Goal: Information Seeking & Learning: Compare options

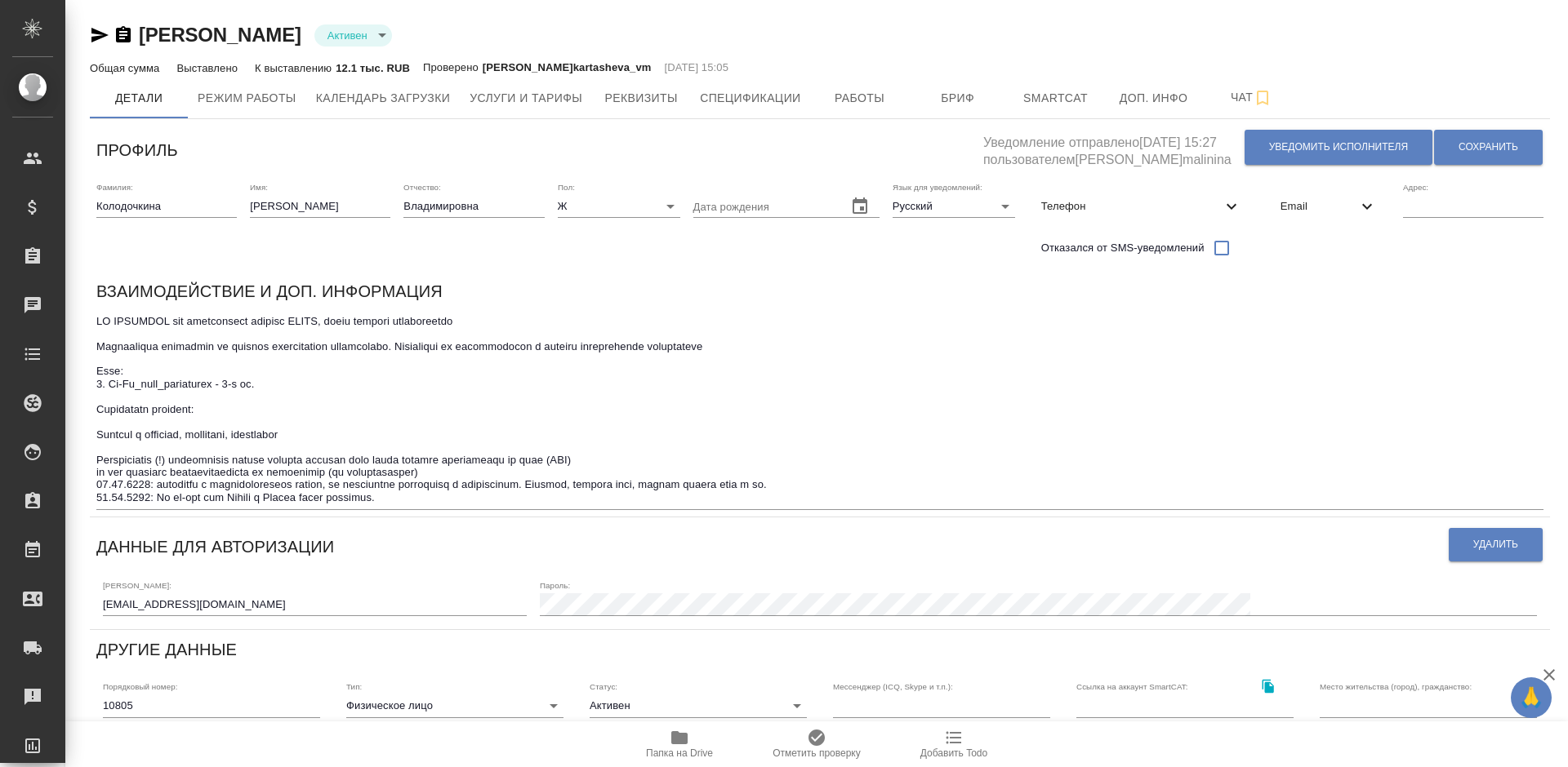
type input "Локализация"
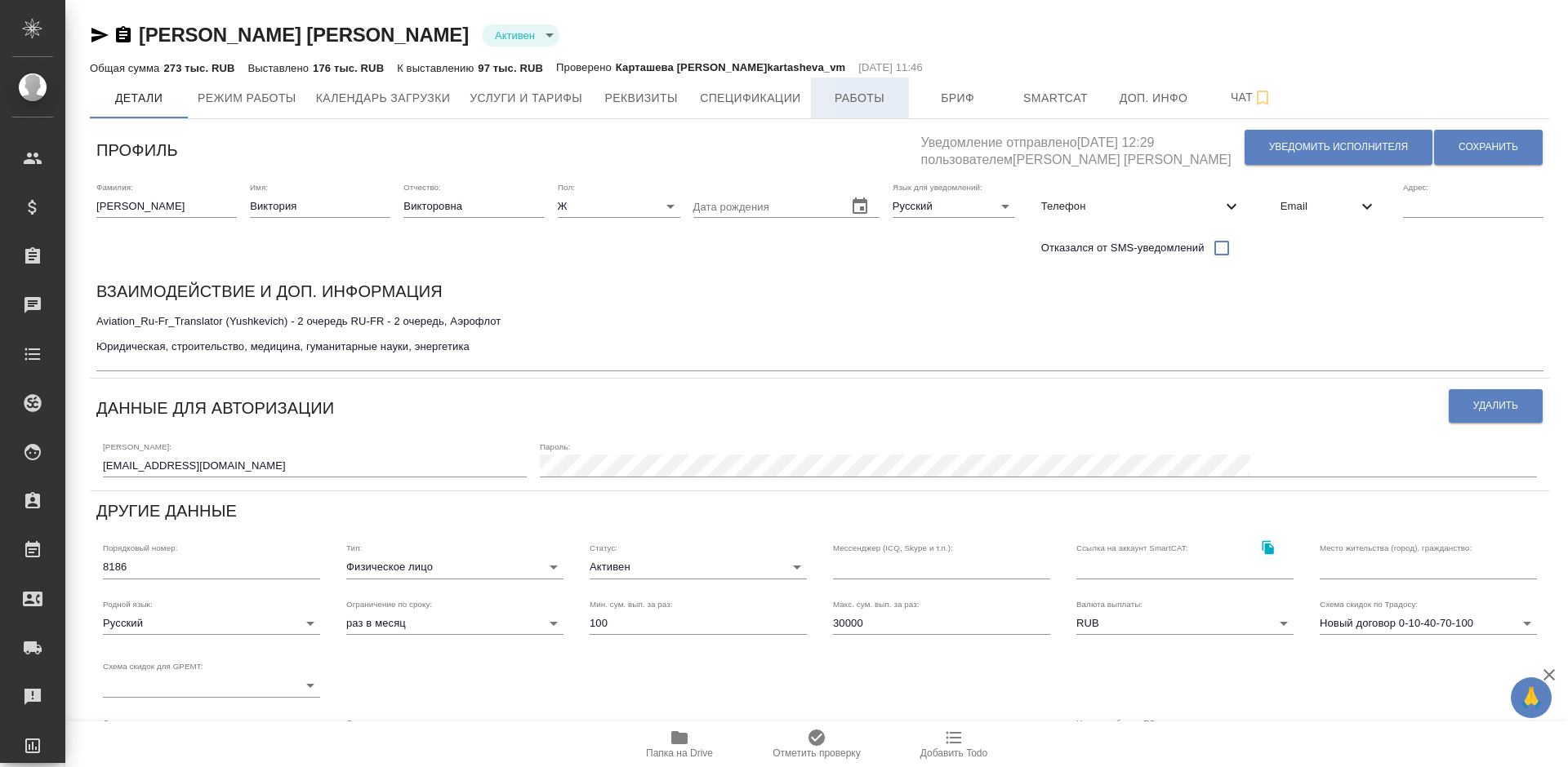
click at [821, 99] on span "Работы" at bounding box center [860, 97] width 78 height 20
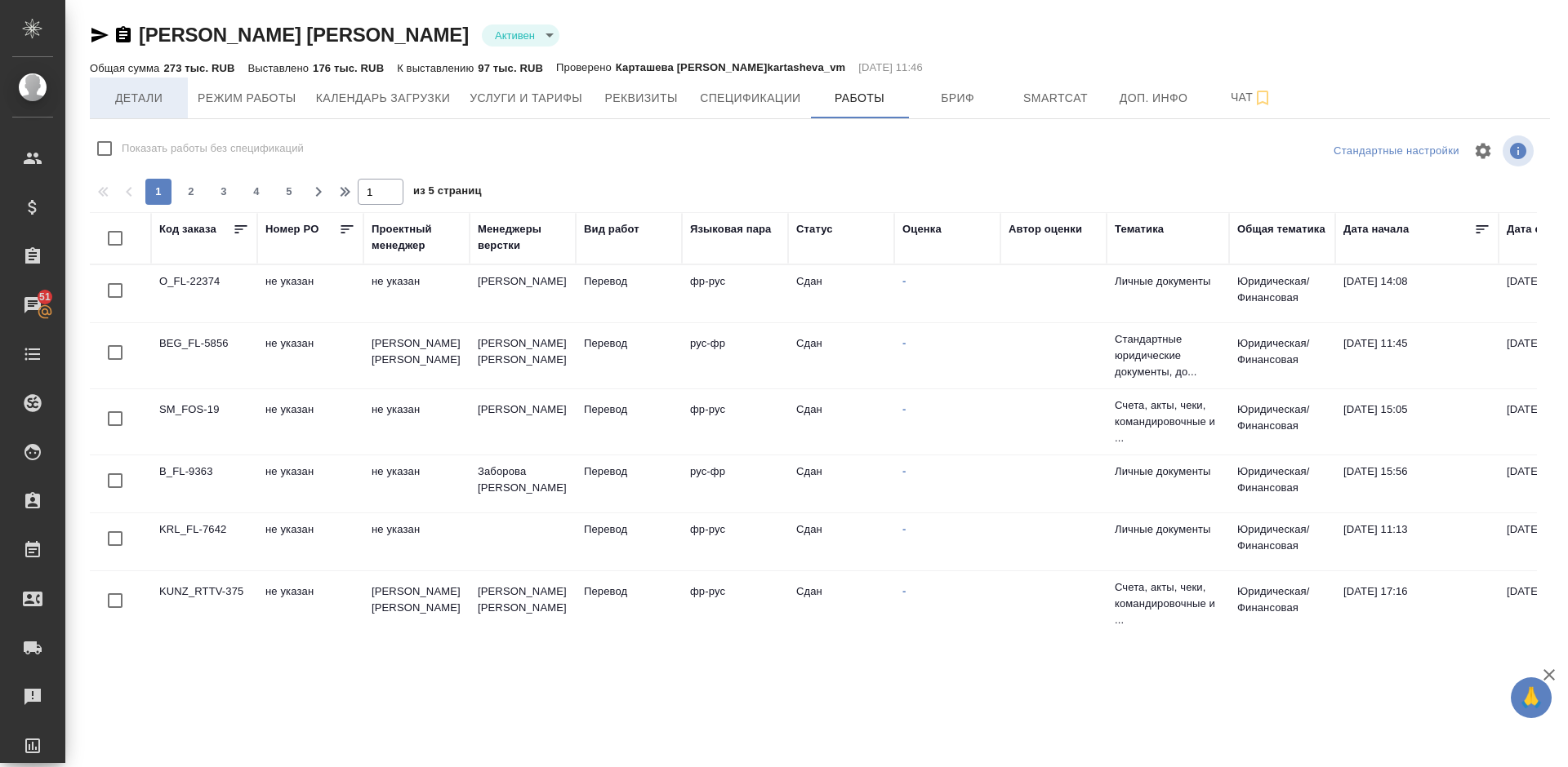
click at [137, 96] on span "Детали" at bounding box center [139, 97] width 78 height 20
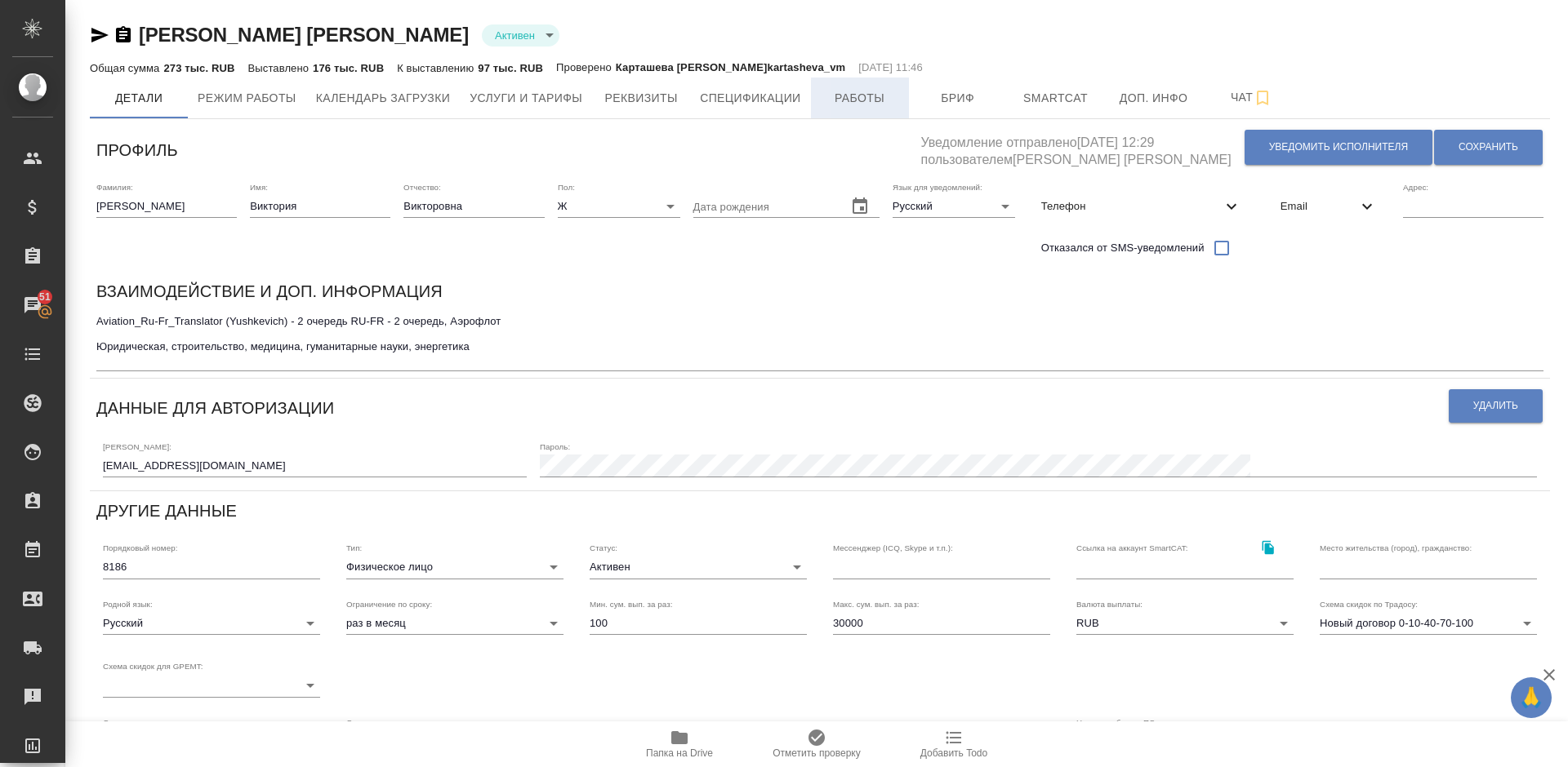
click at [867, 110] on button "Работы" at bounding box center [860, 97] width 98 height 41
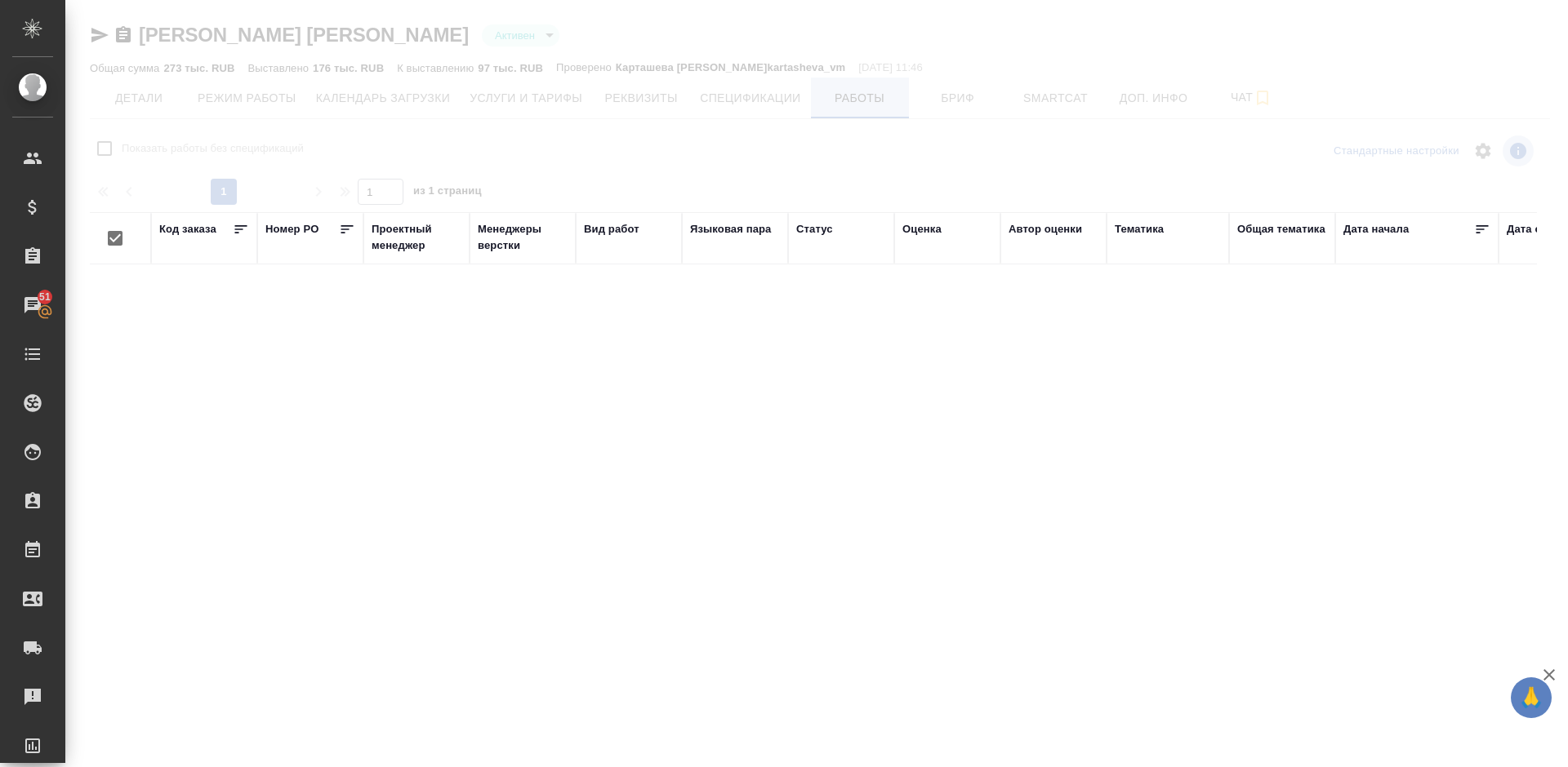
checkbox input "false"
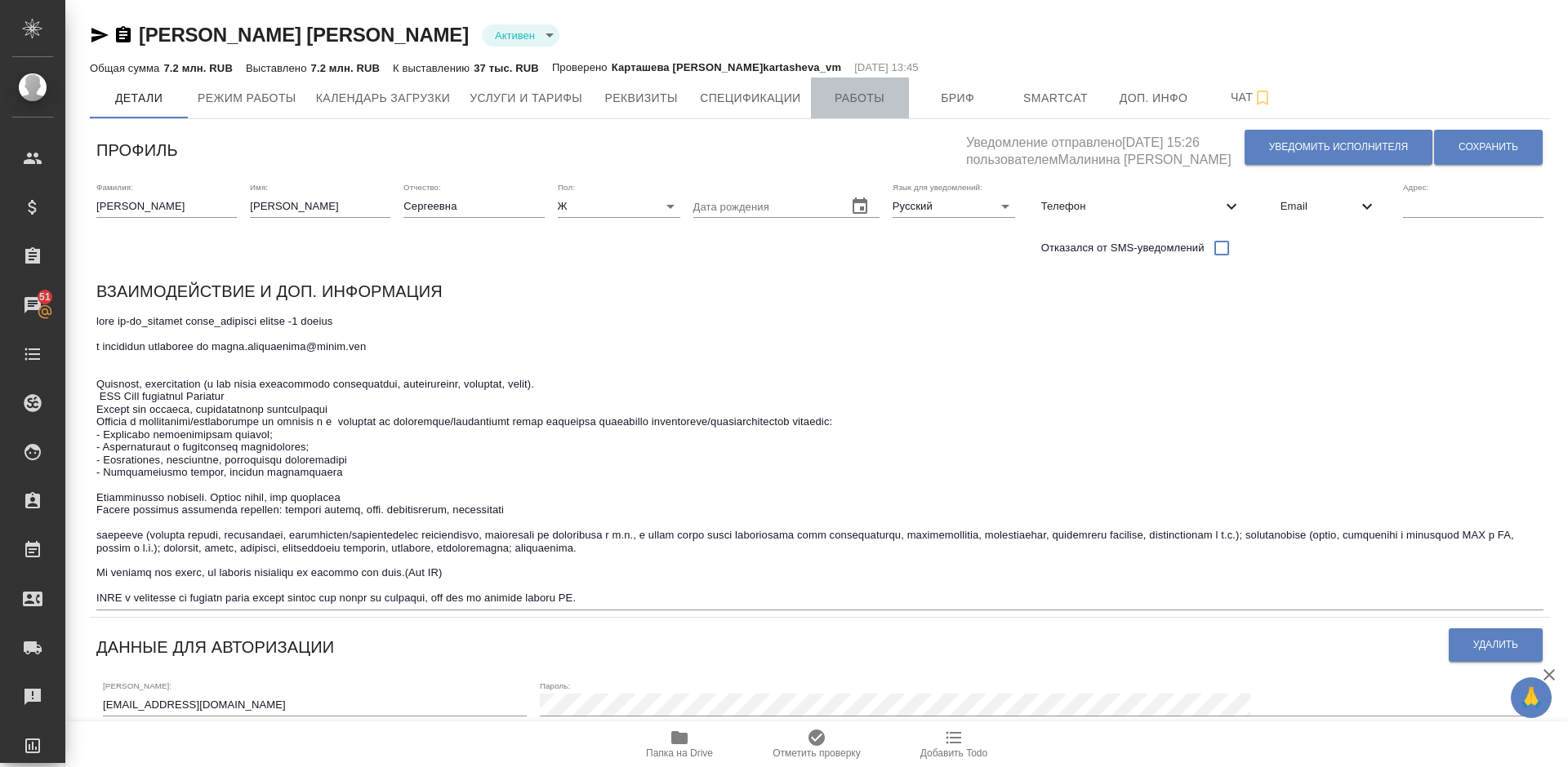
click at [880, 101] on span "Работы" at bounding box center [860, 97] width 78 height 20
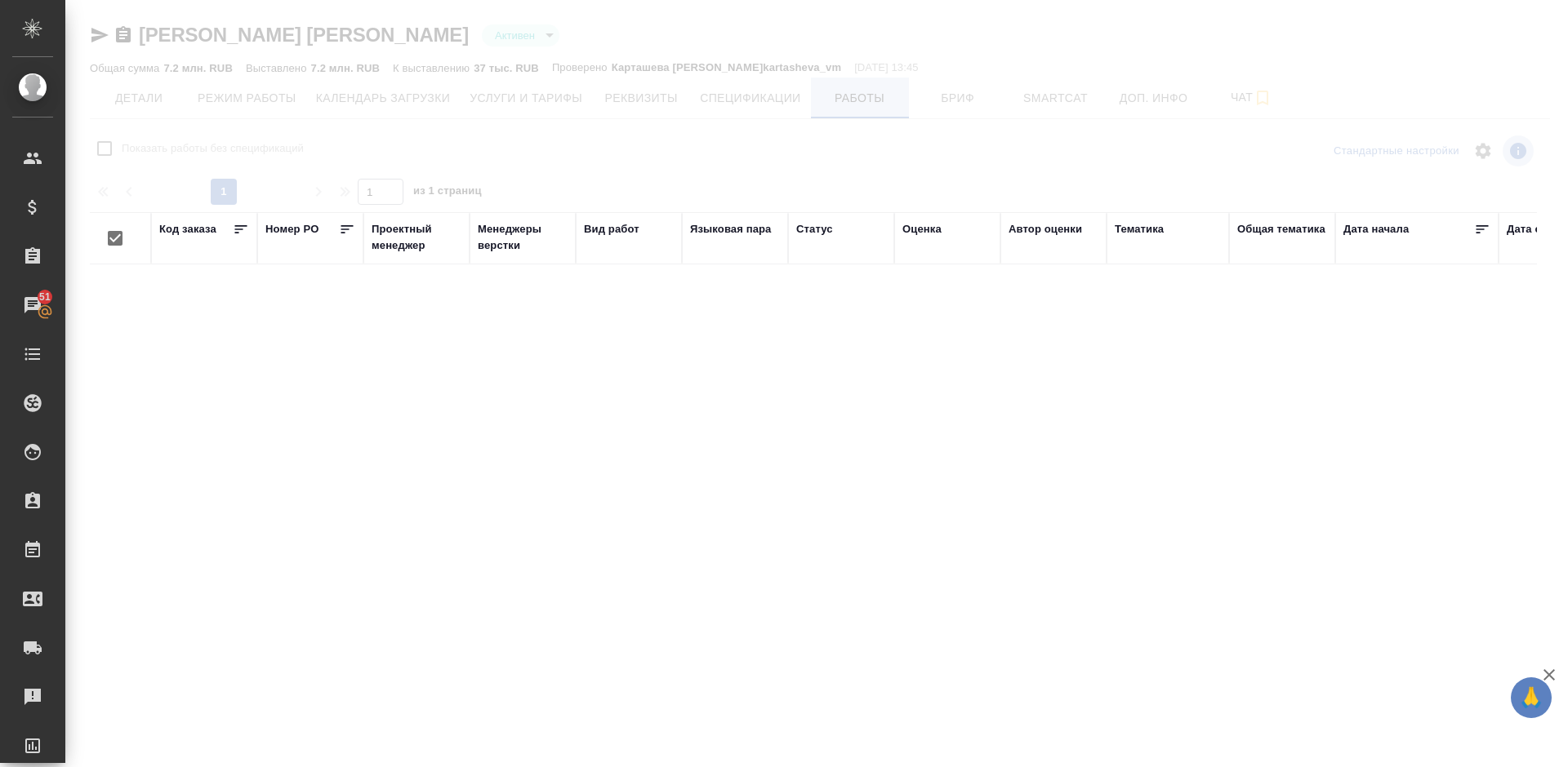
checkbox input "false"
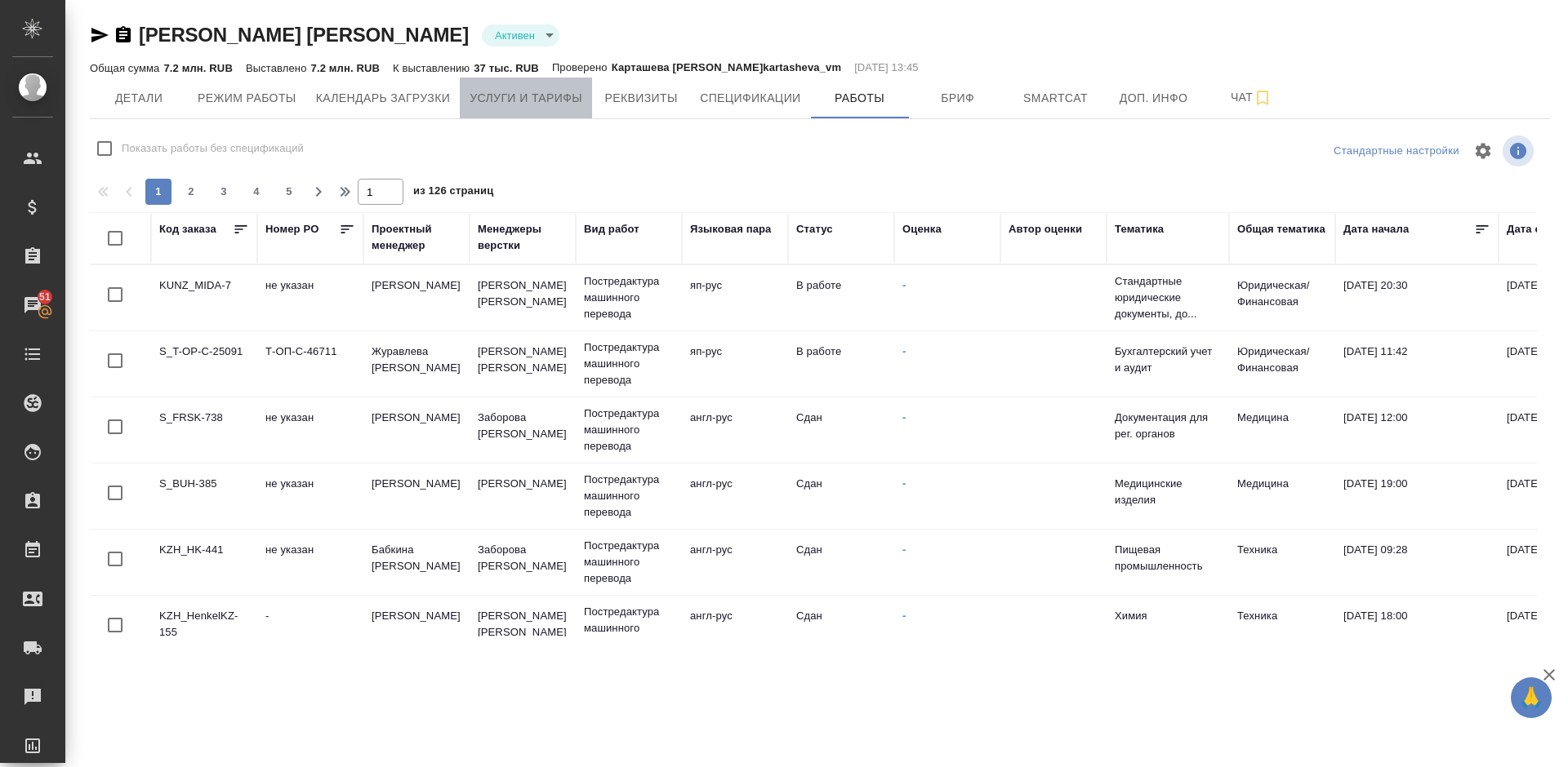
click at [503, 98] on span "Услуги и тарифы" at bounding box center [526, 97] width 113 height 20
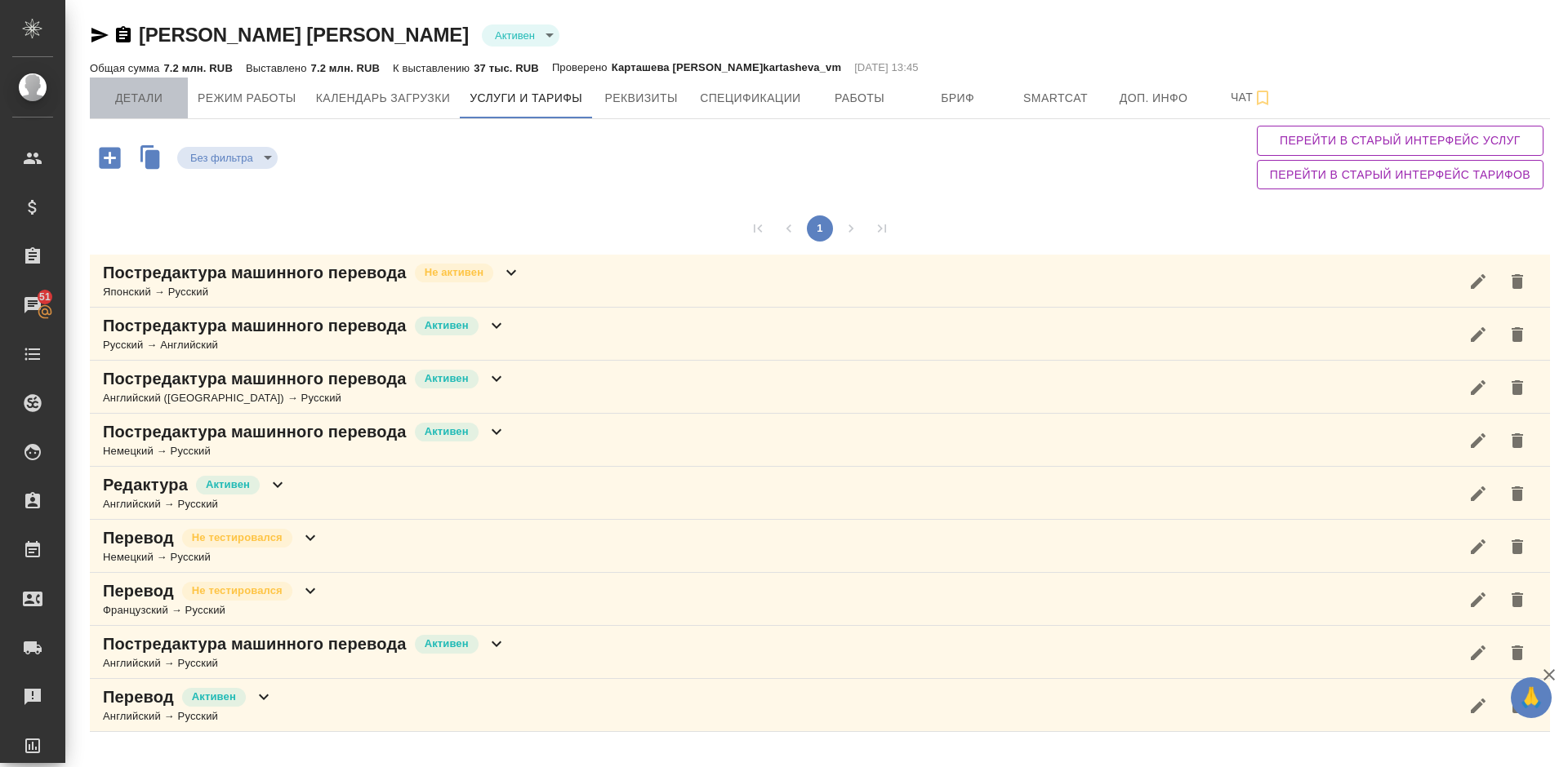
click at [154, 99] on span "Детали" at bounding box center [139, 97] width 78 height 20
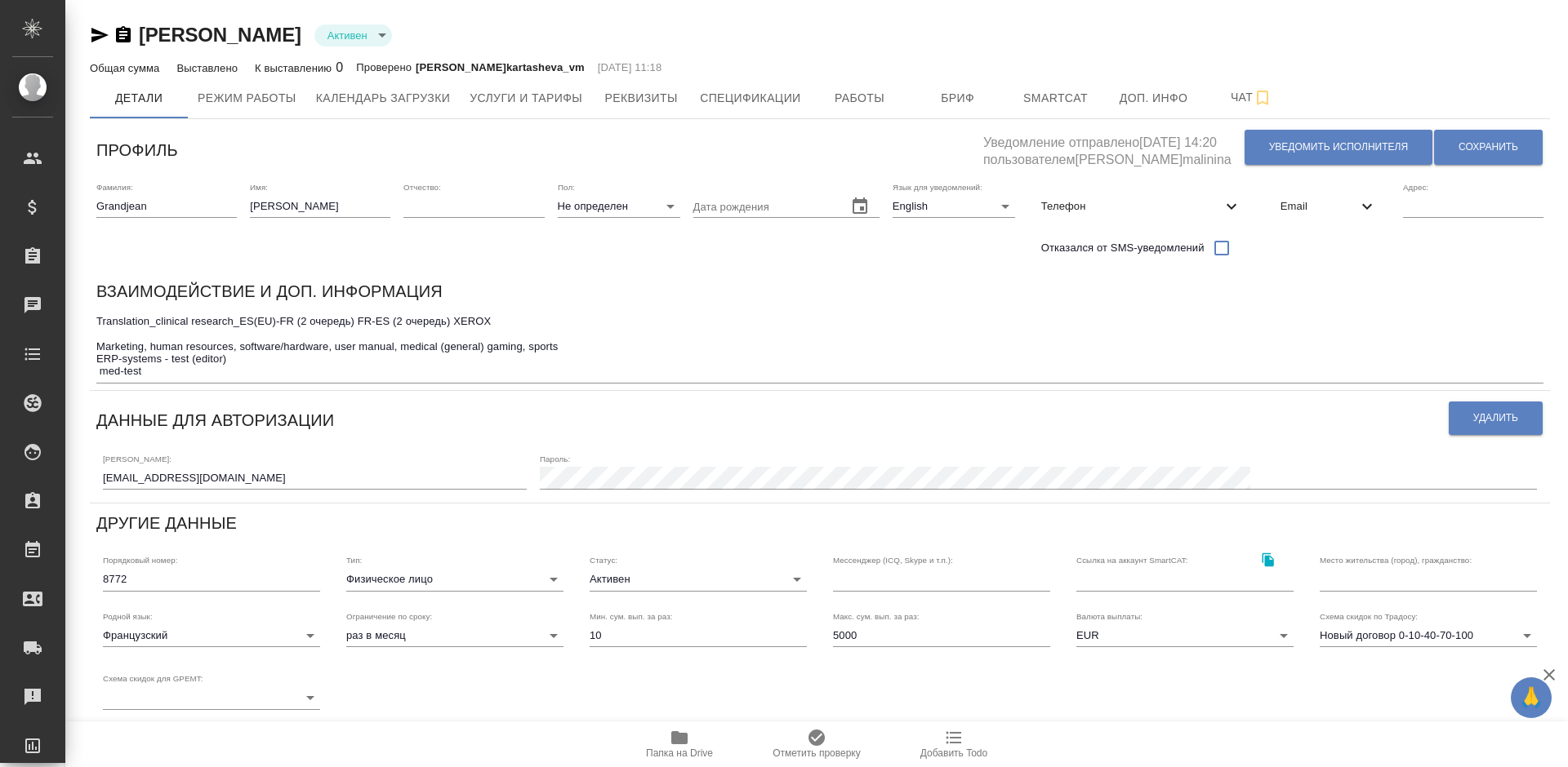
type input "SmartCATTrados 2011"
click at [860, 87] on button "Работы" at bounding box center [860, 97] width 98 height 41
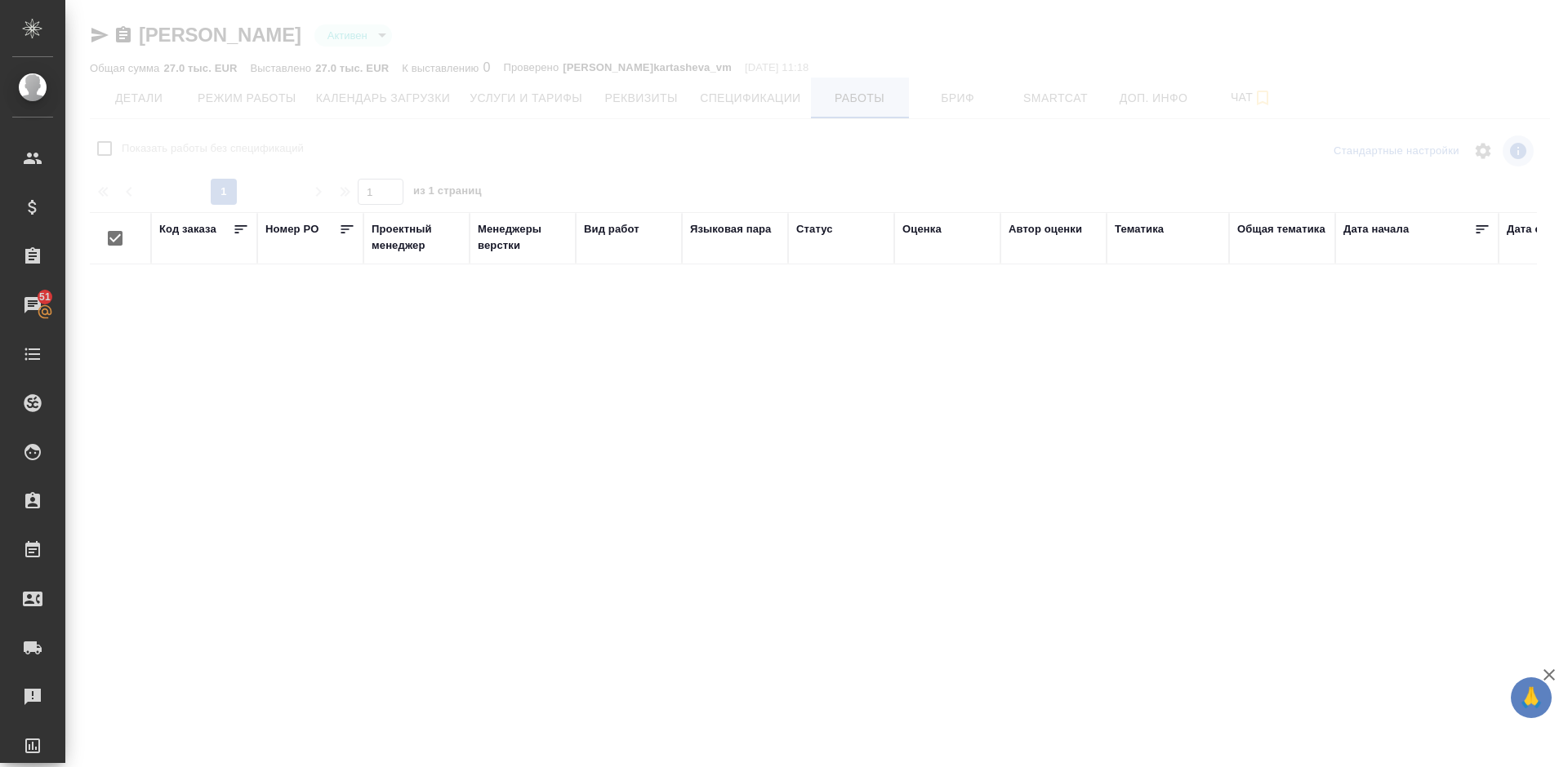
checkbox input "false"
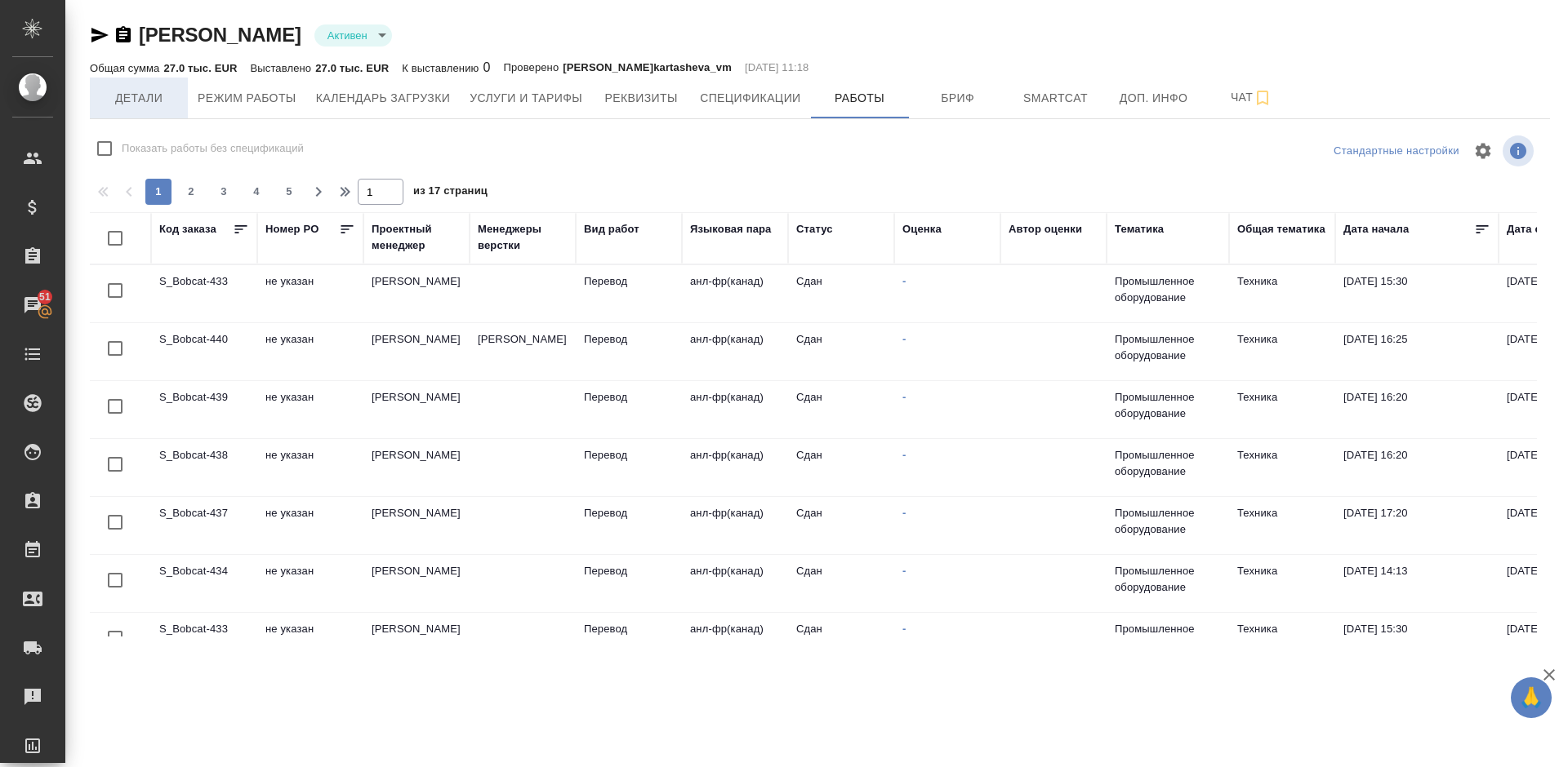
click at [143, 84] on button "Детали" at bounding box center [139, 97] width 98 height 41
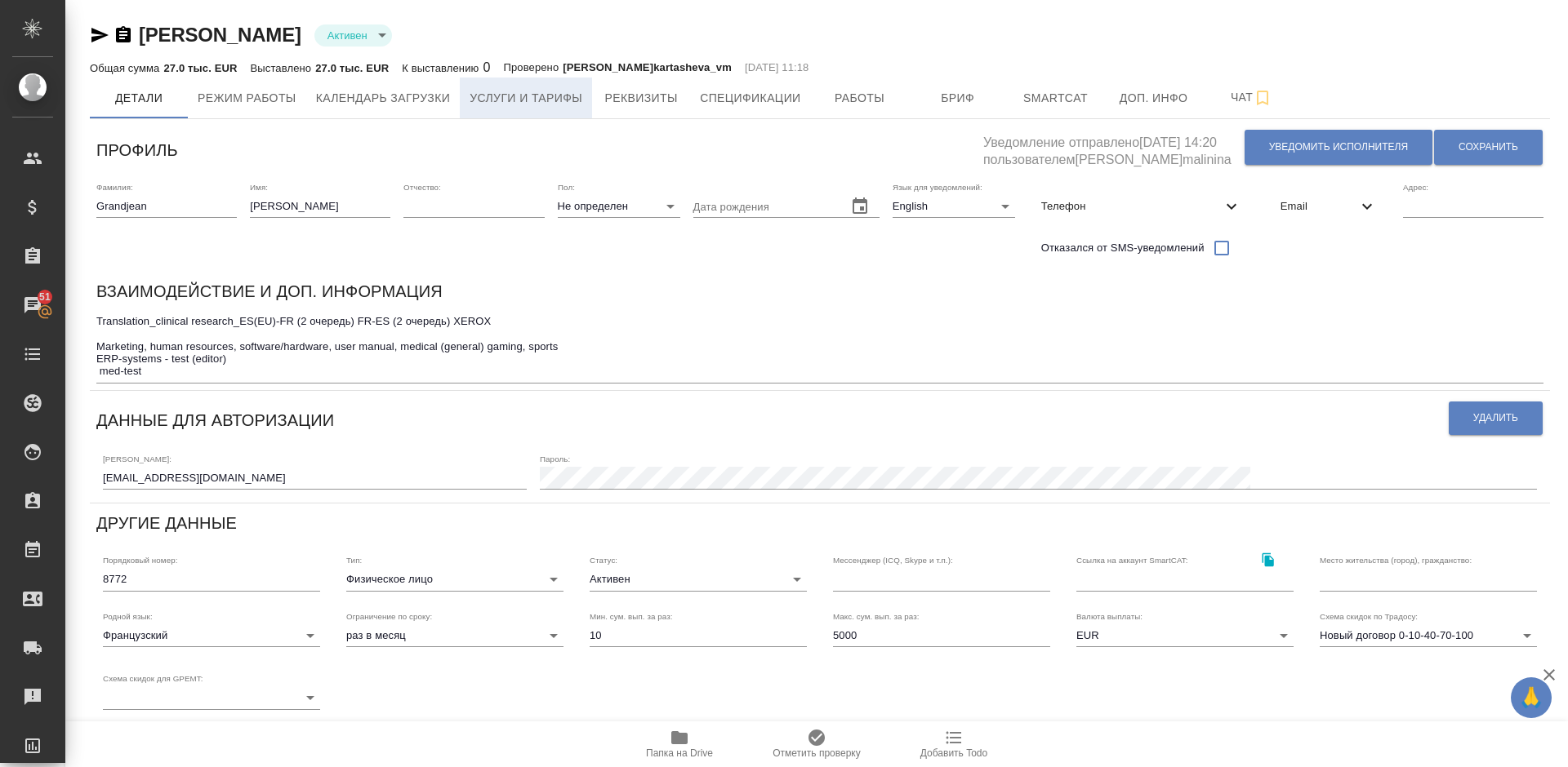
click at [518, 92] on span "Услуги и тарифы" at bounding box center [526, 97] width 113 height 20
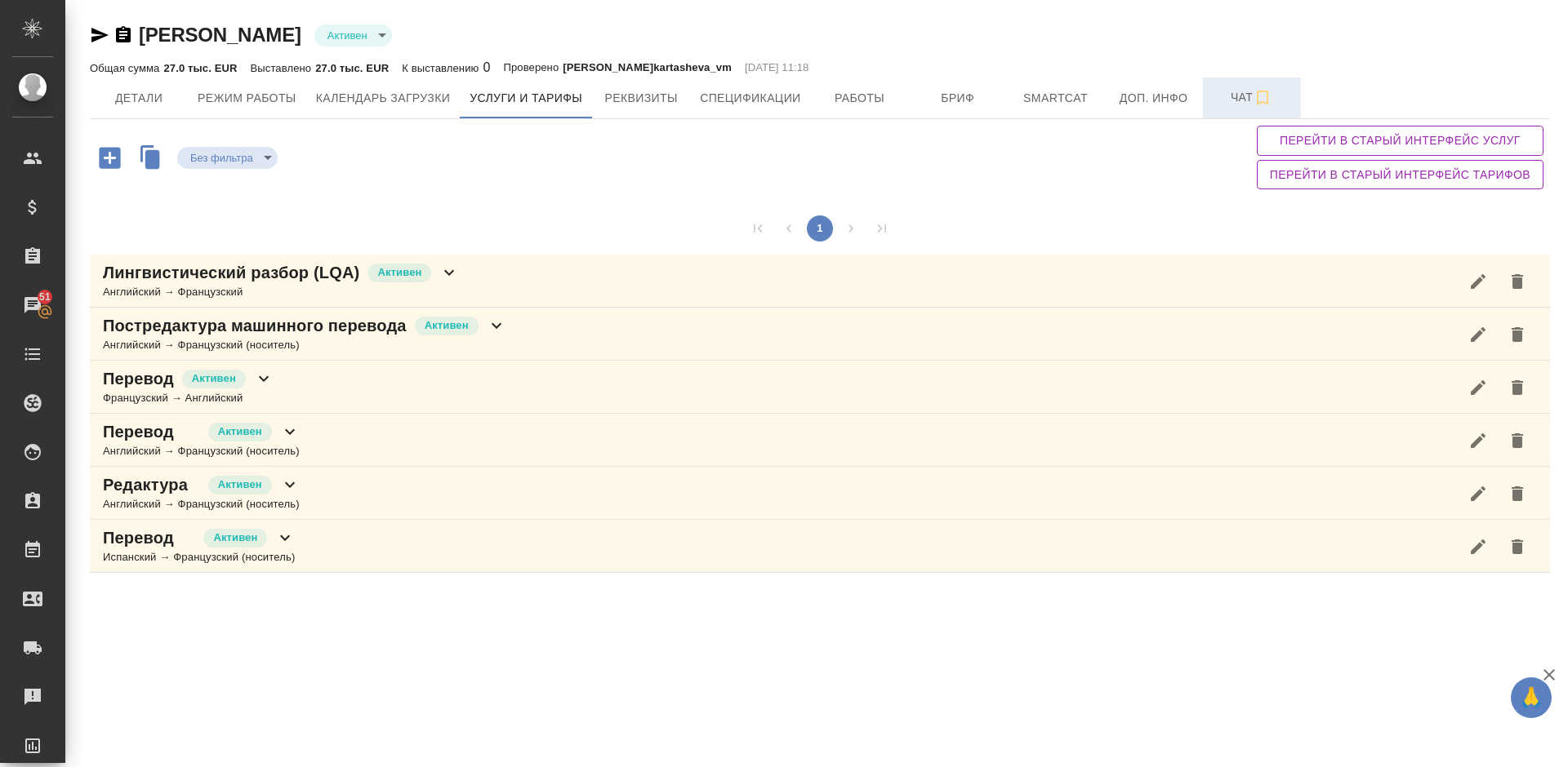
click at [1232, 108] on button "Чат" at bounding box center [1252, 97] width 98 height 41
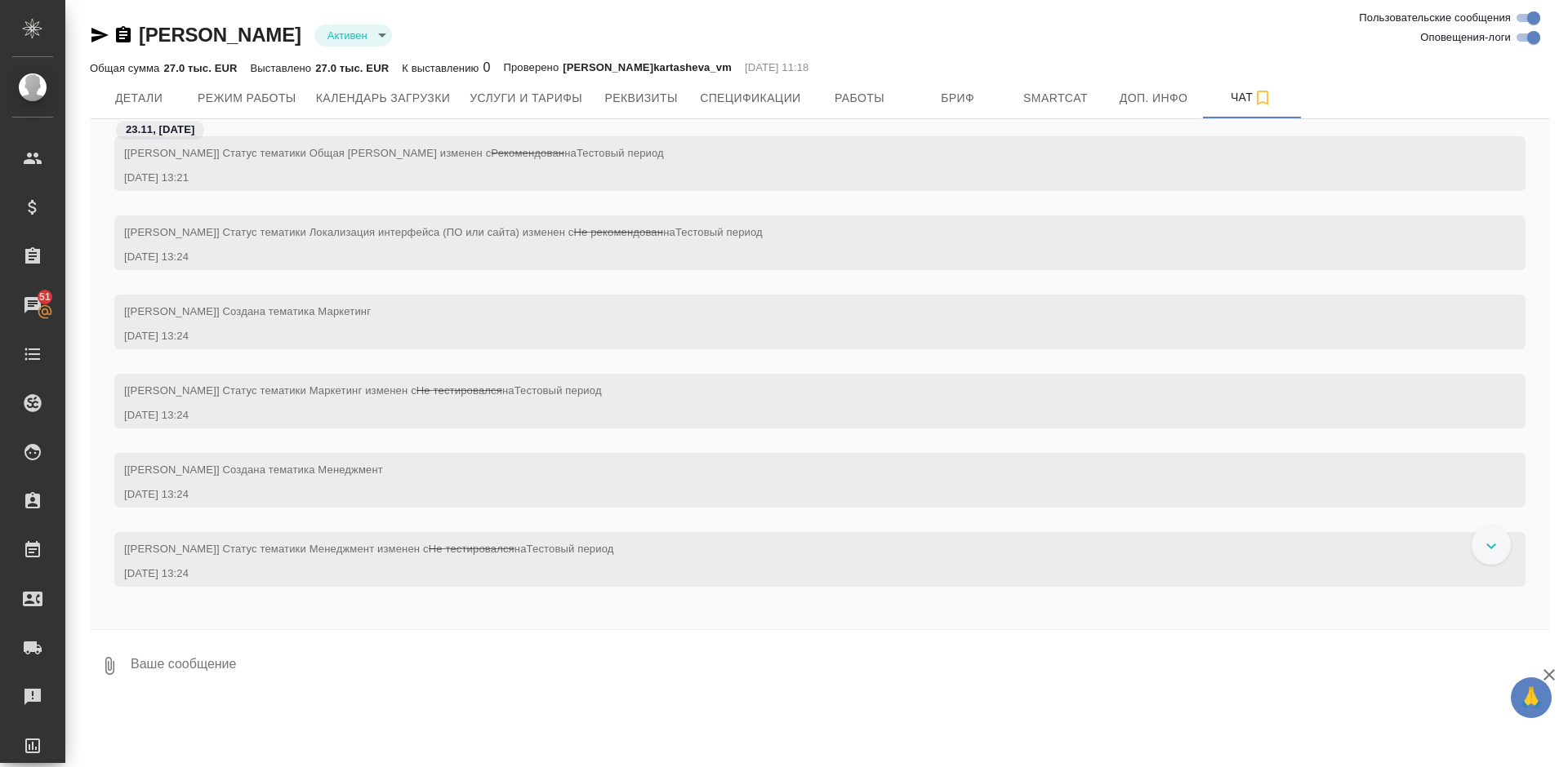
scroll to position [3785, 0]
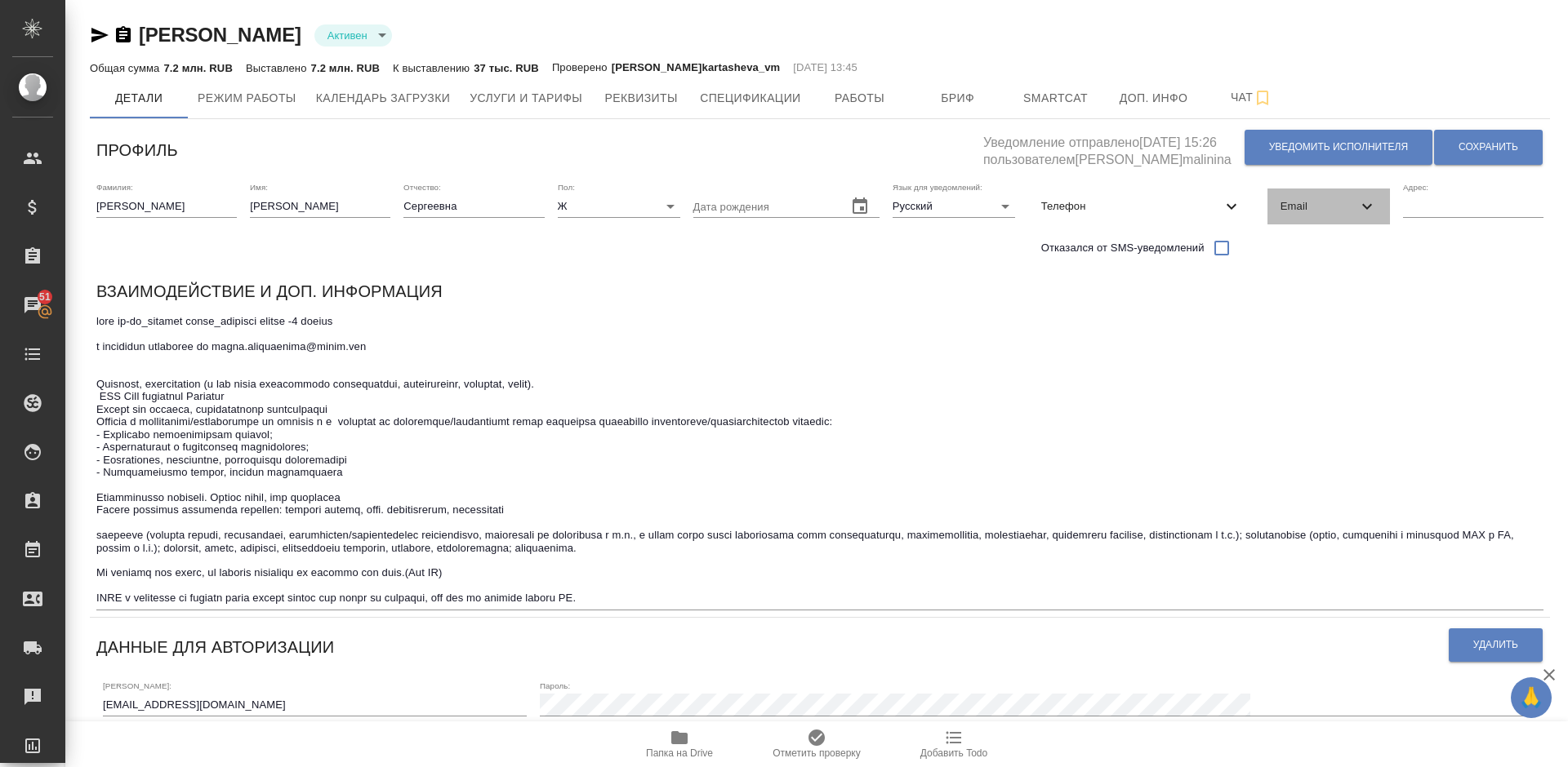
click at [1319, 196] on div "Email" at bounding box center [1329, 206] width 122 height 36
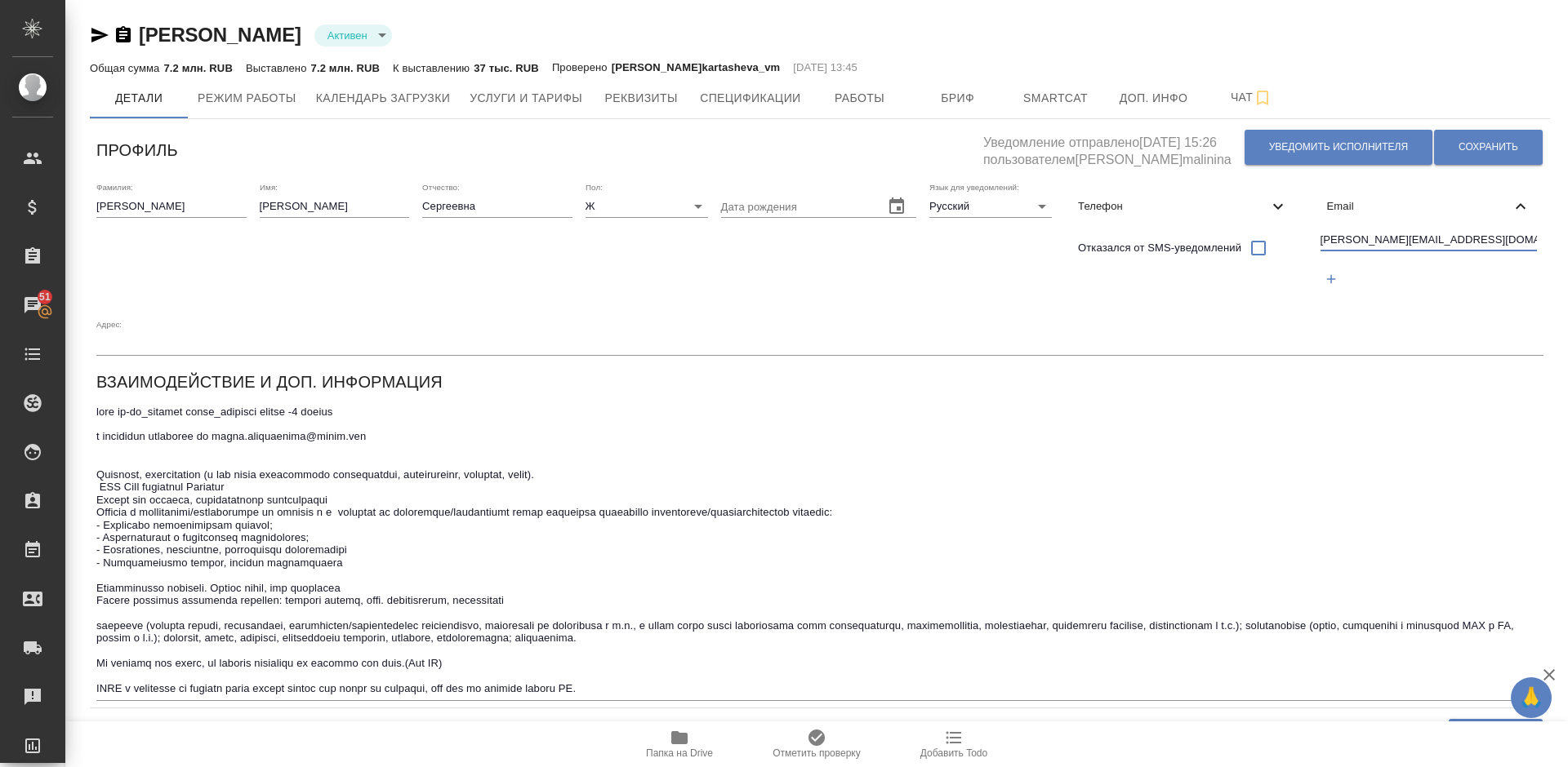
drag, startPoint x: 1464, startPoint y: 239, endPoint x: 1320, endPoint y: 243, distance: 144.1
click at [1321, 243] on input "irina.lazhintseva@gmail.com" at bounding box center [1428, 241] width 217 height 20
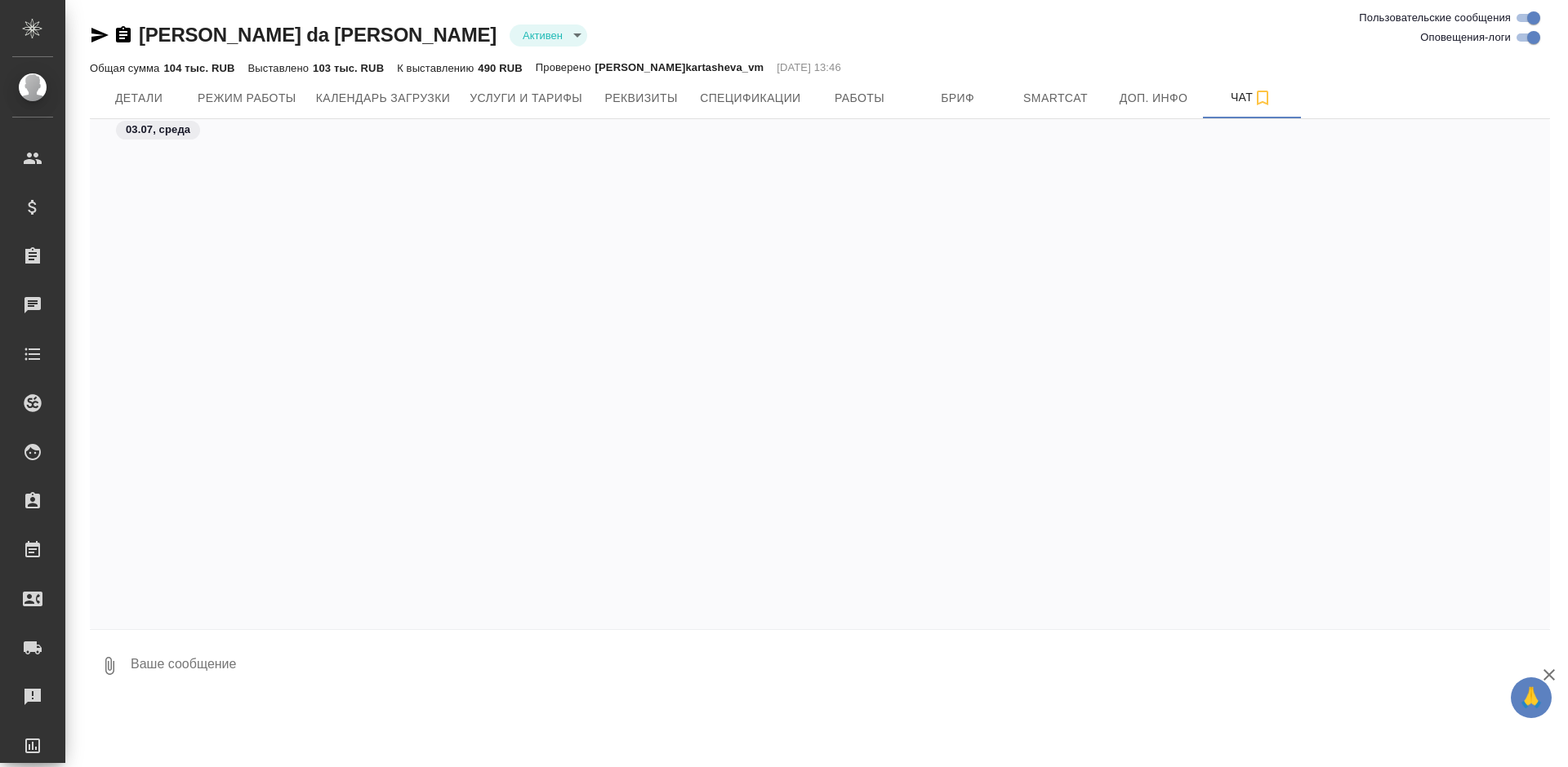
scroll to position [4847, 0]
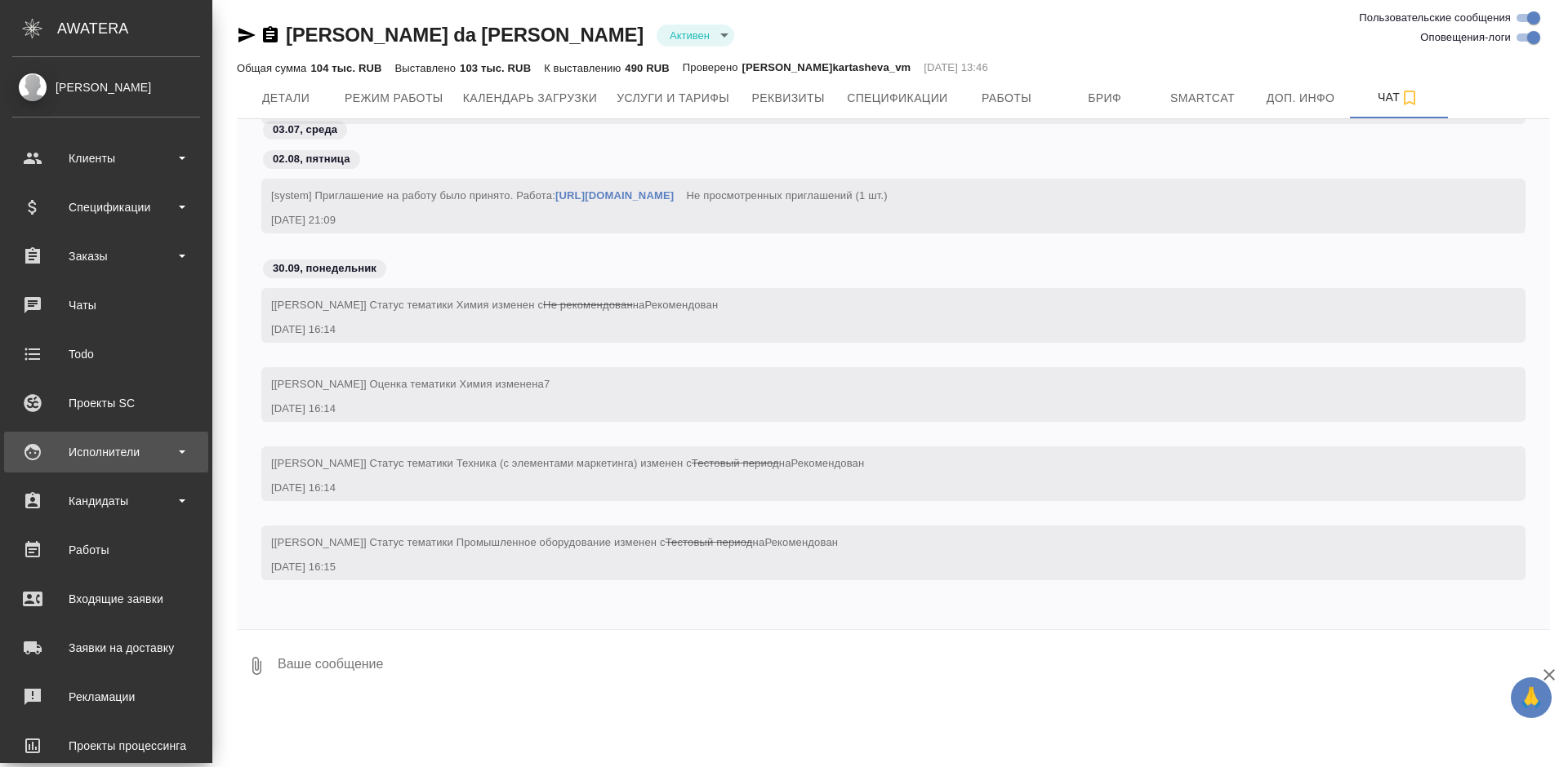
click at [121, 457] on div "Исполнители" at bounding box center [106, 453] width 188 height 25
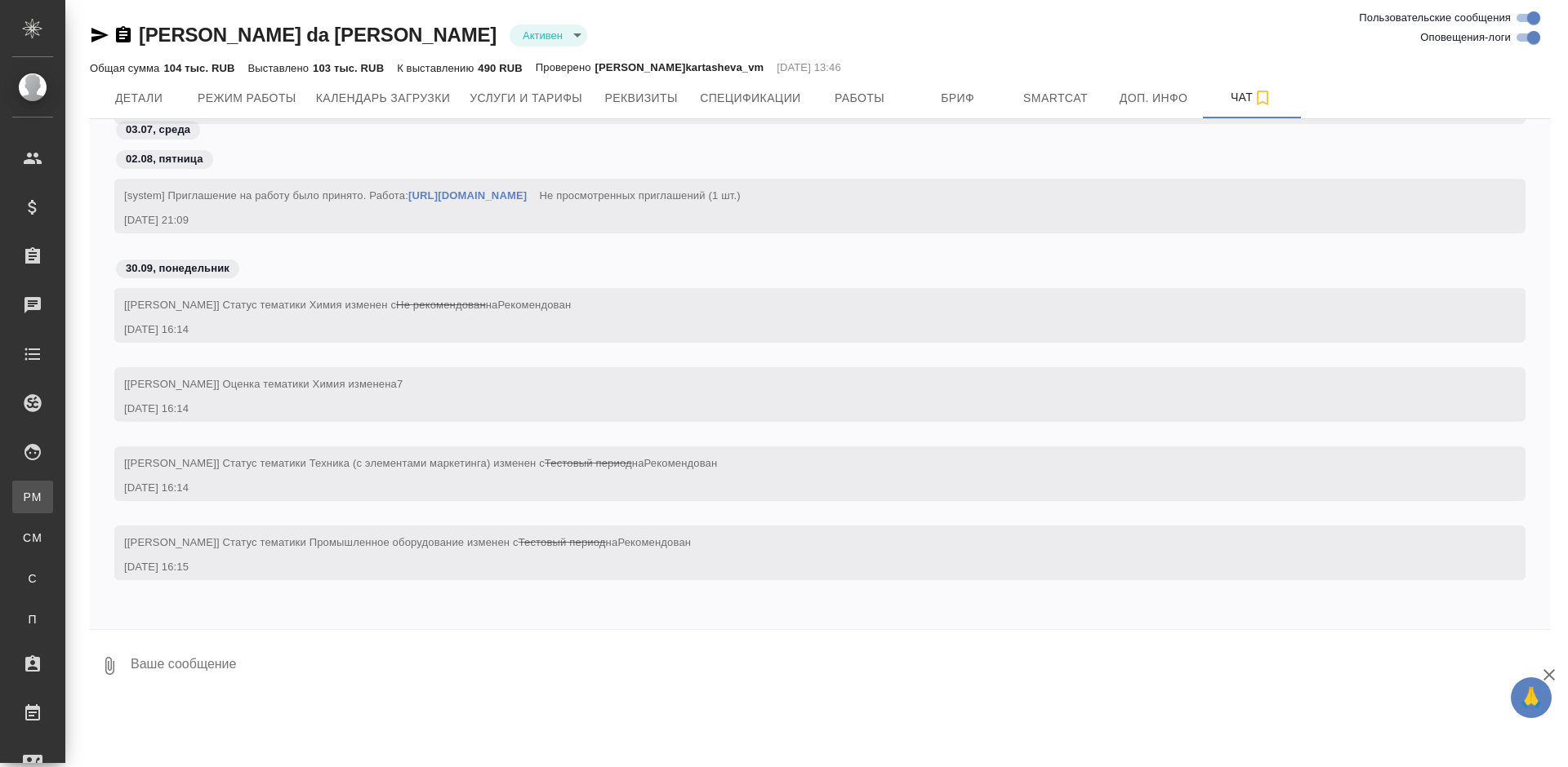
click at [25, 503] on div "Для PM/LQA" at bounding box center [12, 497] width 25 height 16
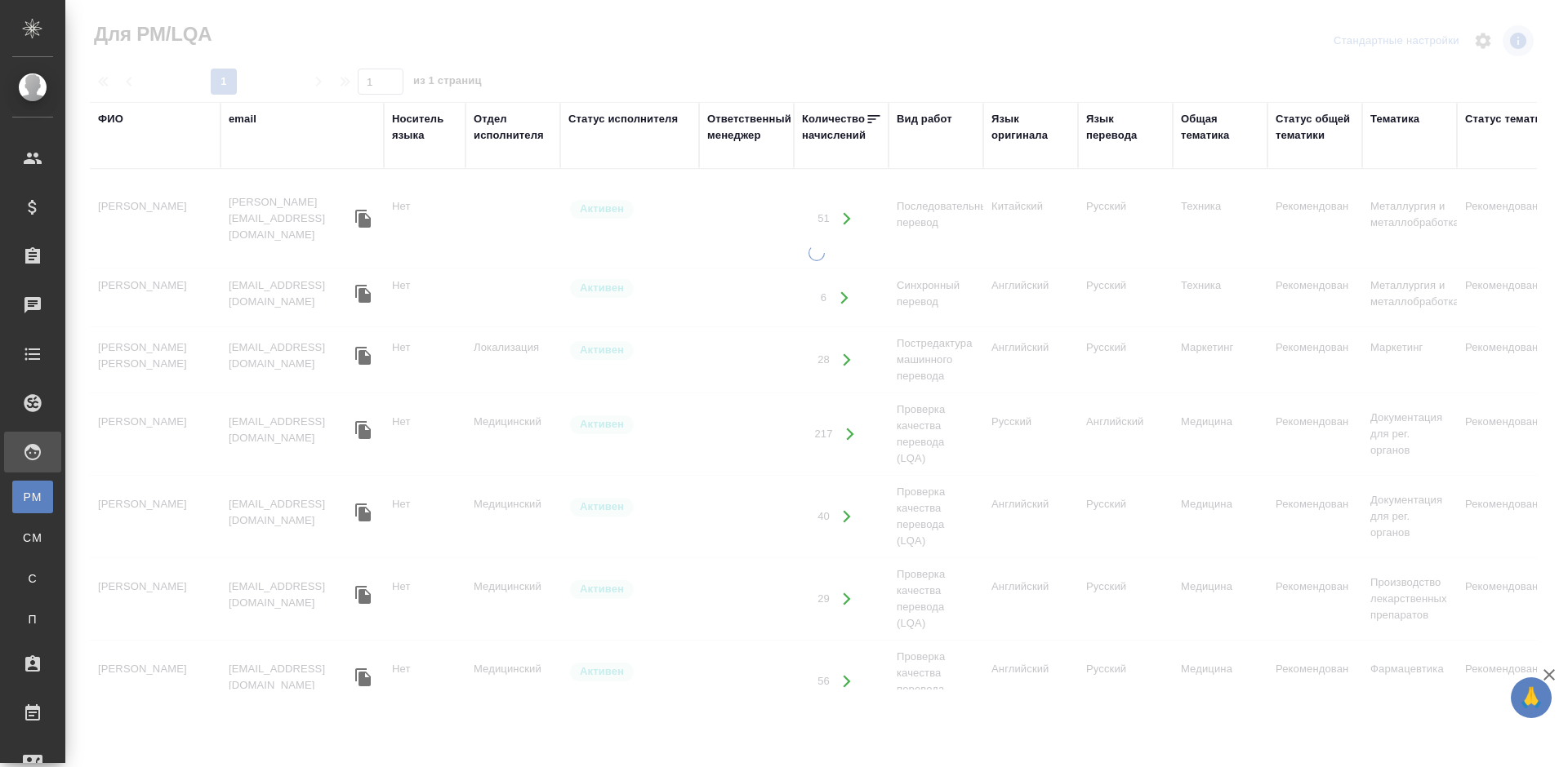
click at [121, 119] on div "ФИО" at bounding box center [111, 118] width 25 height 16
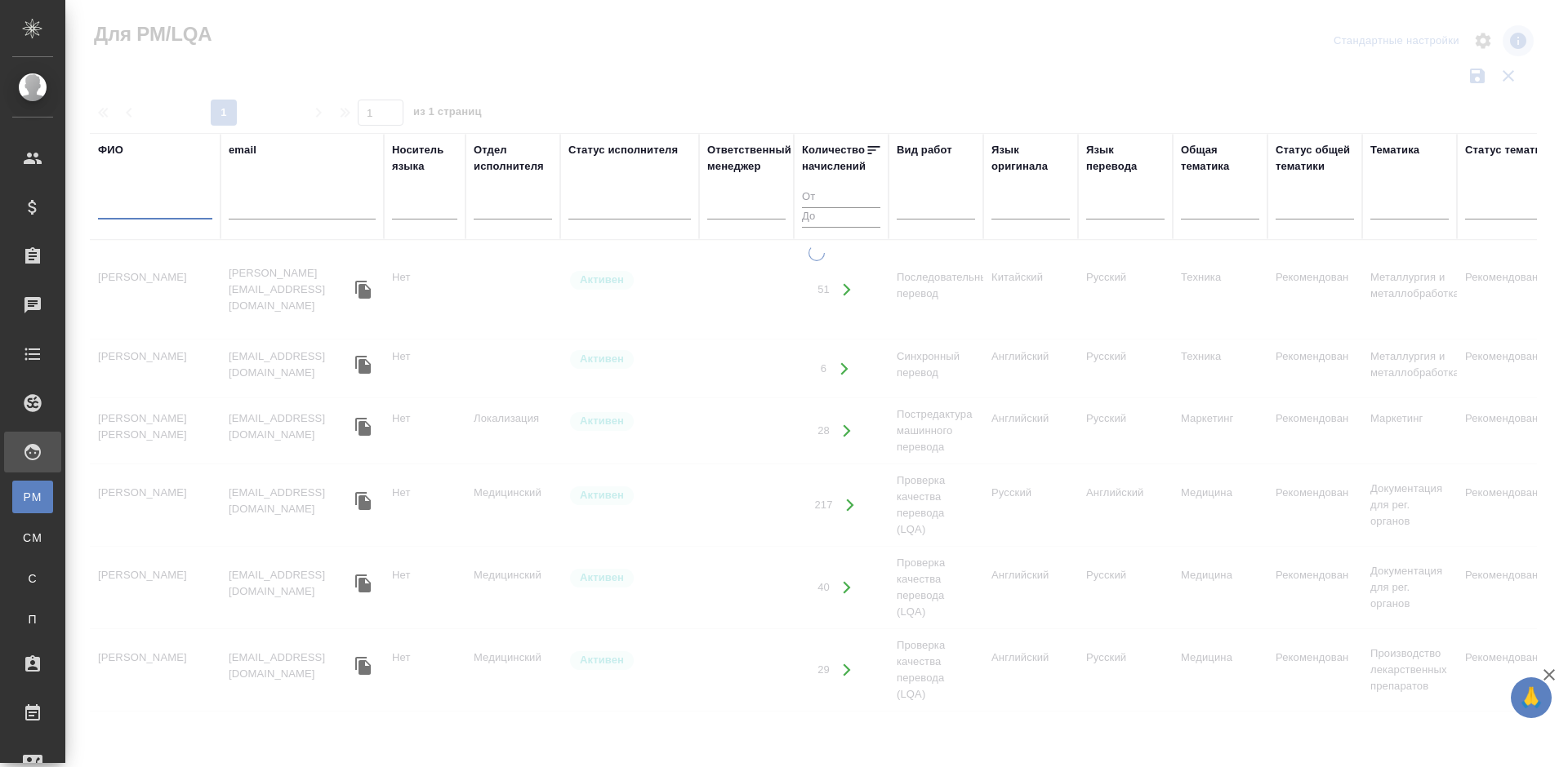
click at [153, 206] on input "text" at bounding box center [156, 209] width 115 height 20
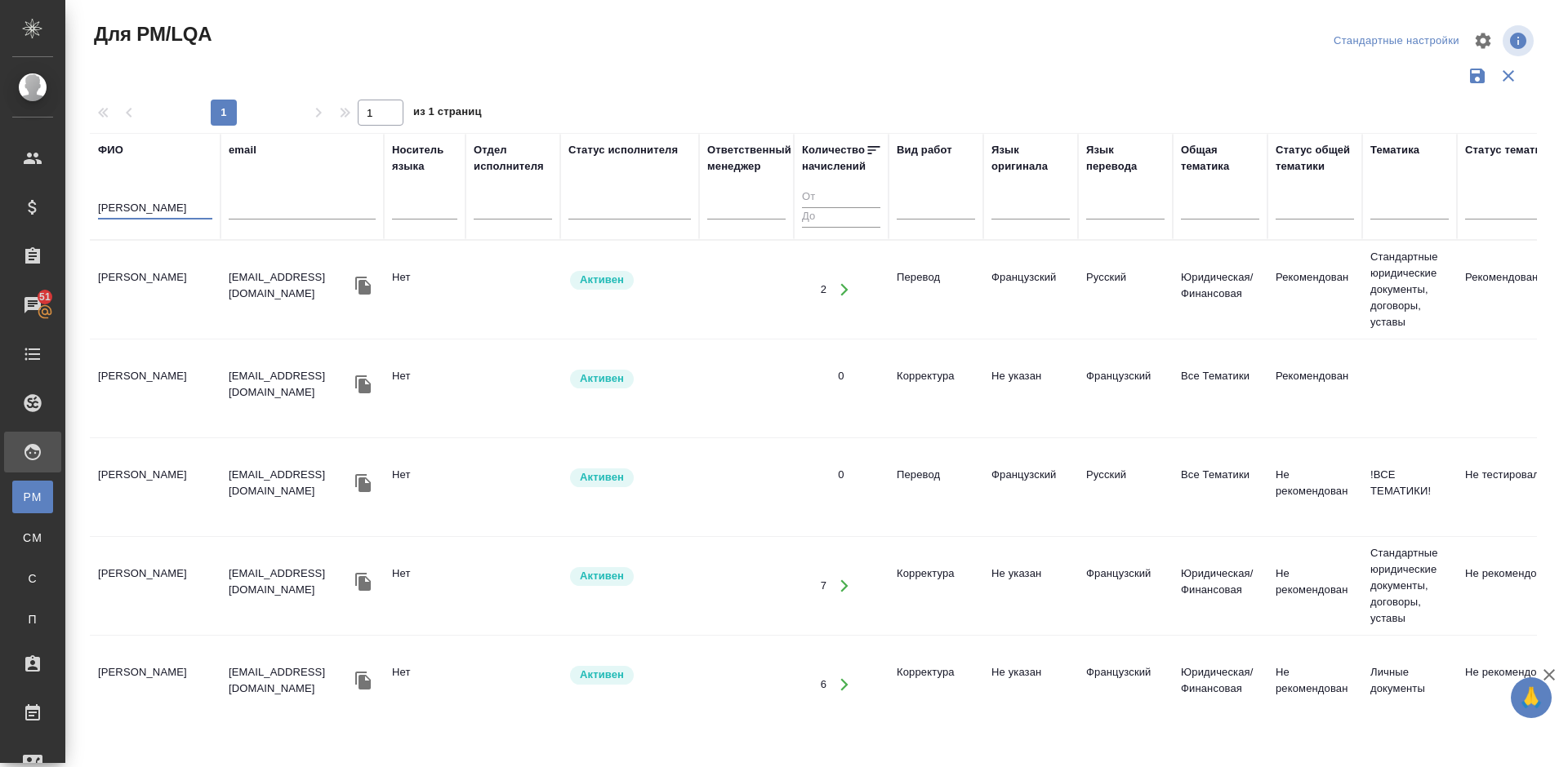
type input "Мукинина"
click at [165, 311] on td "Мукинина Елена Геннадиевна" at bounding box center [155, 290] width 131 height 57
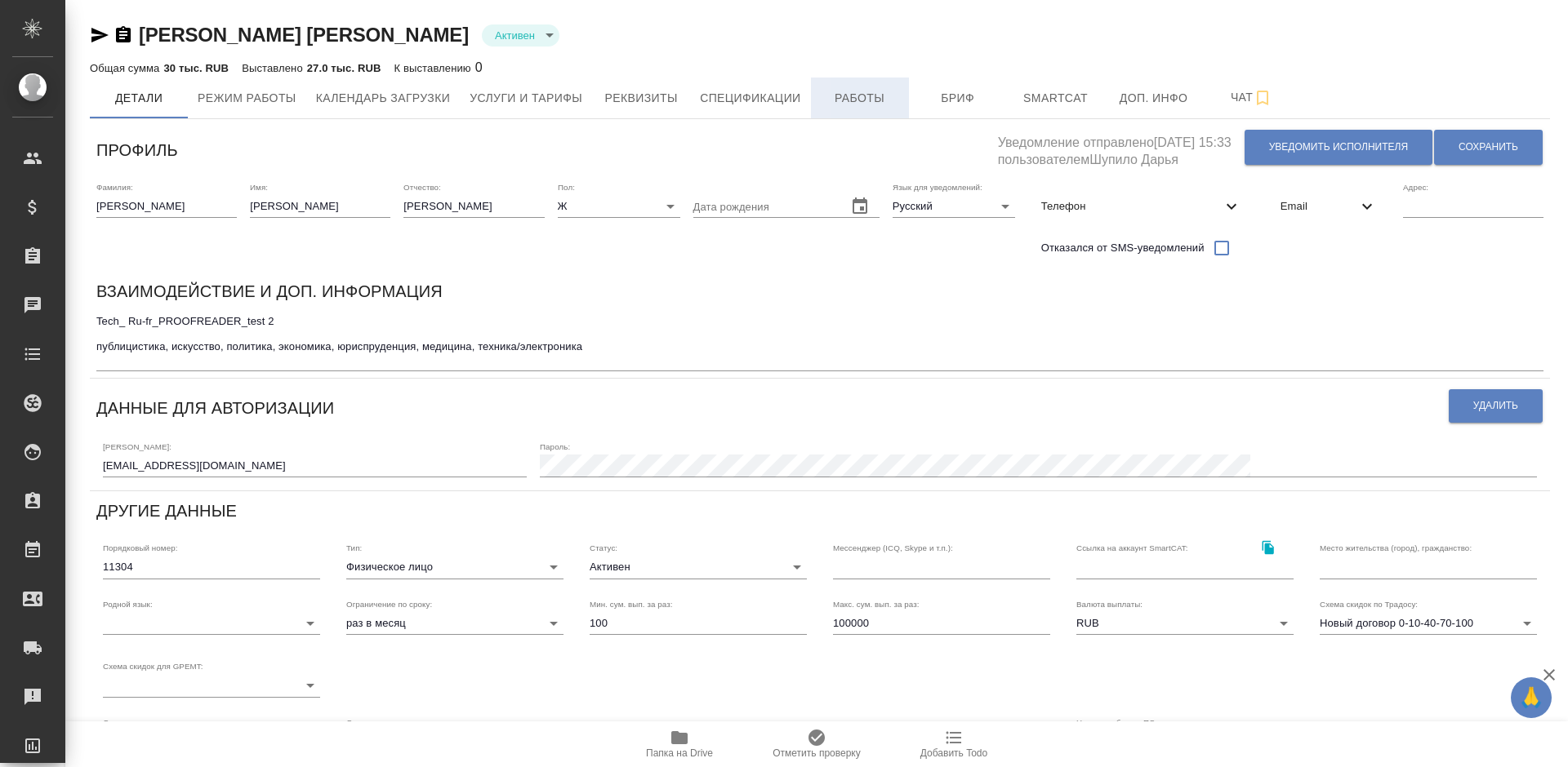
click at [843, 89] on span "Работы" at bounding box center [860, 97] width 78 height 20
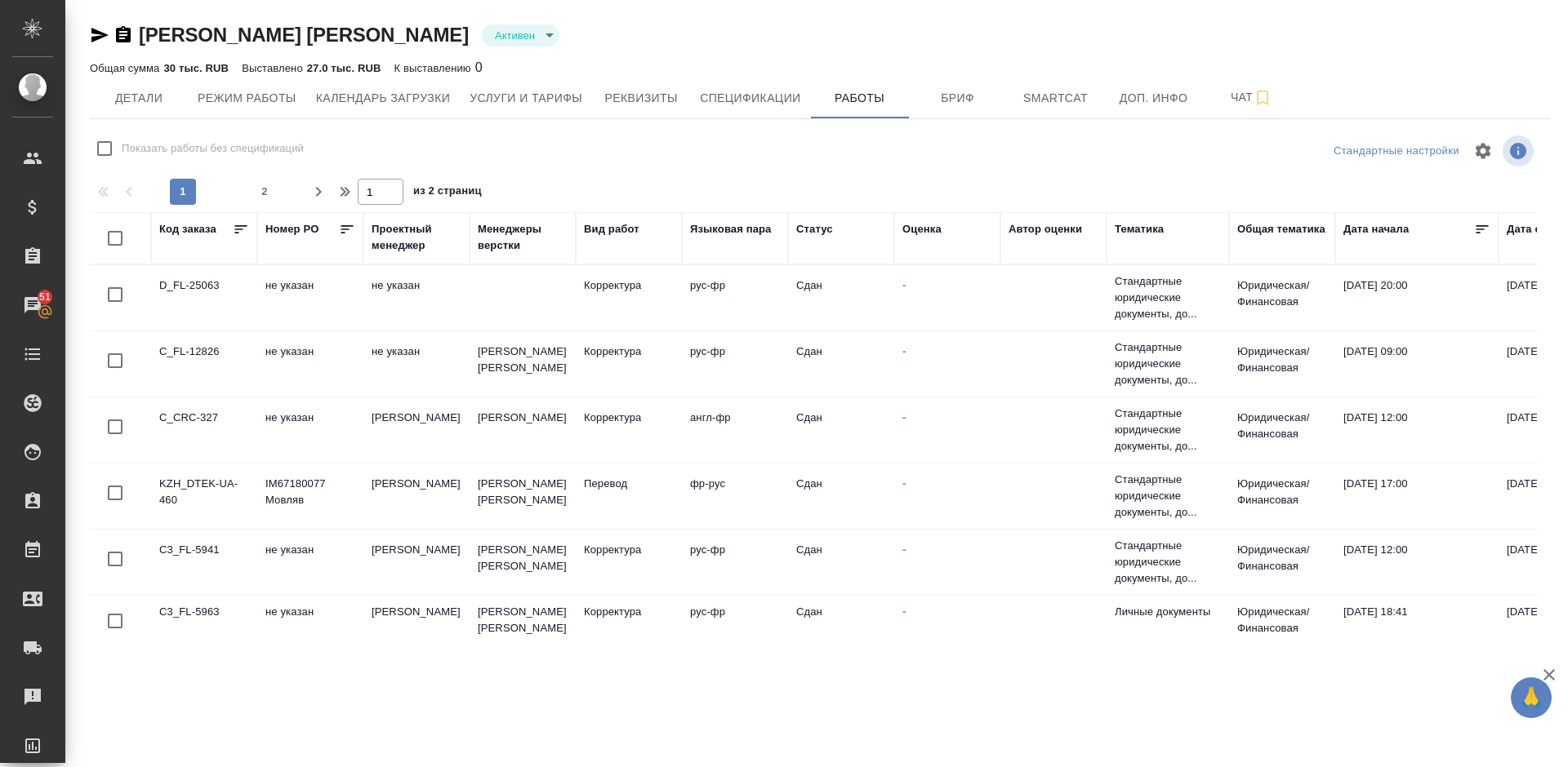
checkbox input "false"
click at [149, 110] on button "Детали" at bounding box center [139, 97] width 98 height 41
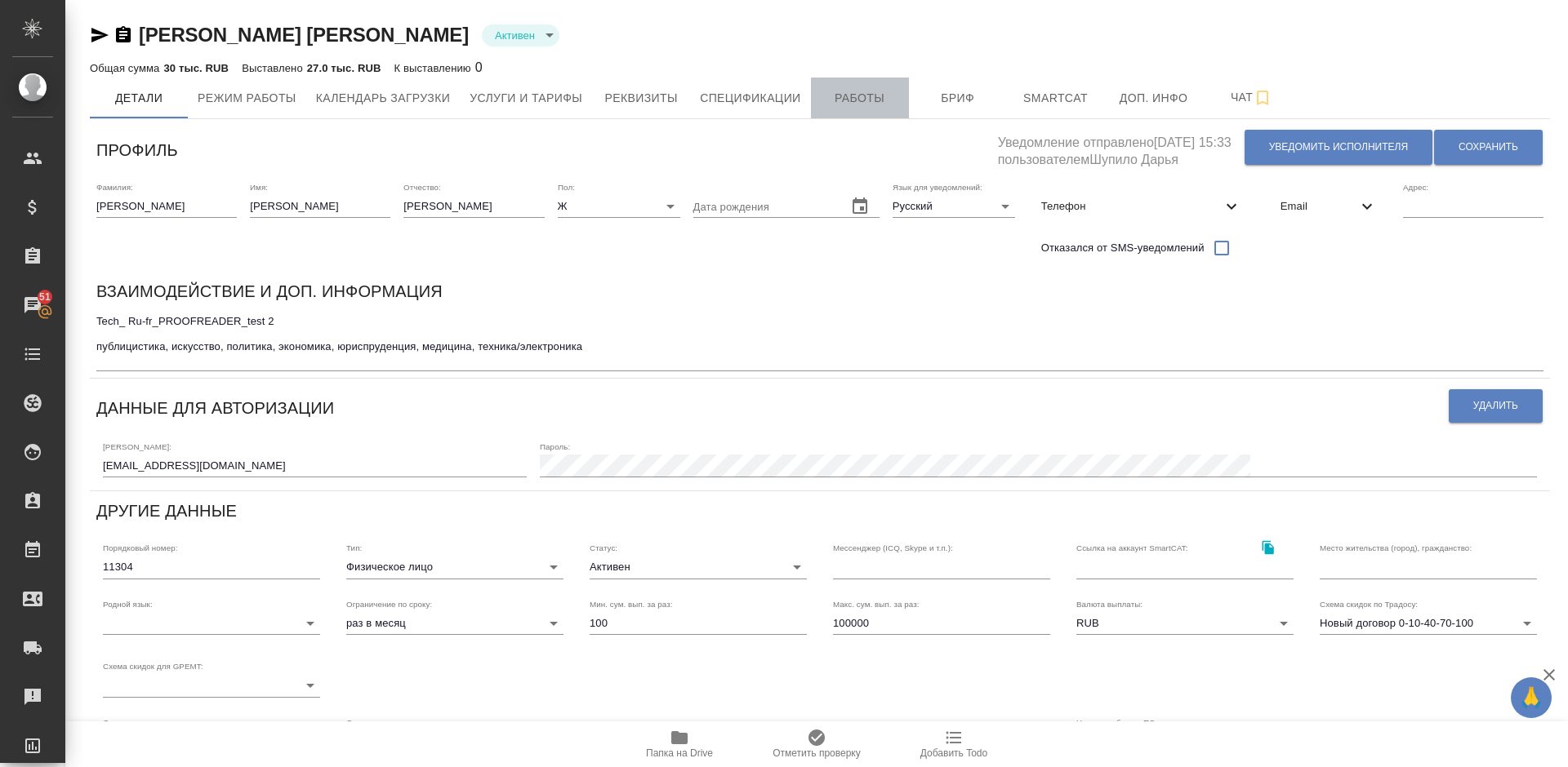
click at [898, 98] on span "Работы" at bounding box center [860, 97] width 78 height 20
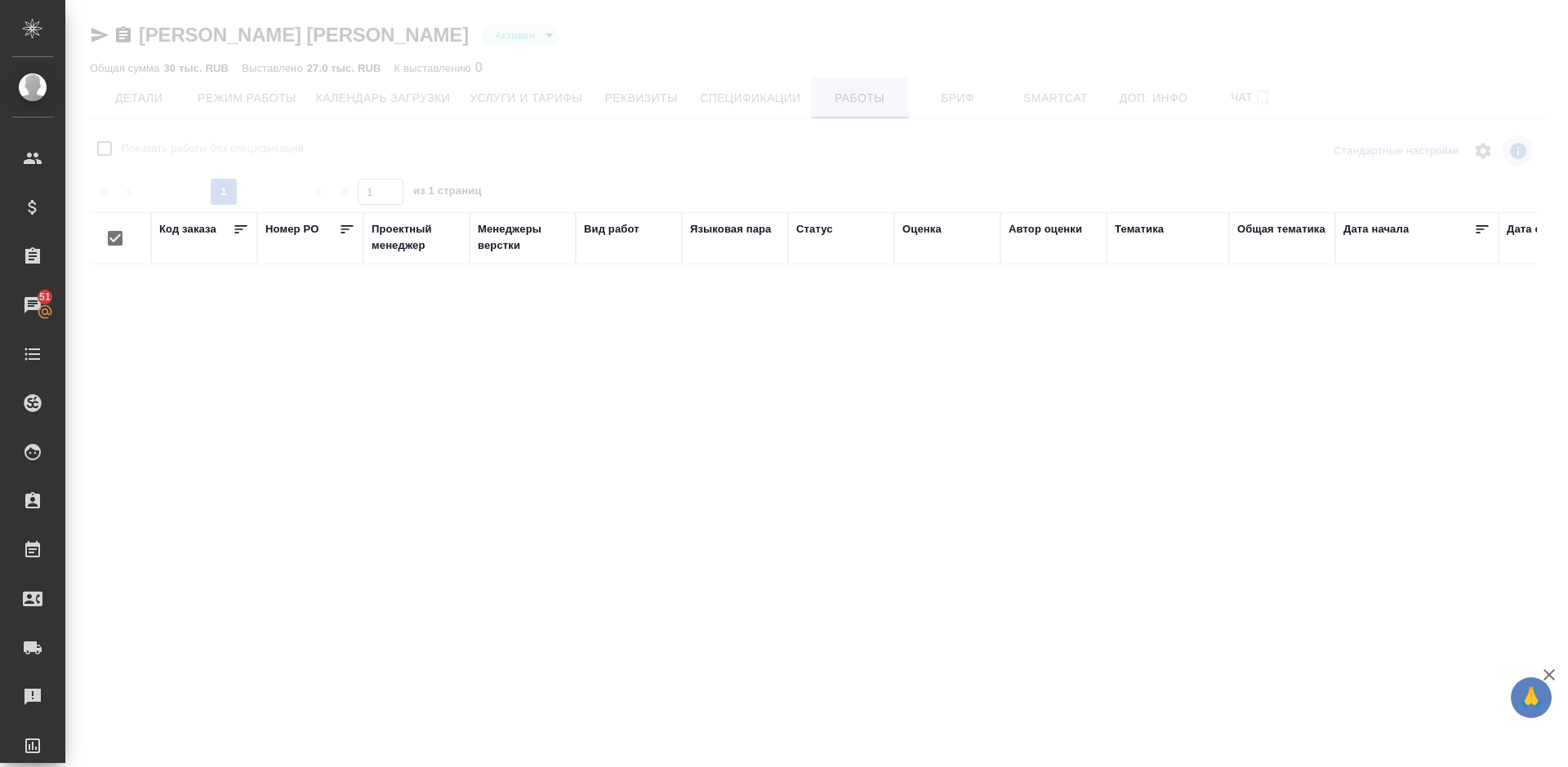
checkbox input "false"
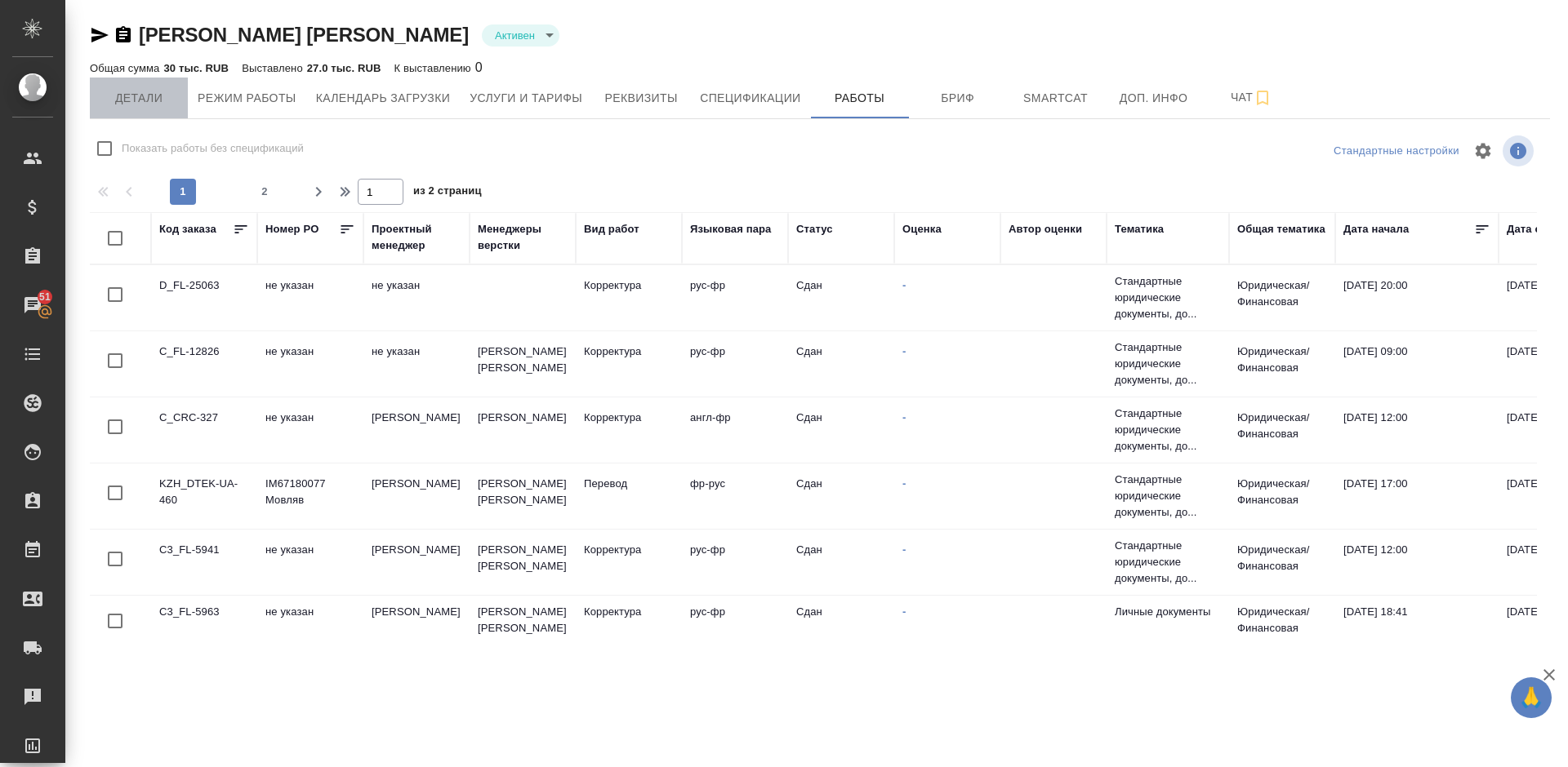
click at [133, 92] on span "Детали" at bounding box center [139, 97] width 78 height 20
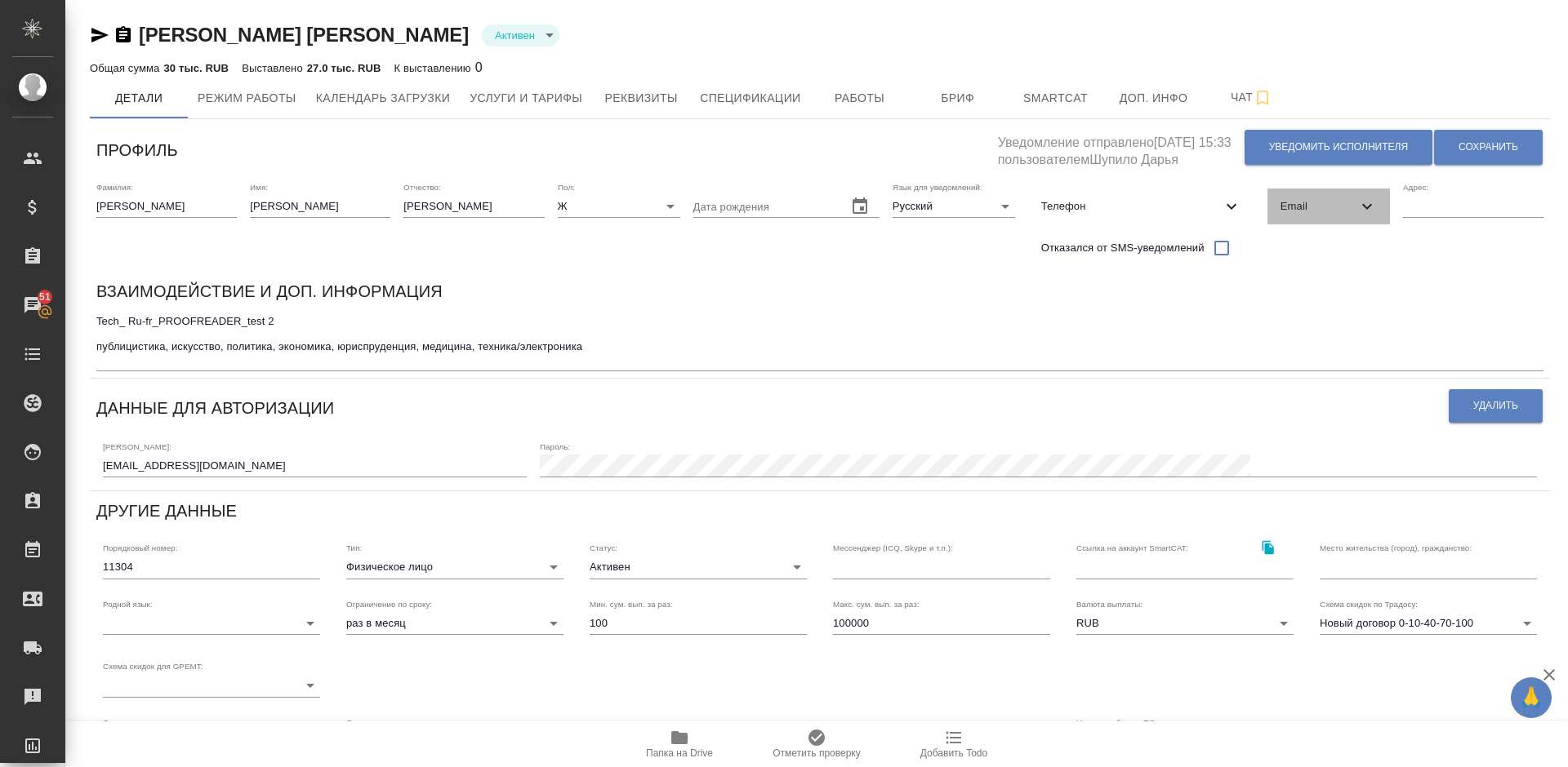
click at [1300, 202] on span "Email" at bounding box center [1319, 206] width 76 height 16
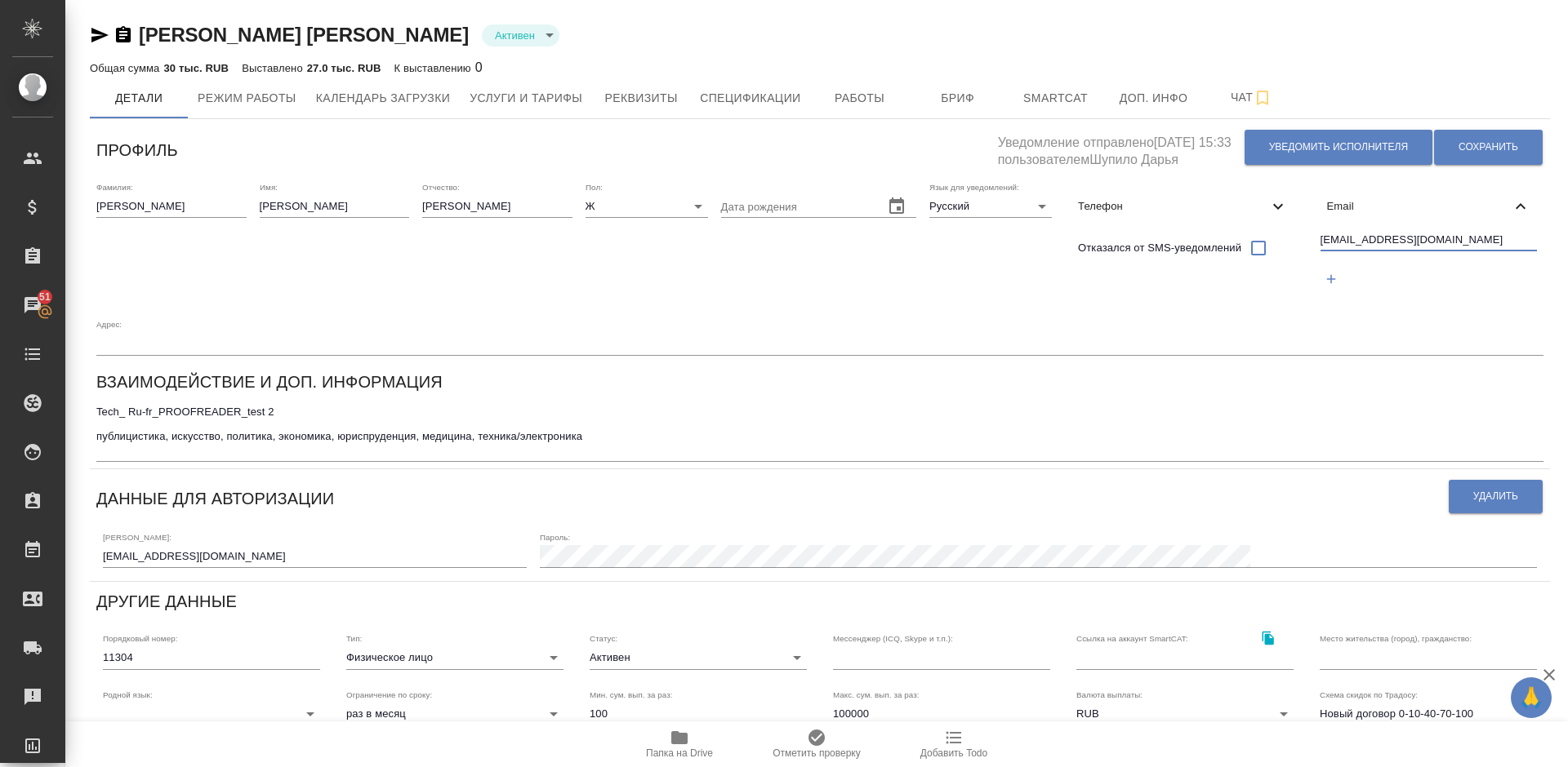
drag, startPoint x: 1427, startPoint y: 239, endPoint x: 1319, endPoint y: 239, distance: 108.0
click at [1319, 239] on div "rybaschka@yahoo.fr" at bounding box center [1428, 262] width 230 height 75
click at [881, 92] on span "Работы" at bounding box center [860, 97] width 78 height 20
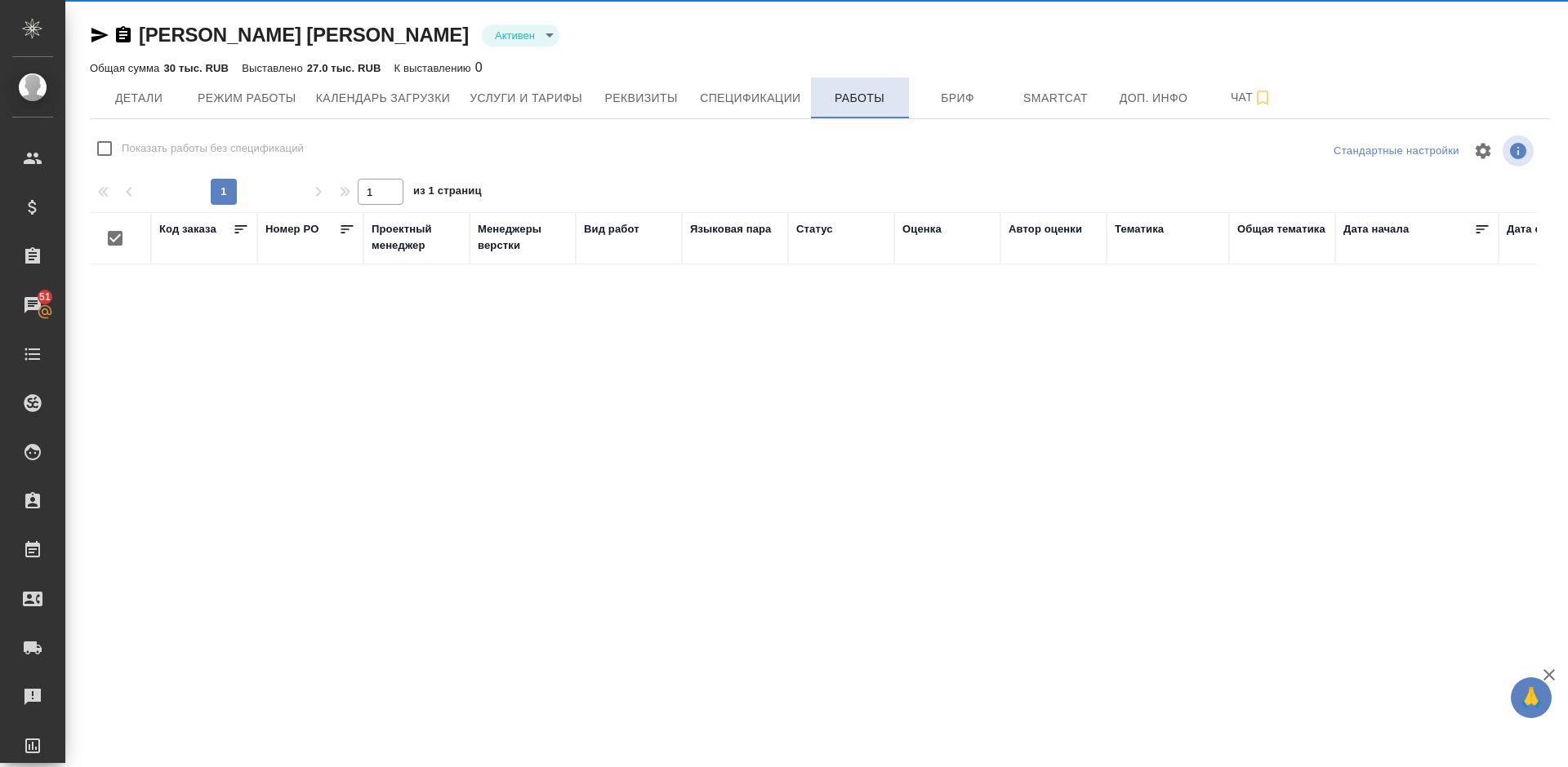
checkbox input "false"
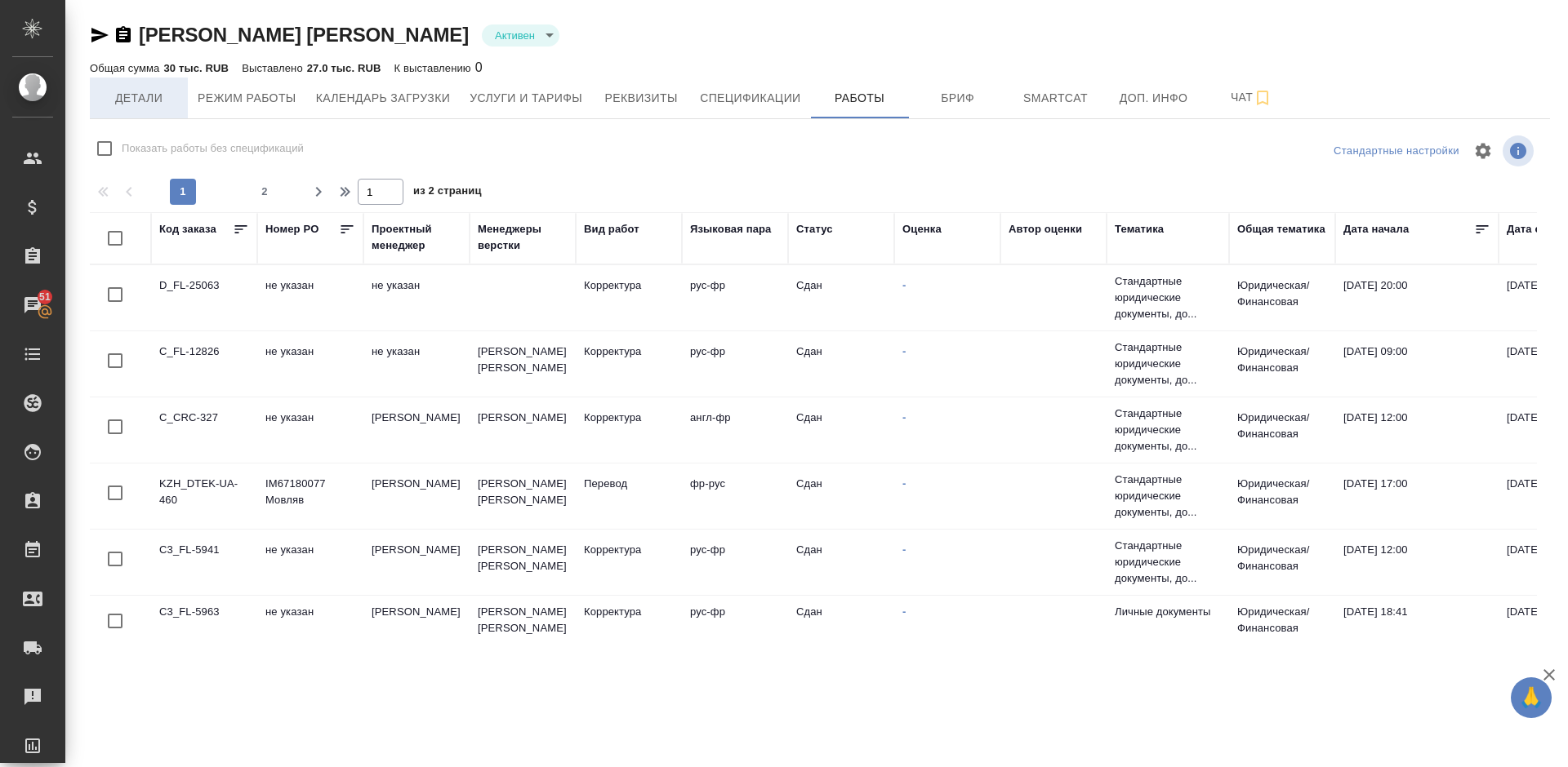
click at [148, 98] on span "Детали" at bounding box center [139, 97] width 78 height 20
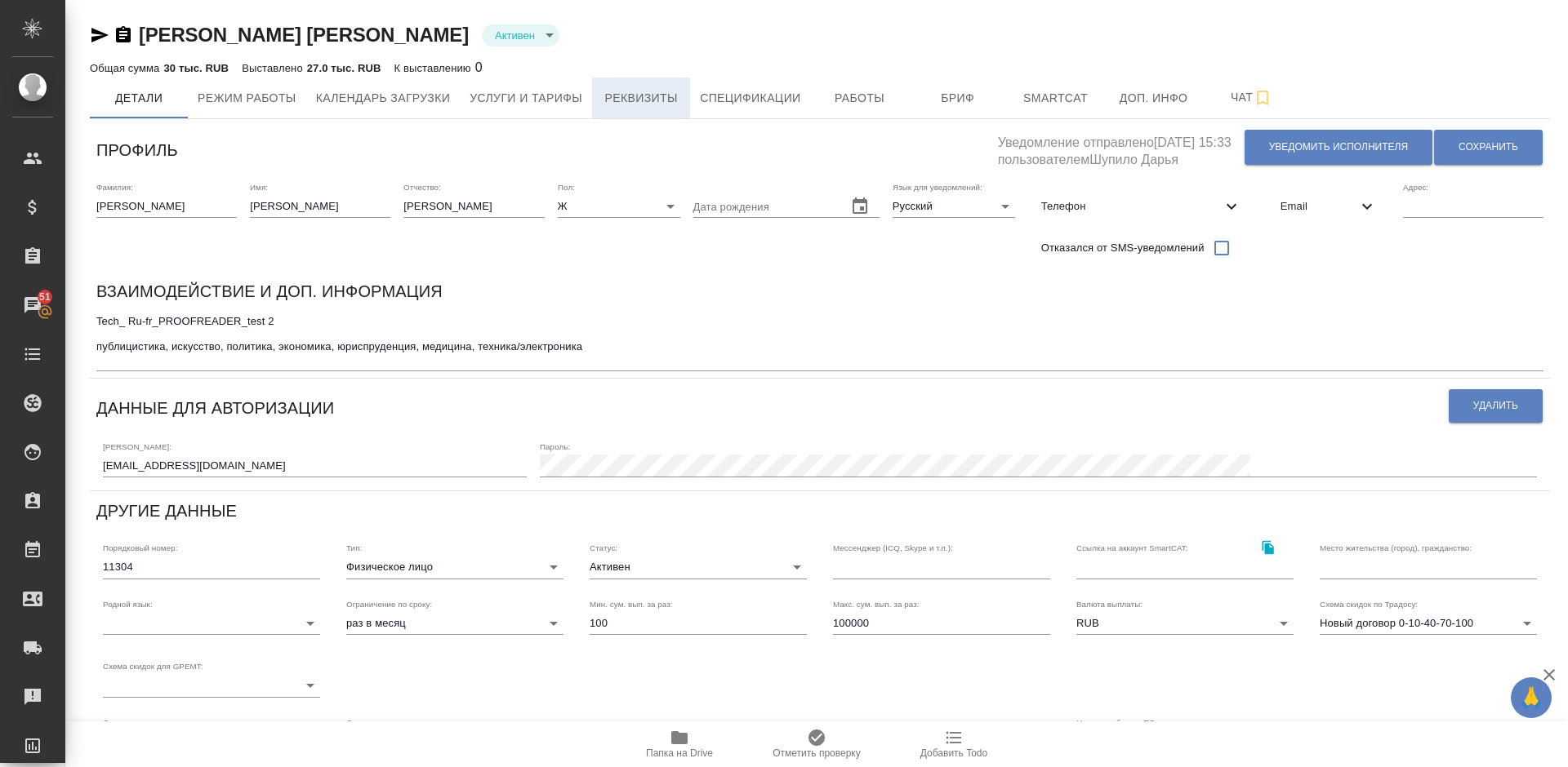
click at [649, 91] on span "Реквизиты" at bounding box center [641, 97] width 78 height 20
select select "10"
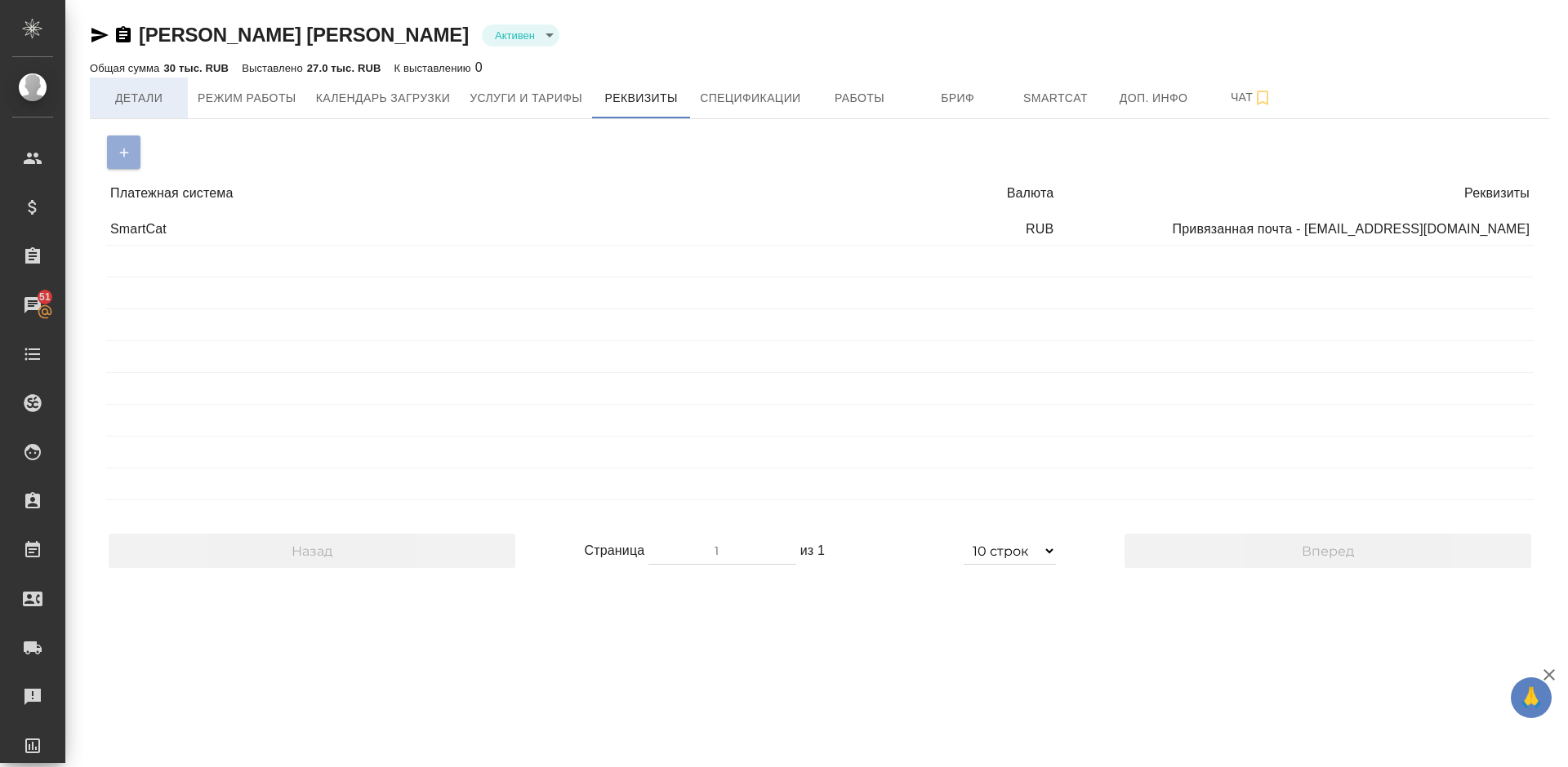
click at [143, 106] on span "Детали" at bounding box center [139, 97] width 78 height 20
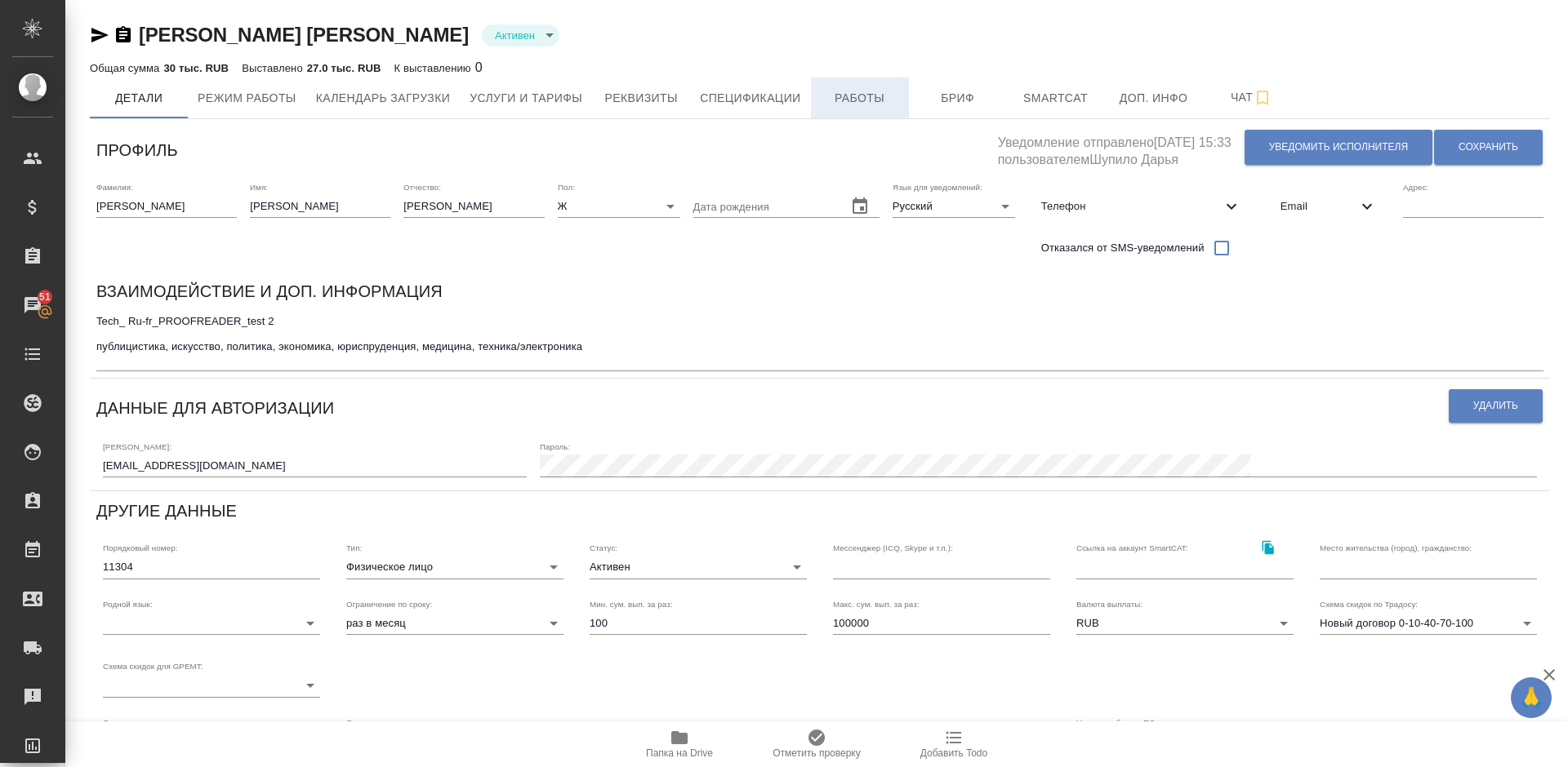
click at [847, 99] on span "Работы" at bounding box center [860, 97] width 78 height 20
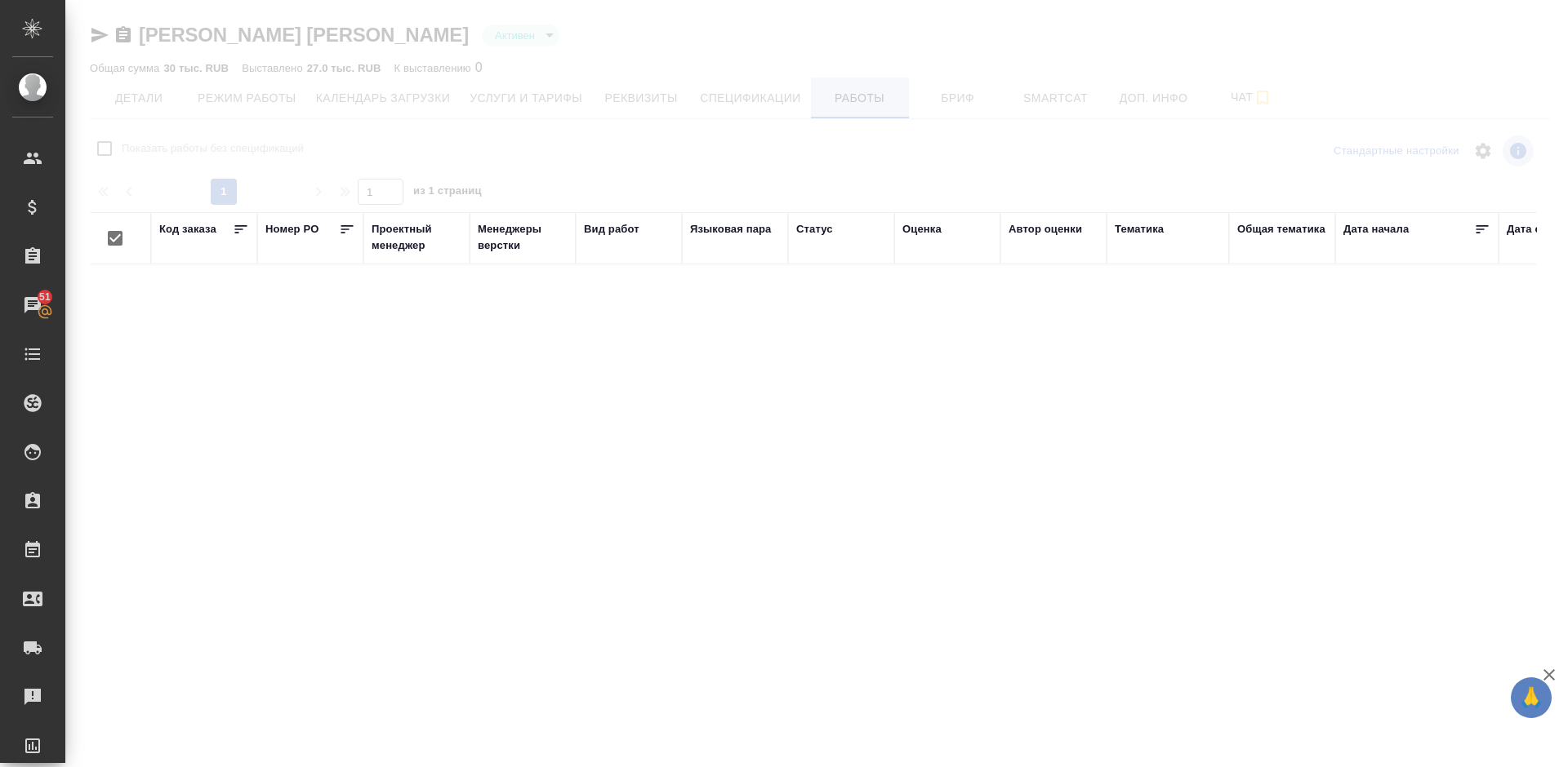
checkbox input "false"
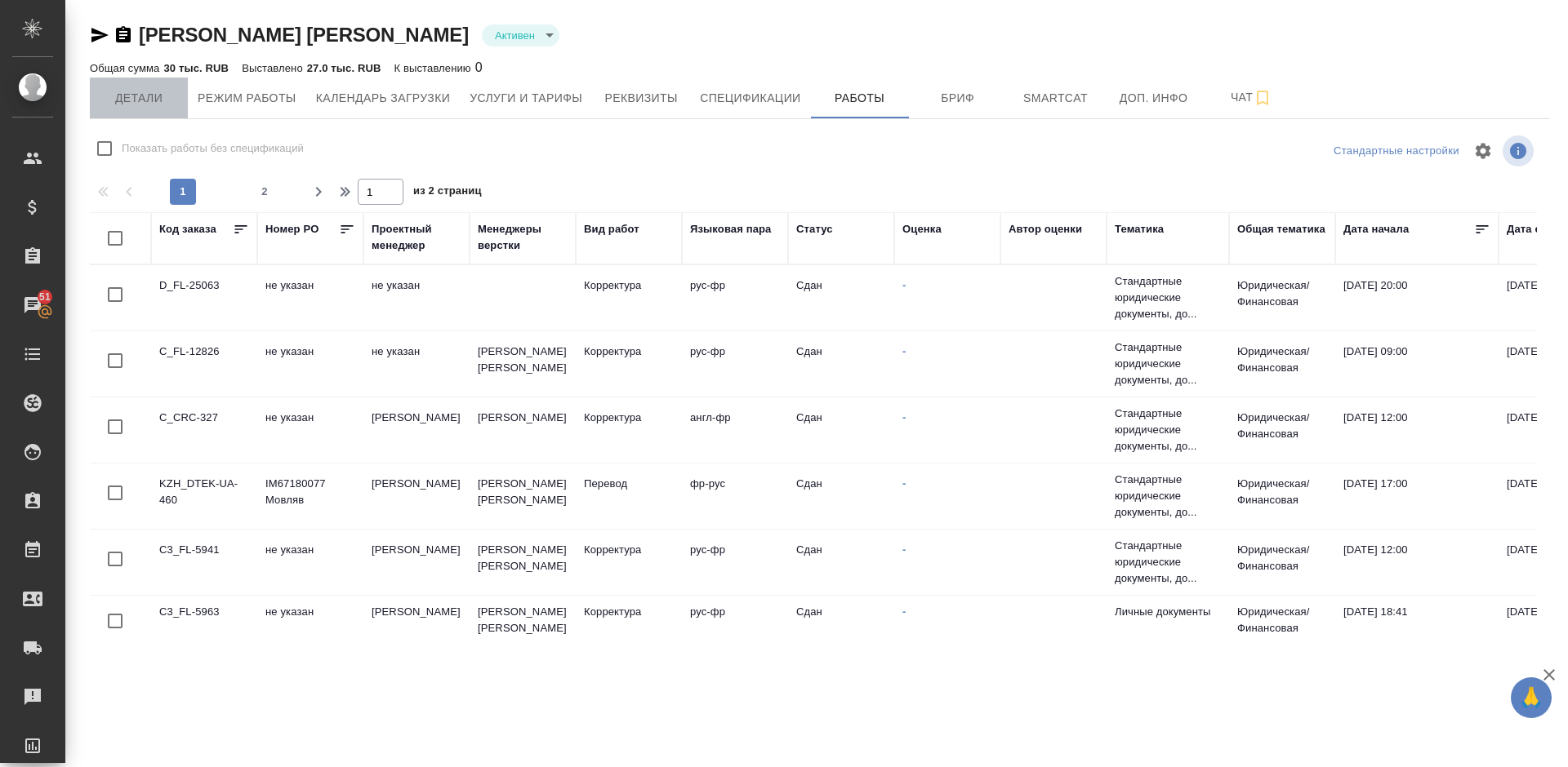
click at [155, 101] on span "Детали" at bounding box center [139, 97] width 78 height 20
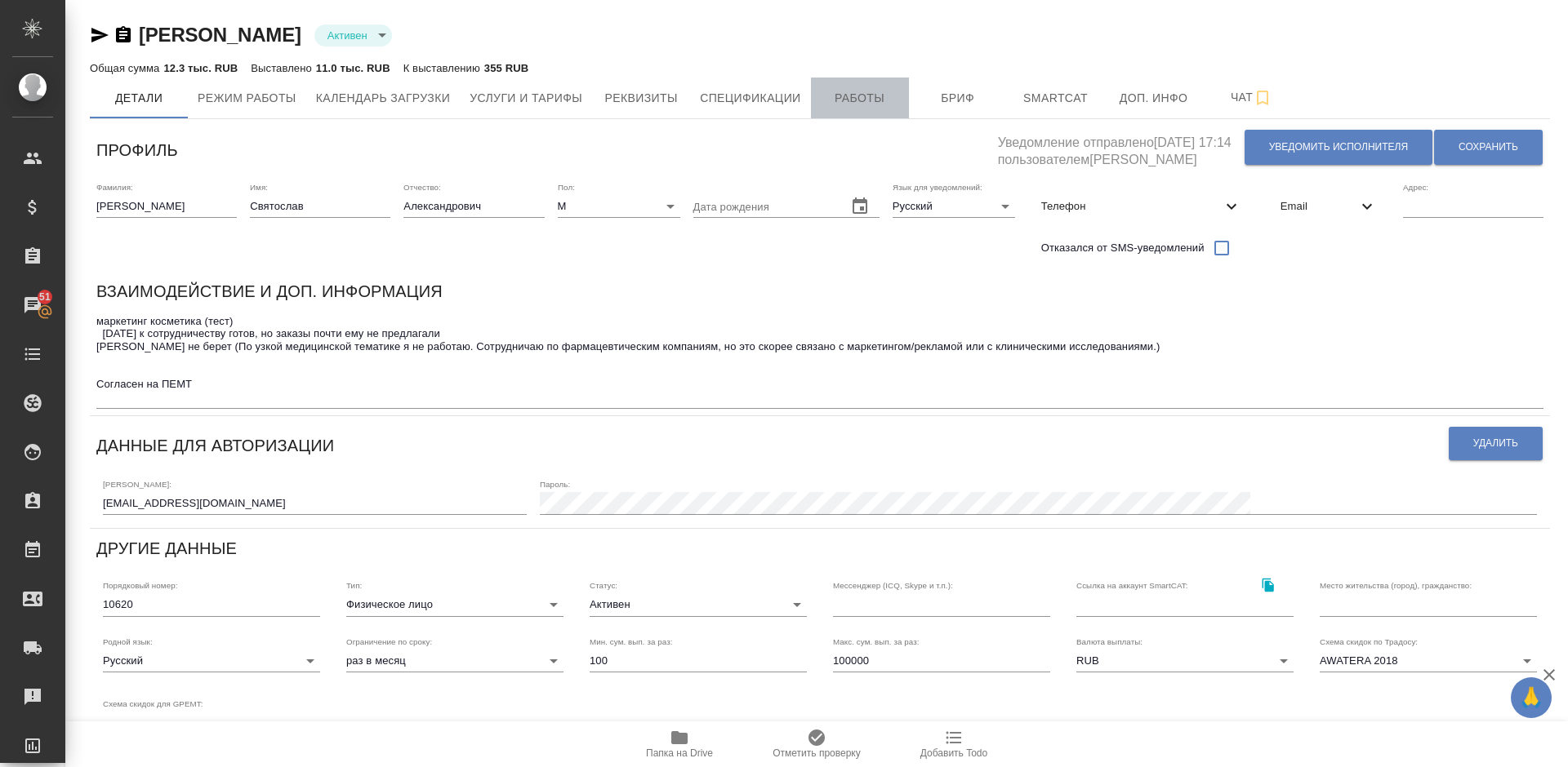
click at [856, 100] on span "Работы" at bounding box center [860, 97] width 78 height 20
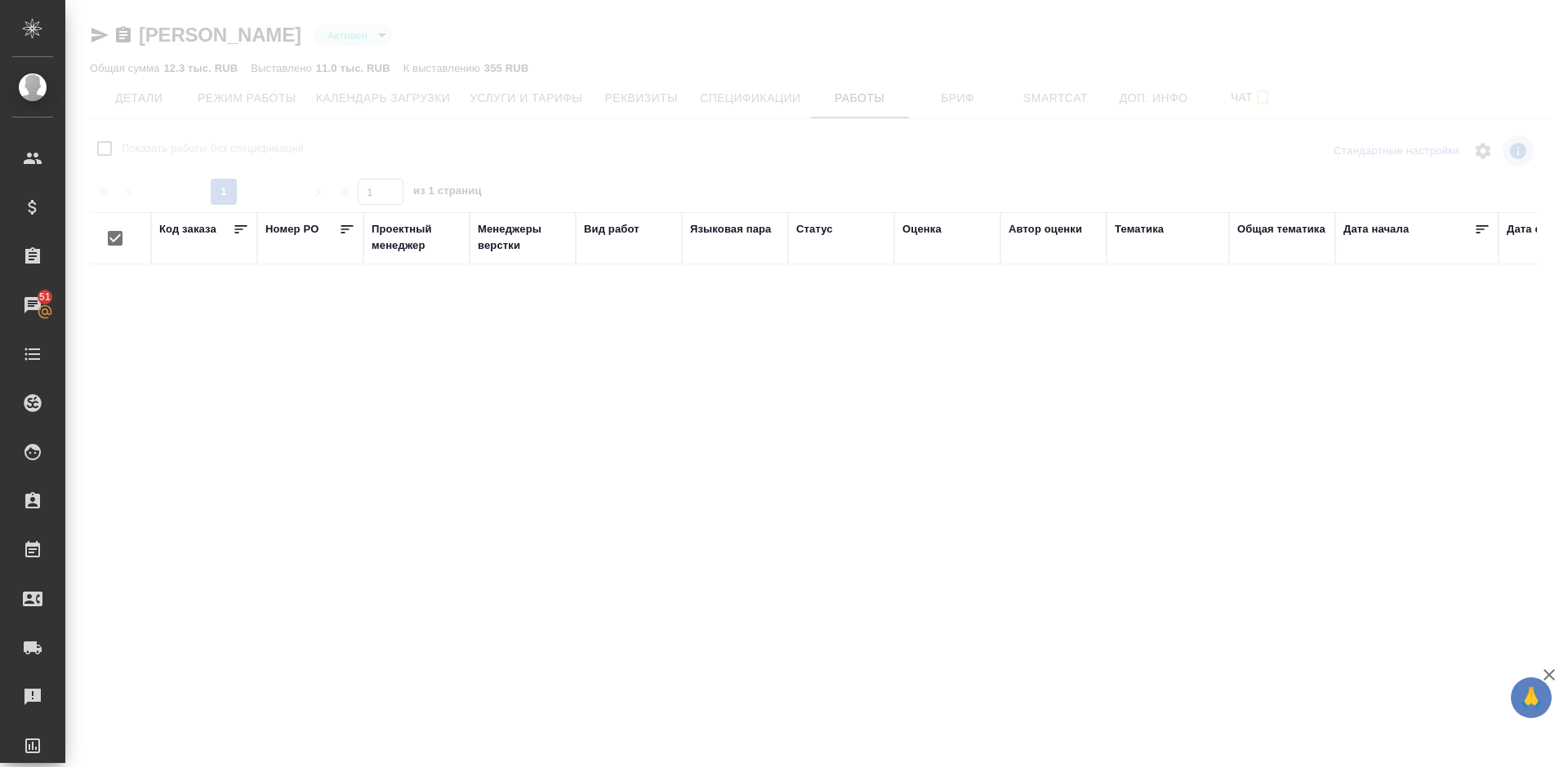
checkbox input "false"
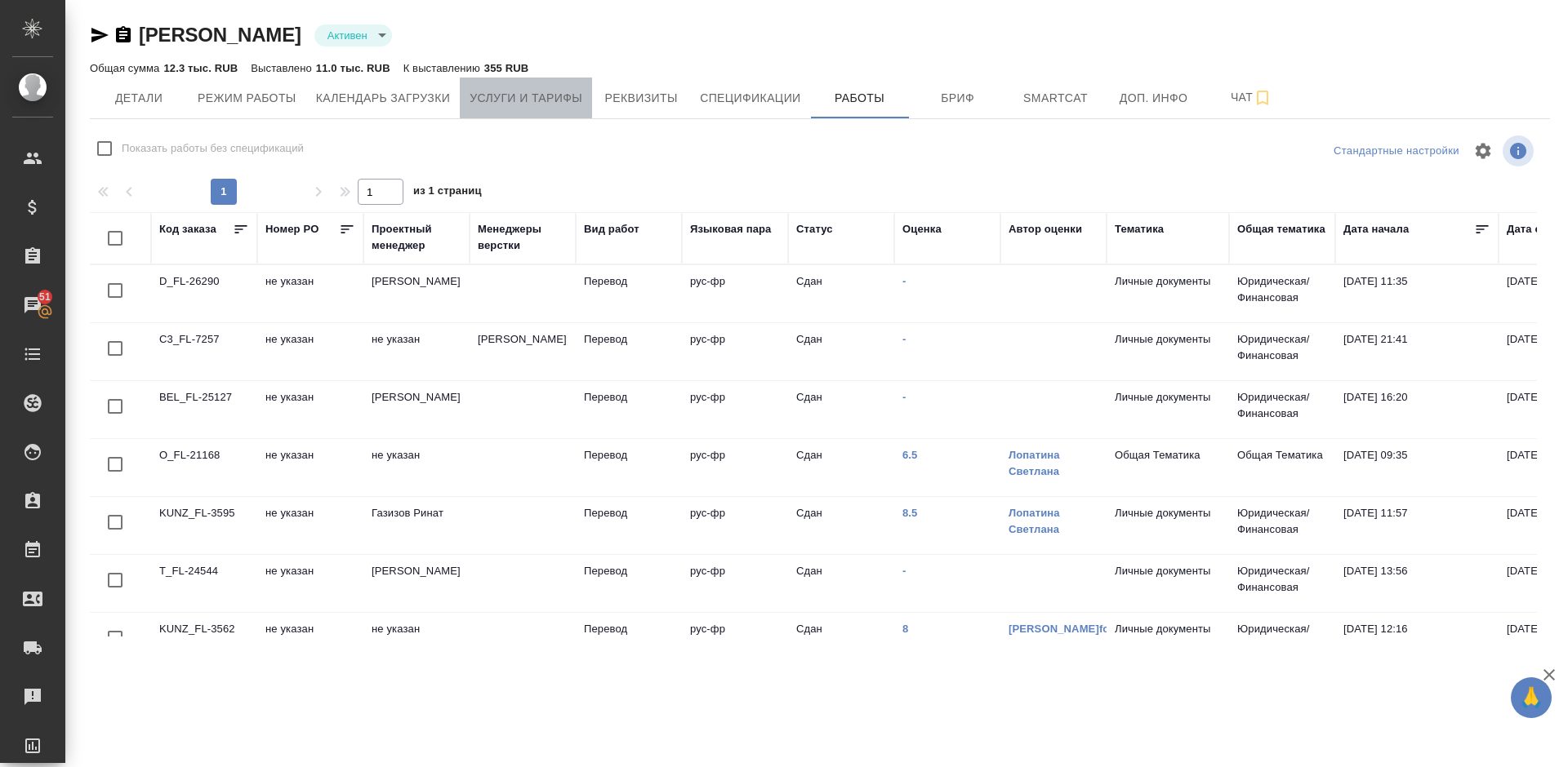
click at [531, 106] on span "Услуги и тарифы" at bounding box center [526, 97] width 113 height 20
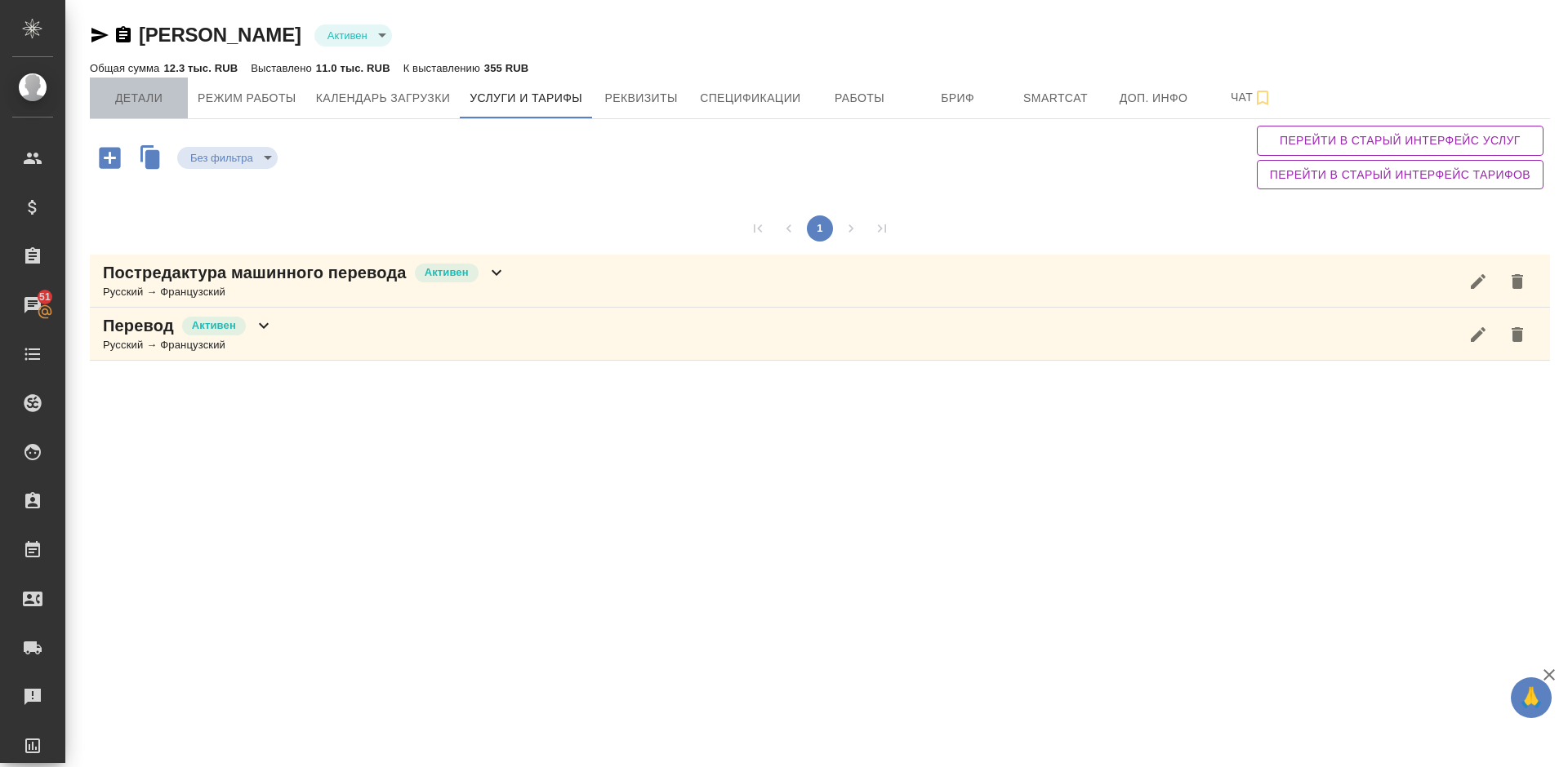
click at [165, 98] on span "Детали" at bounding box center [139, 97] width 78 height 20
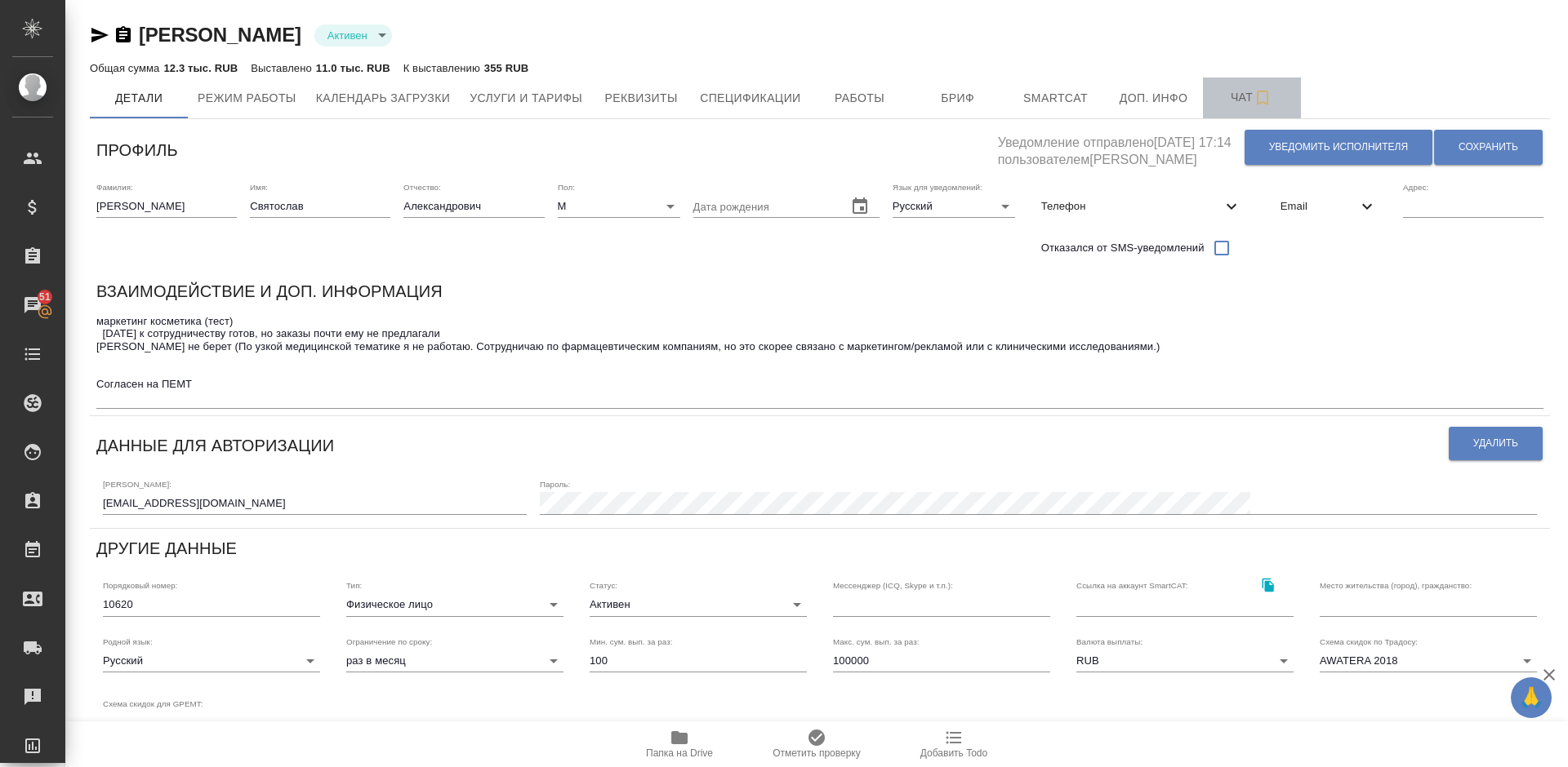
click at [1243, 110] on button "Чат" at bounding box center [1252, 97] width 98 height 41
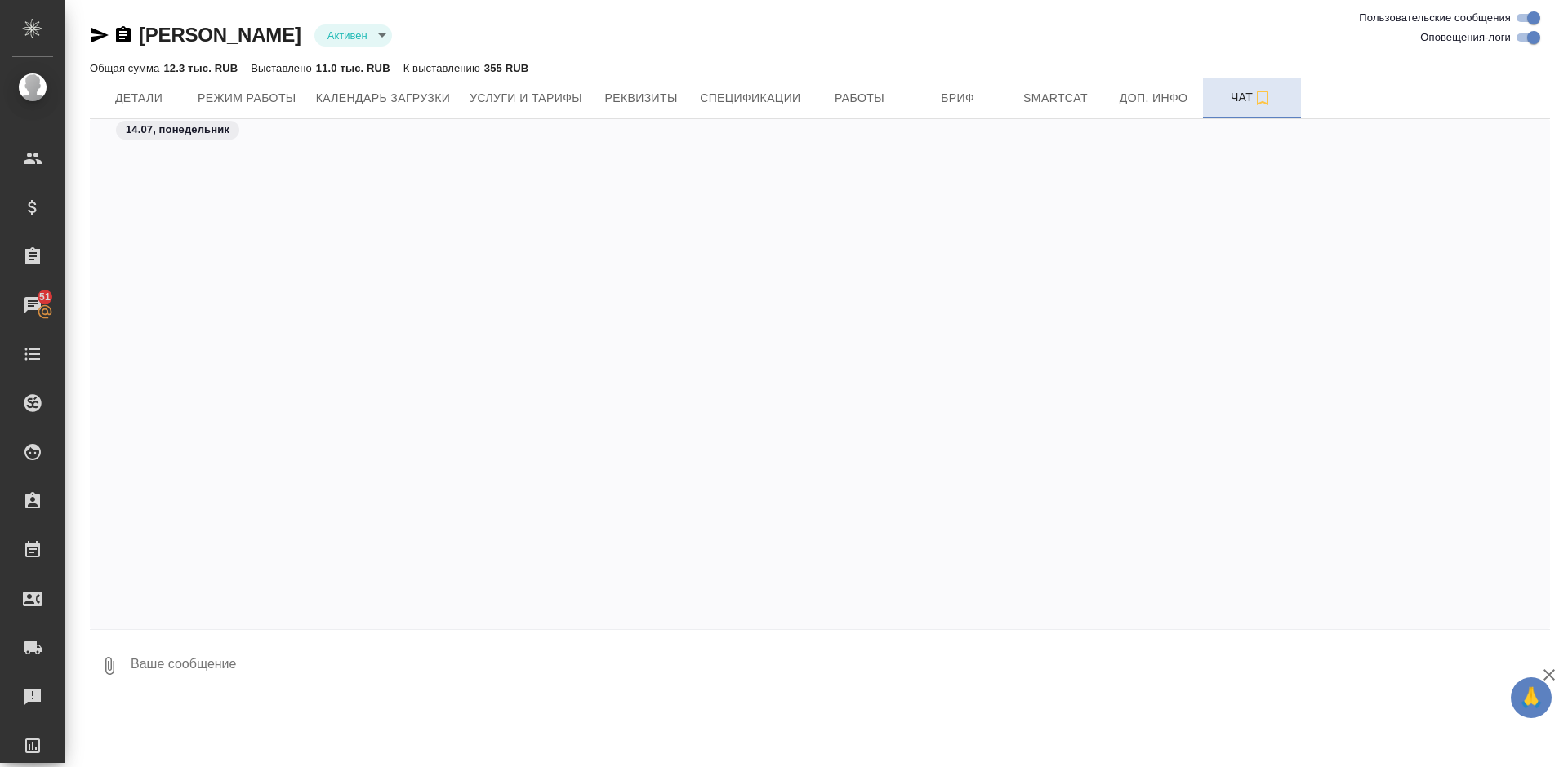
scroll to position [3483, 0]
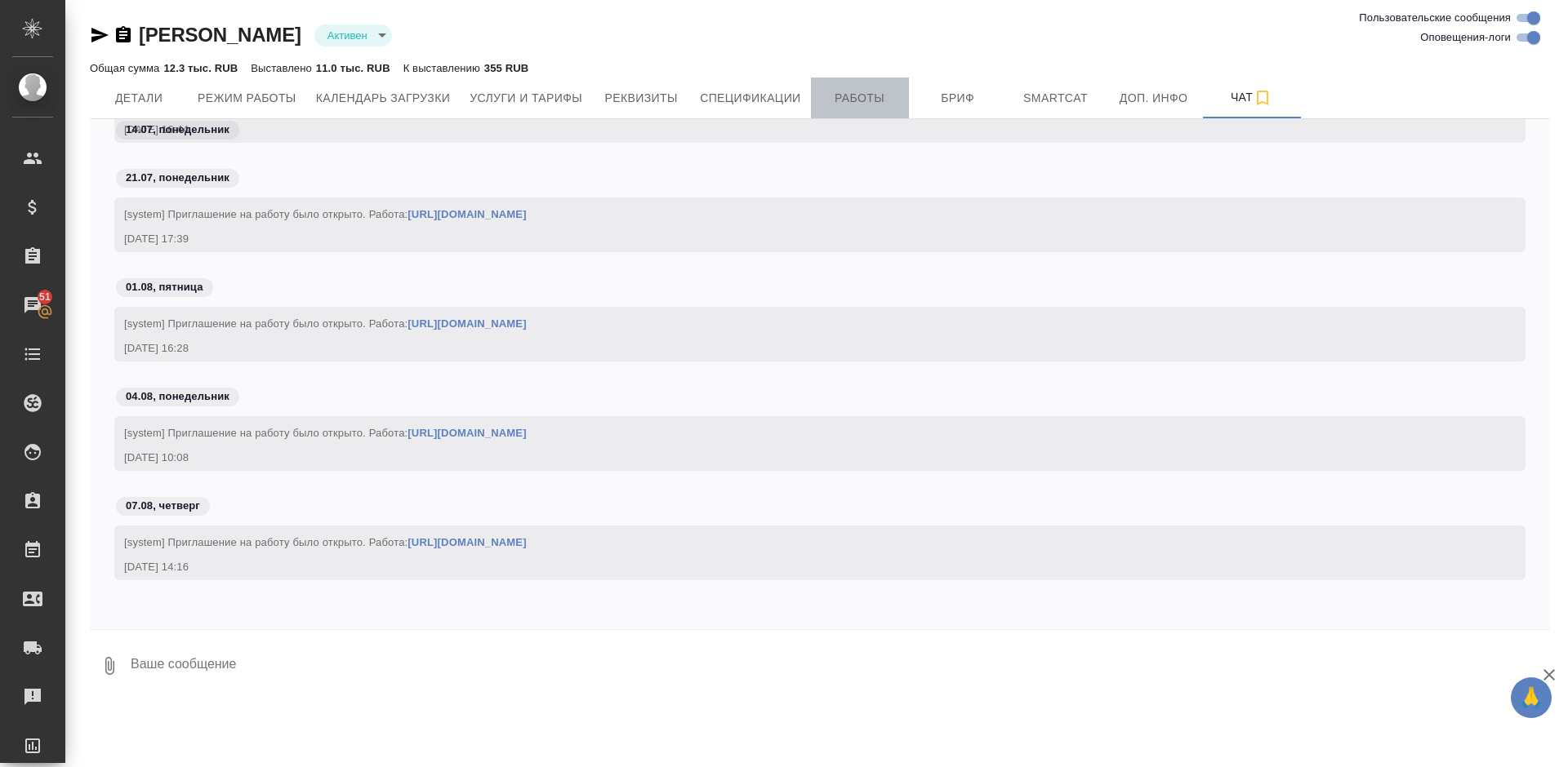
click at [869, 91] on span "Работы" at bounding box center [860, 97] width 78 height 20
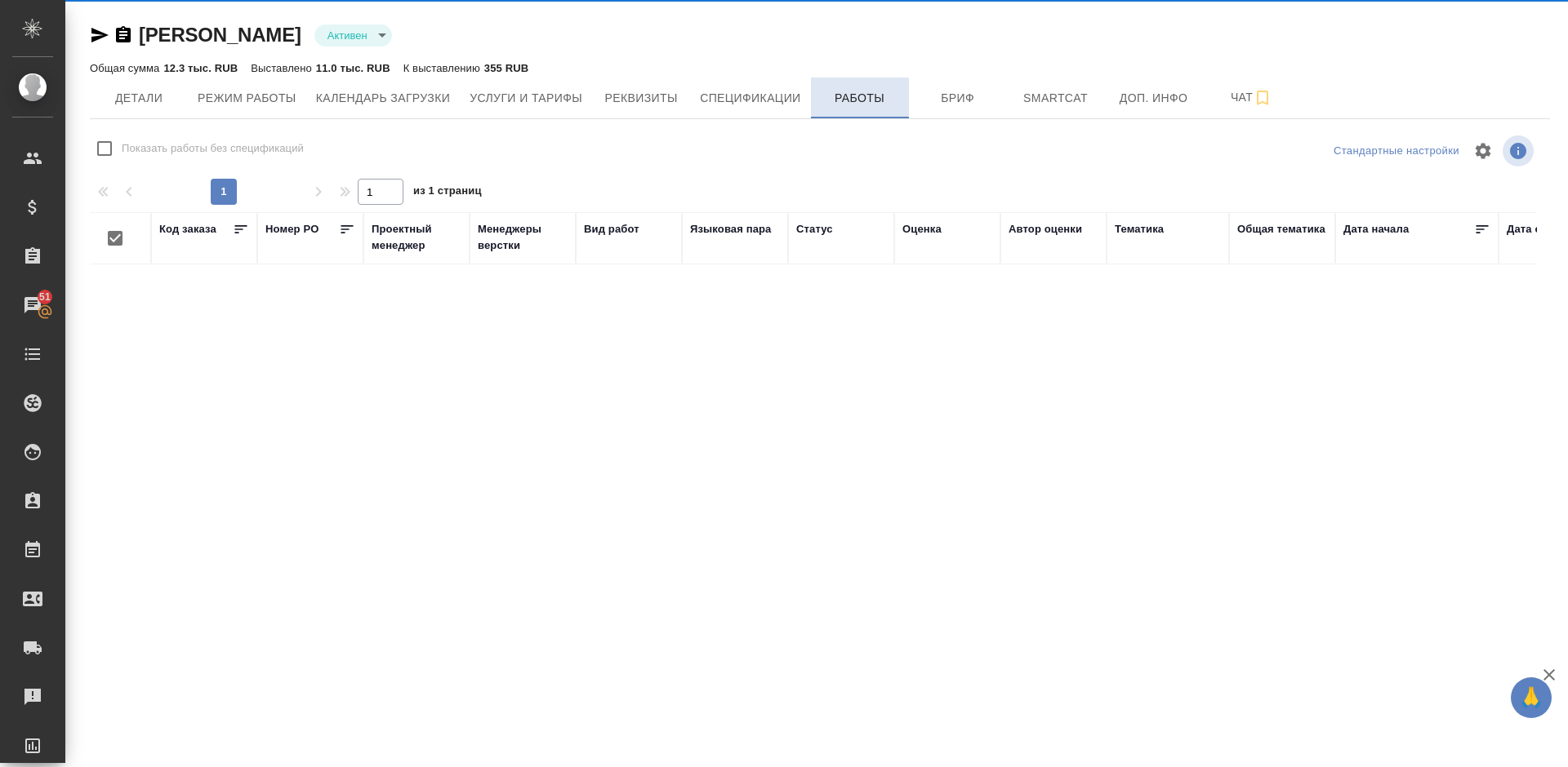
checkbox input "false"
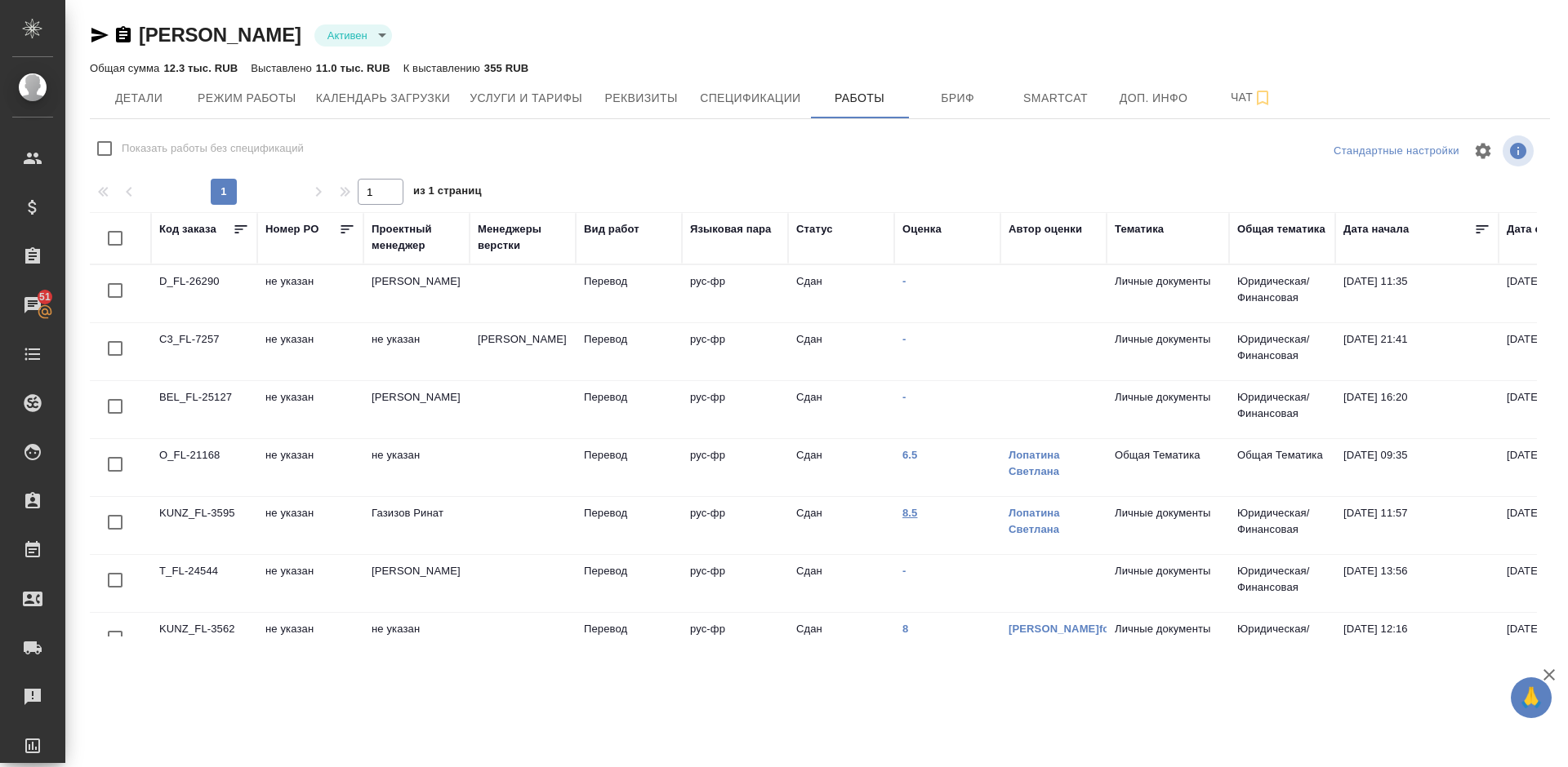
click at [913, 511] on link "8.5" at bounding box center [911, 513] width 15 height 12
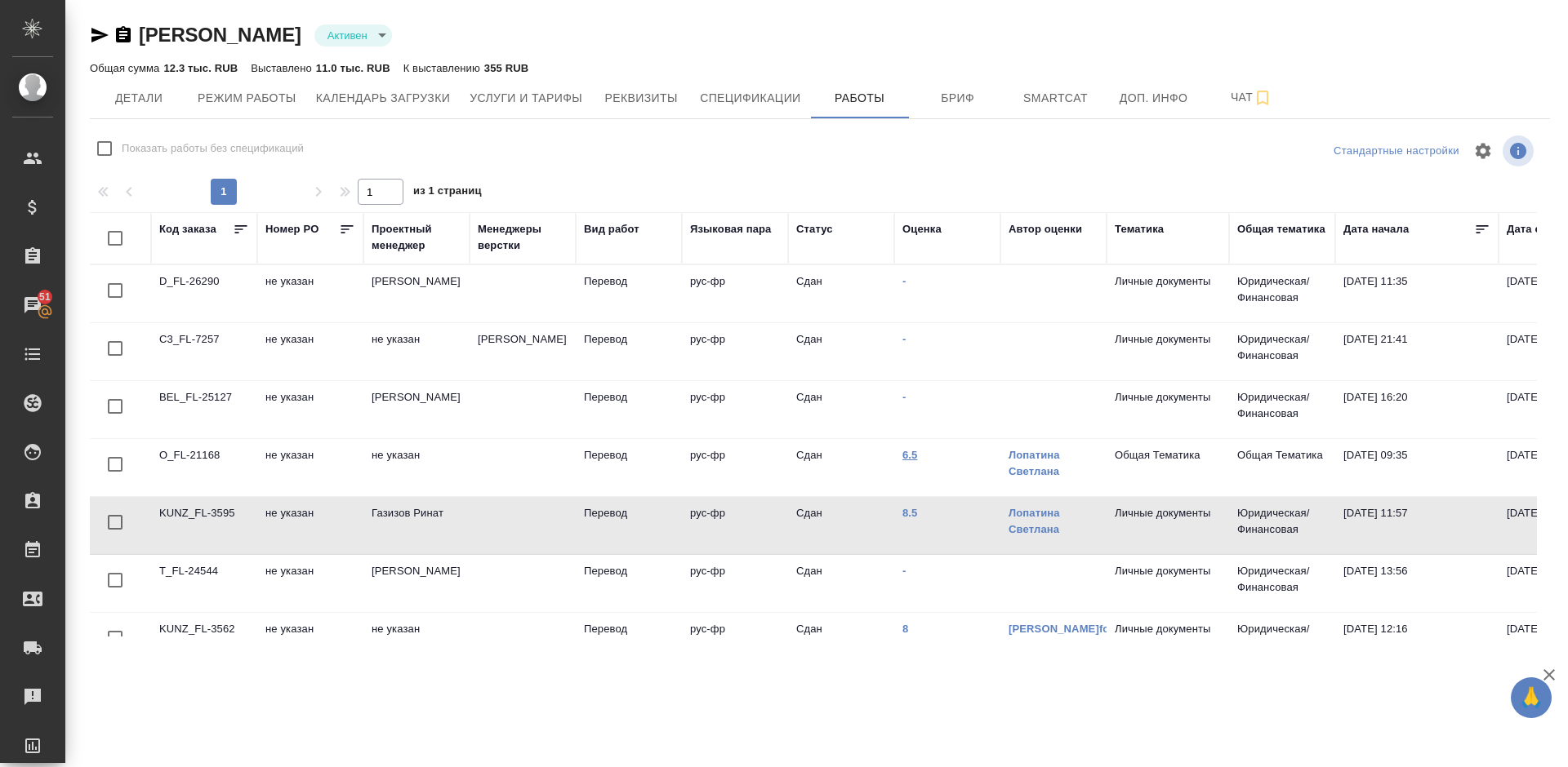
click at [908, 458] on link "6.5" at bounding box center [911, 455] width 15 height 12
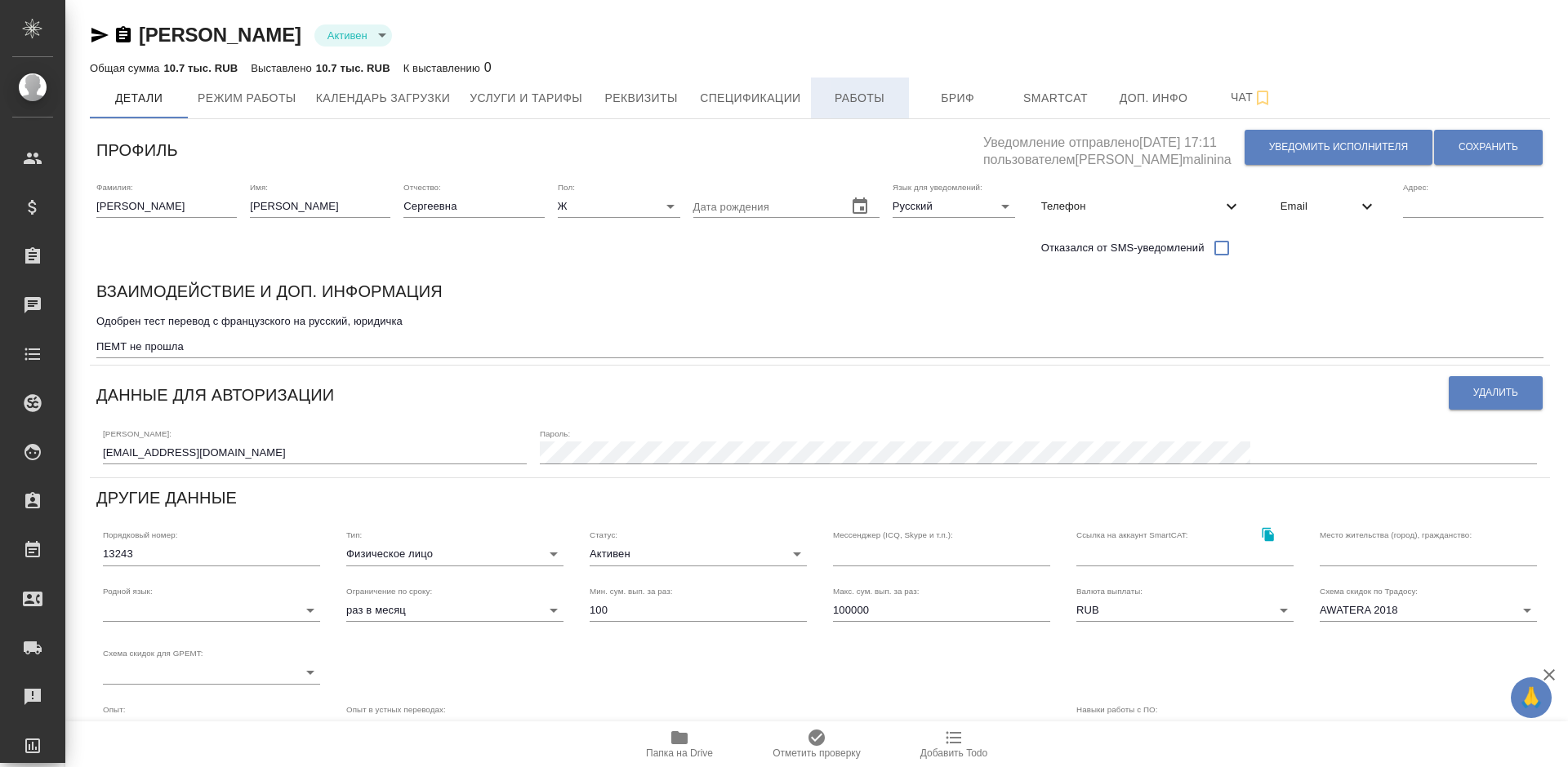
click at [855, 96] on span "Работы" at bounding box center [860, 97] width 78 height 20
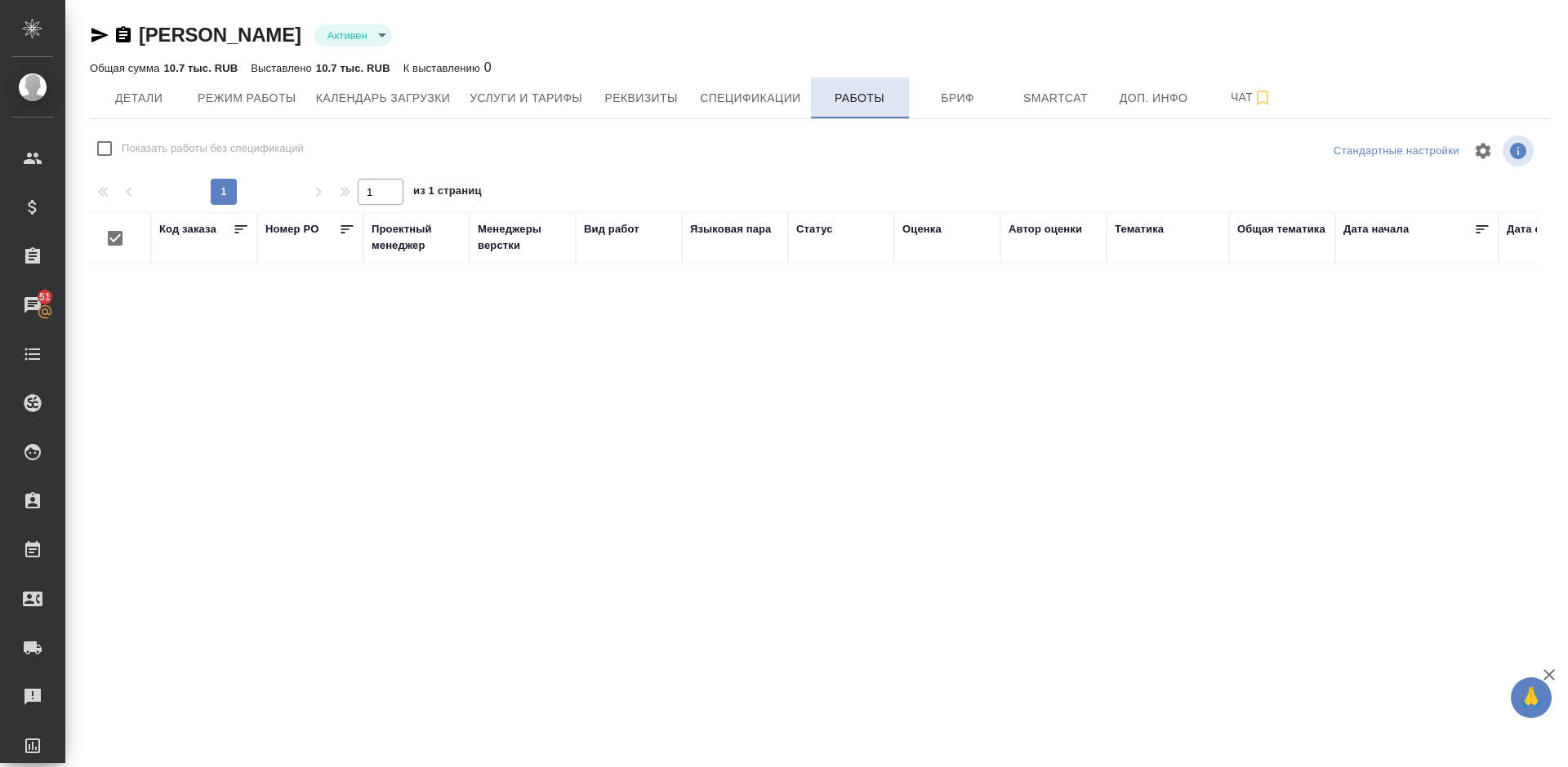
checkbox input "false"
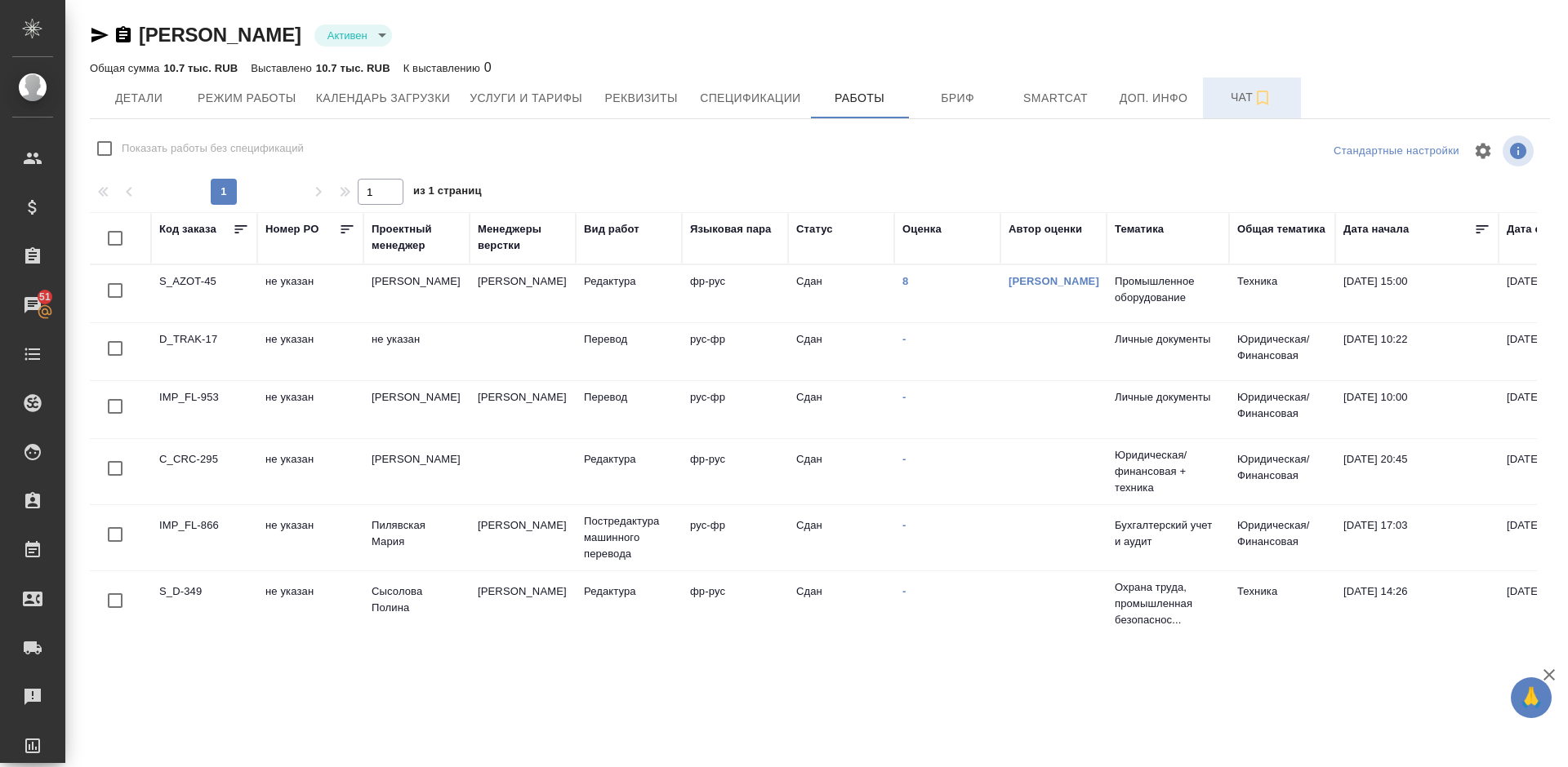
click at [1240, 98] on span "Чат" at bounding box center [1252, 96] width 78 height 20
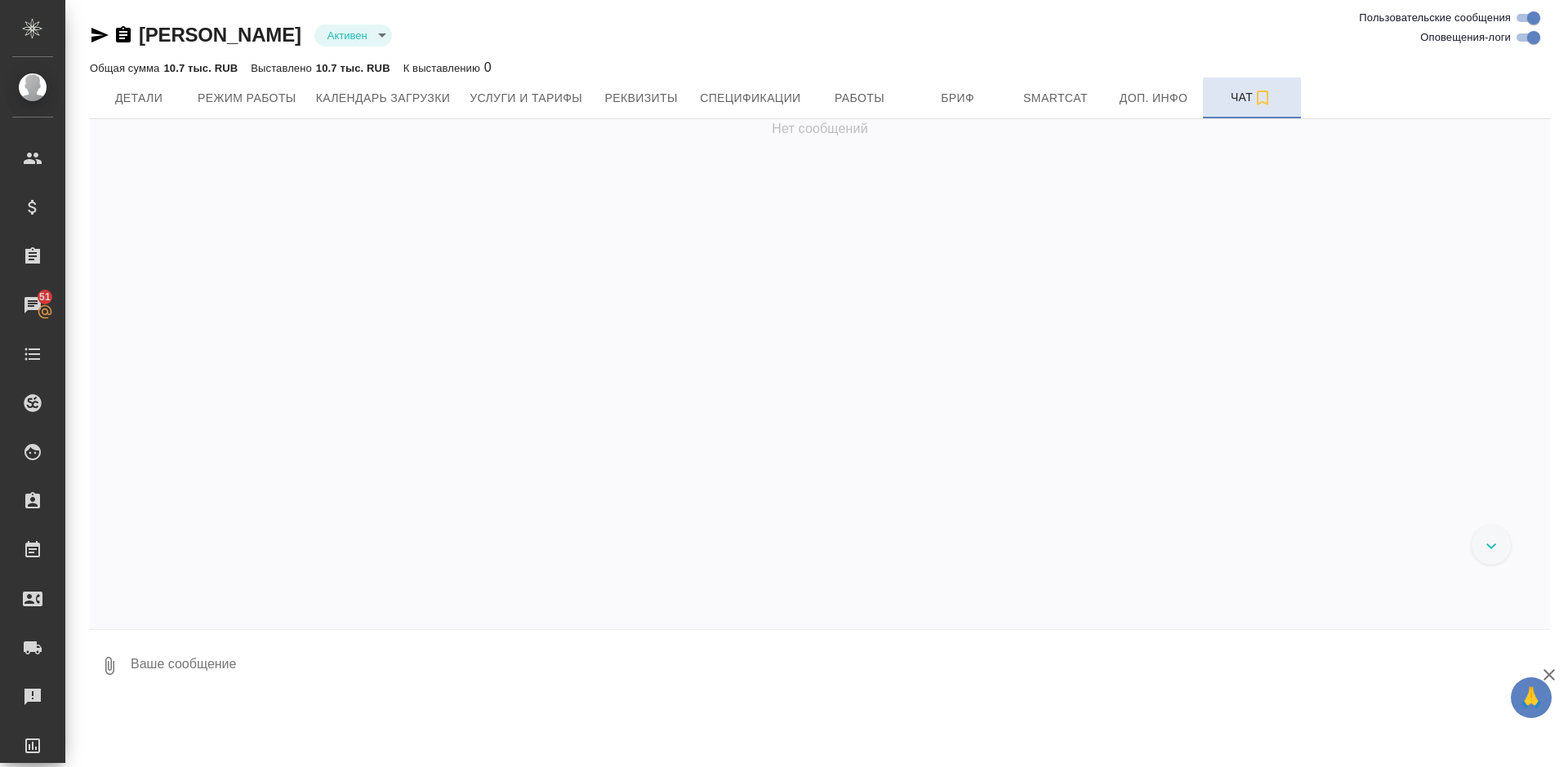
scroll to position [2101, 0]
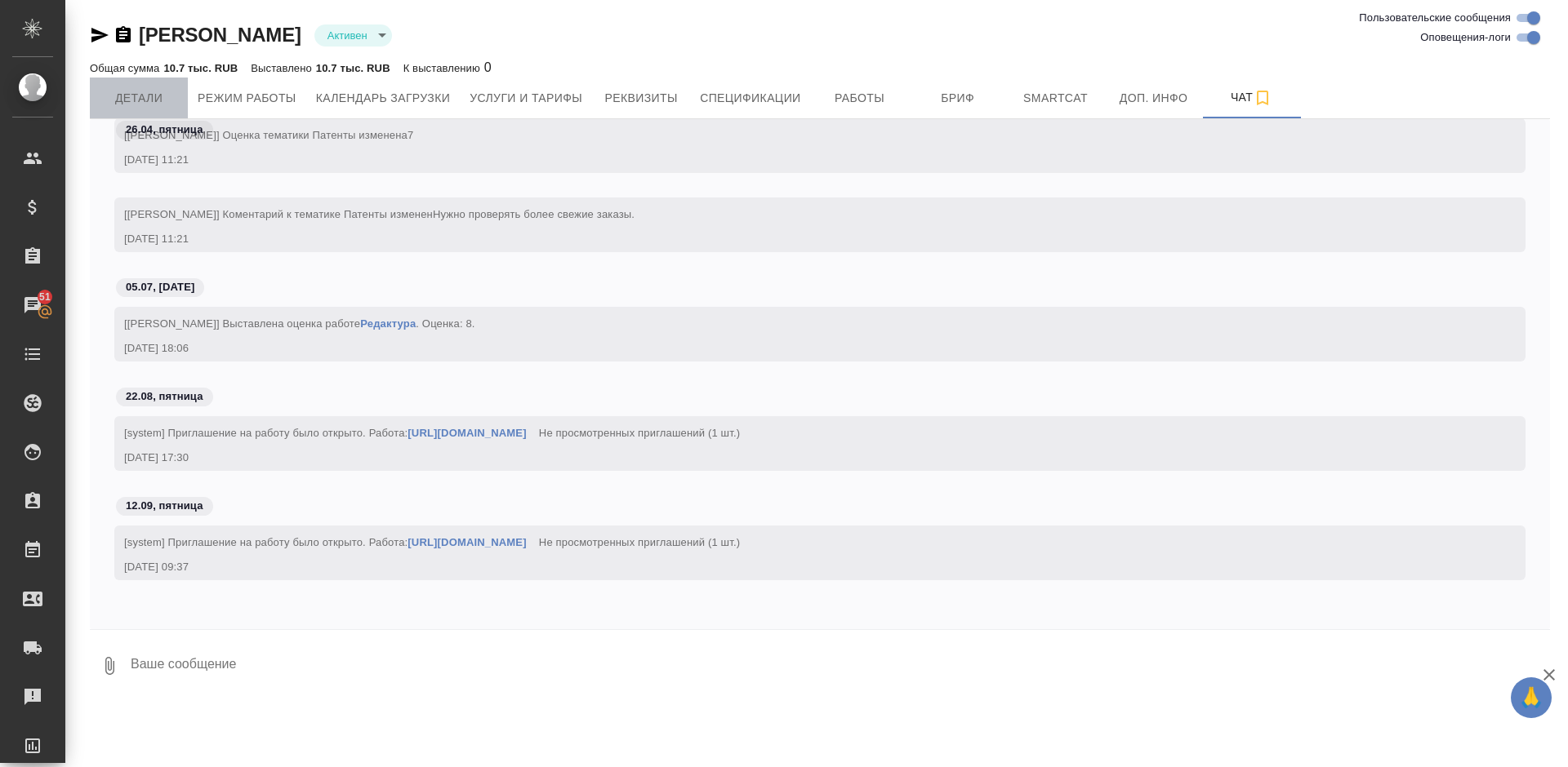
click at [124, 91] on span "Детали" at bounding box center [139, 97] width 78 height 20
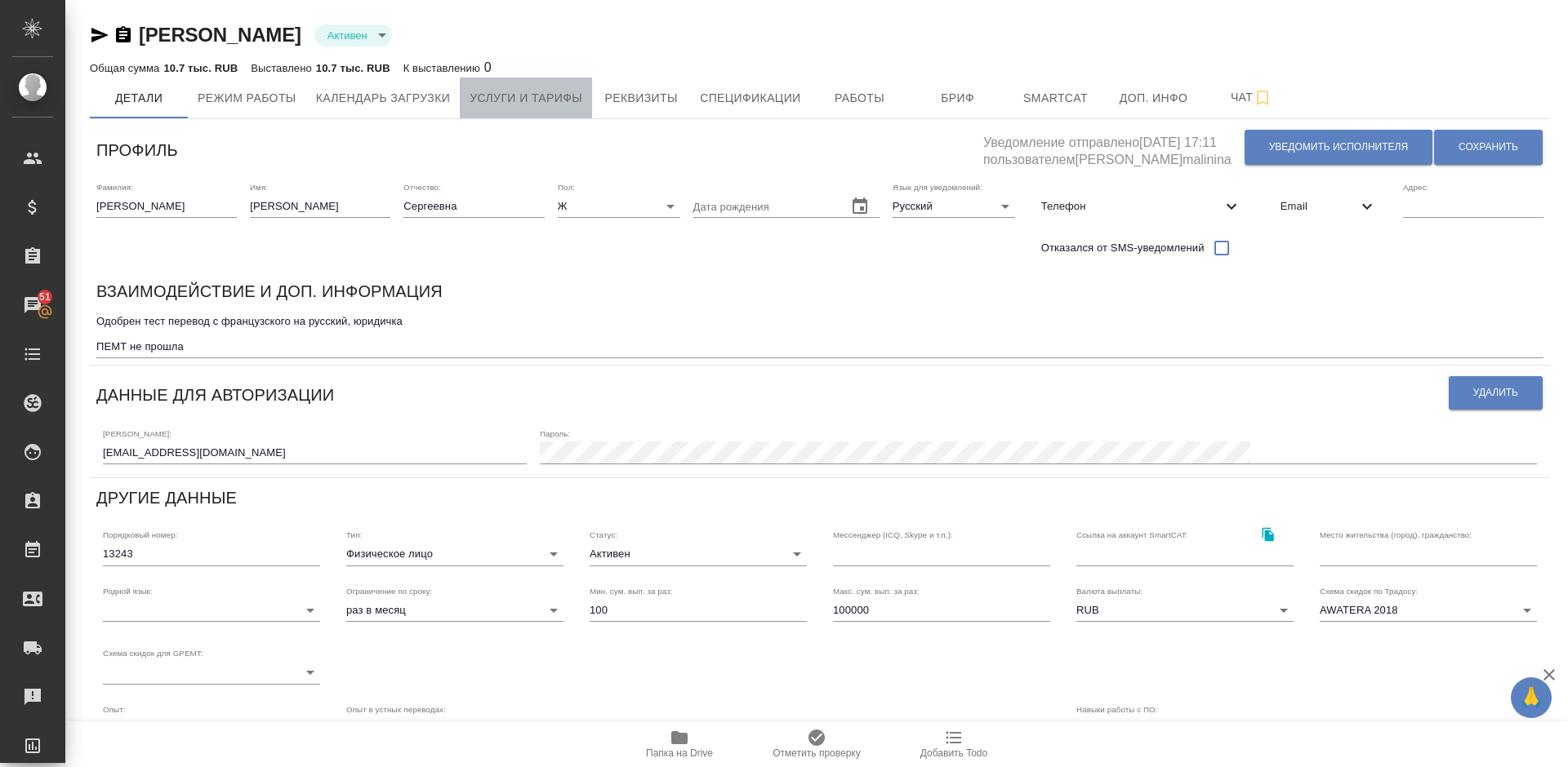
click at [522, 95] on span "Услуги и тарифы" at bounding box center [526, 97] width 113 height 20
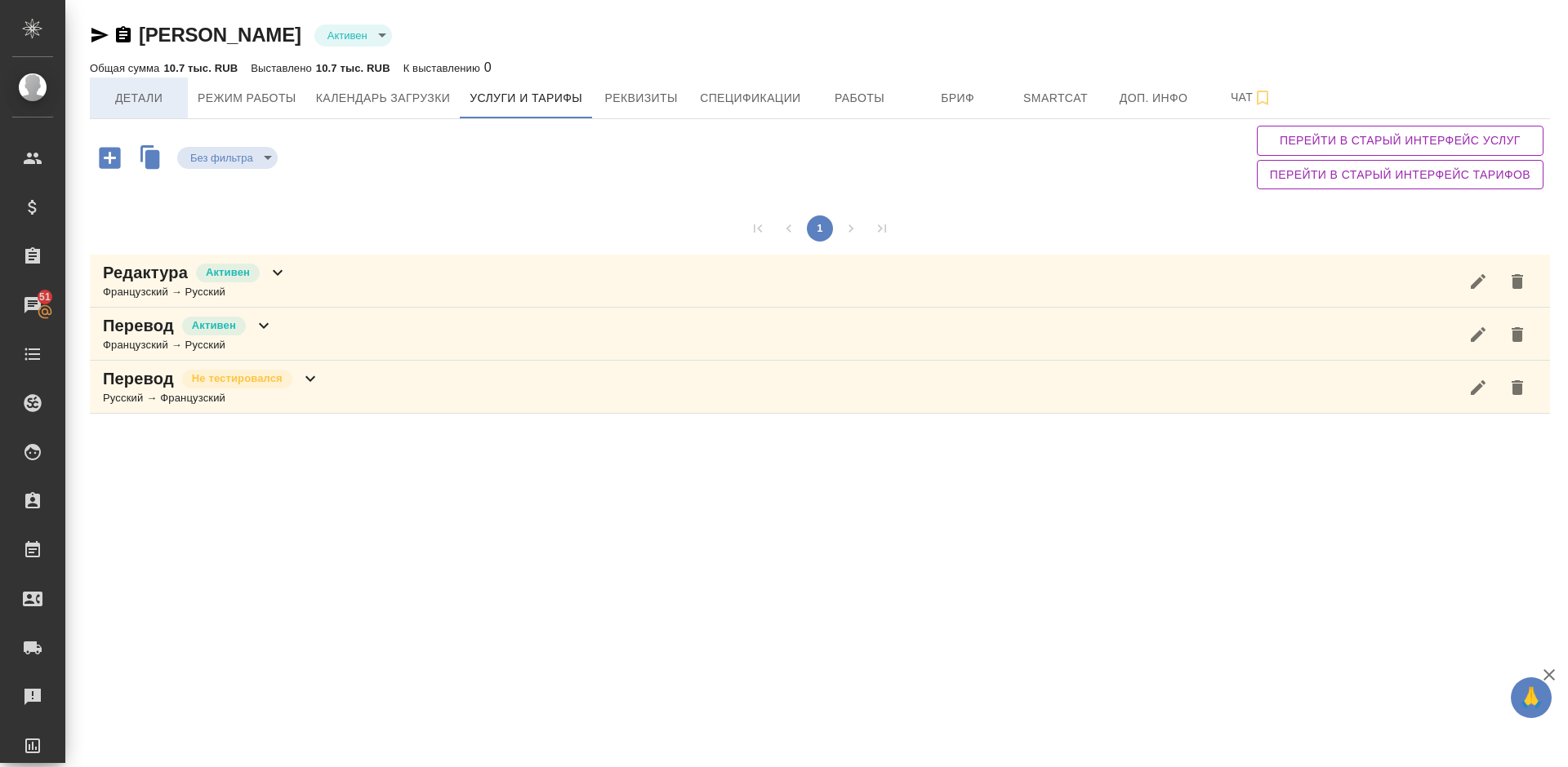
click at [143, 93] on span "Детали" at bounding box center [139, 97] width 78 height 20
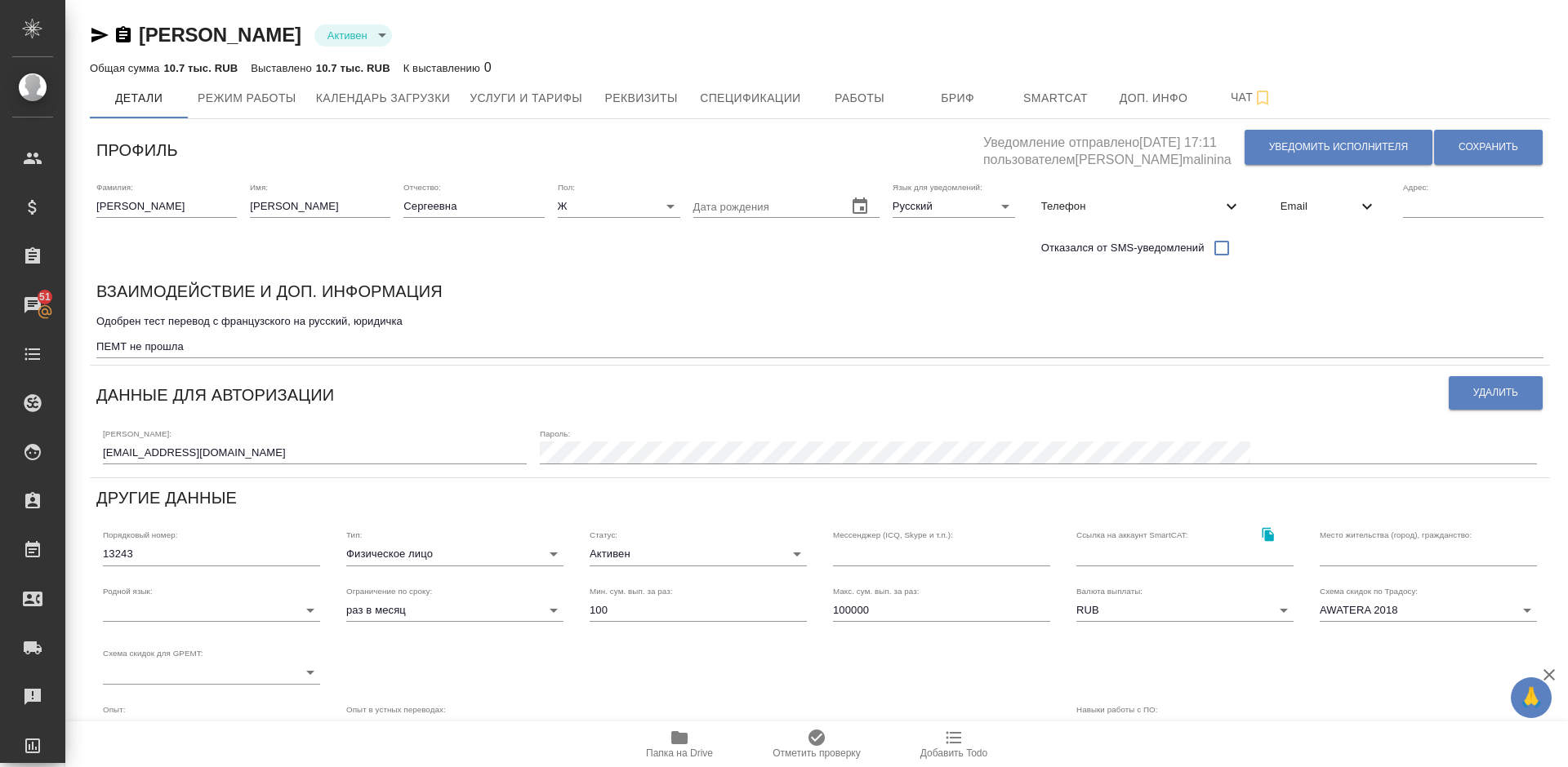
click at [1328, 188] on div "Email" at bounding box center [1329, 206] width 122 height 36
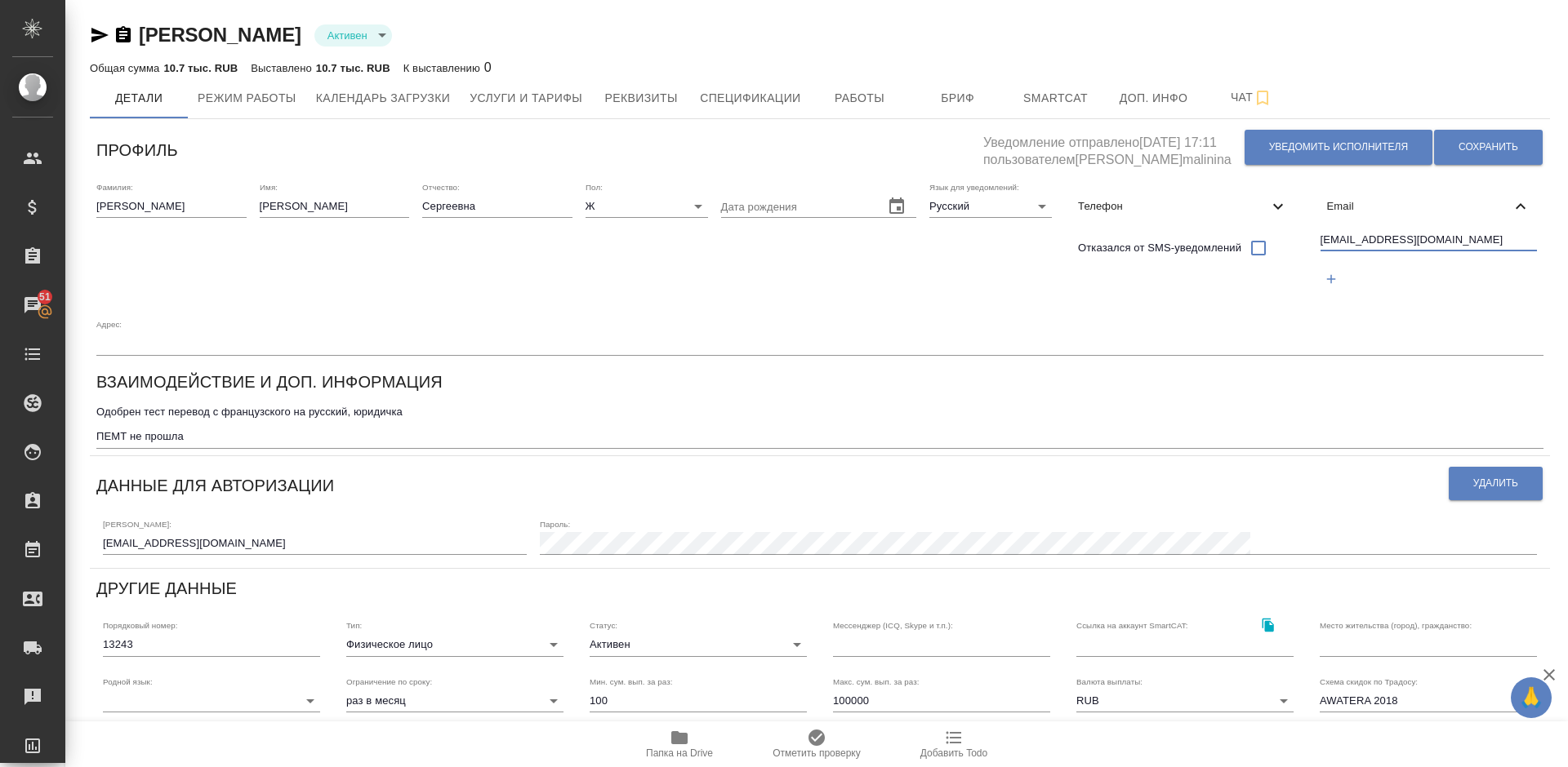
drag, startPoint x: 1440, startPoint y: 239, endPoint x: 1323, endPoint y: 239, distance: 117.0
click at [1323, 239] on input "sladeynova@gmail.com" at bounding box center [1428, 241] width 217 height 20
click at [1406, 262] on div "sladeynova@gmail.com" at bounding box center [1428, 262] width 230 height 75
drag, startPoint x: 1443, startPoint y: 240, endPoint x: 1317, endPoint y: 237, distance: 126.0
click at [1317, 237] on div "sladeynova@gmail.com" at bounding box center [1428, 262] width 230 height 75
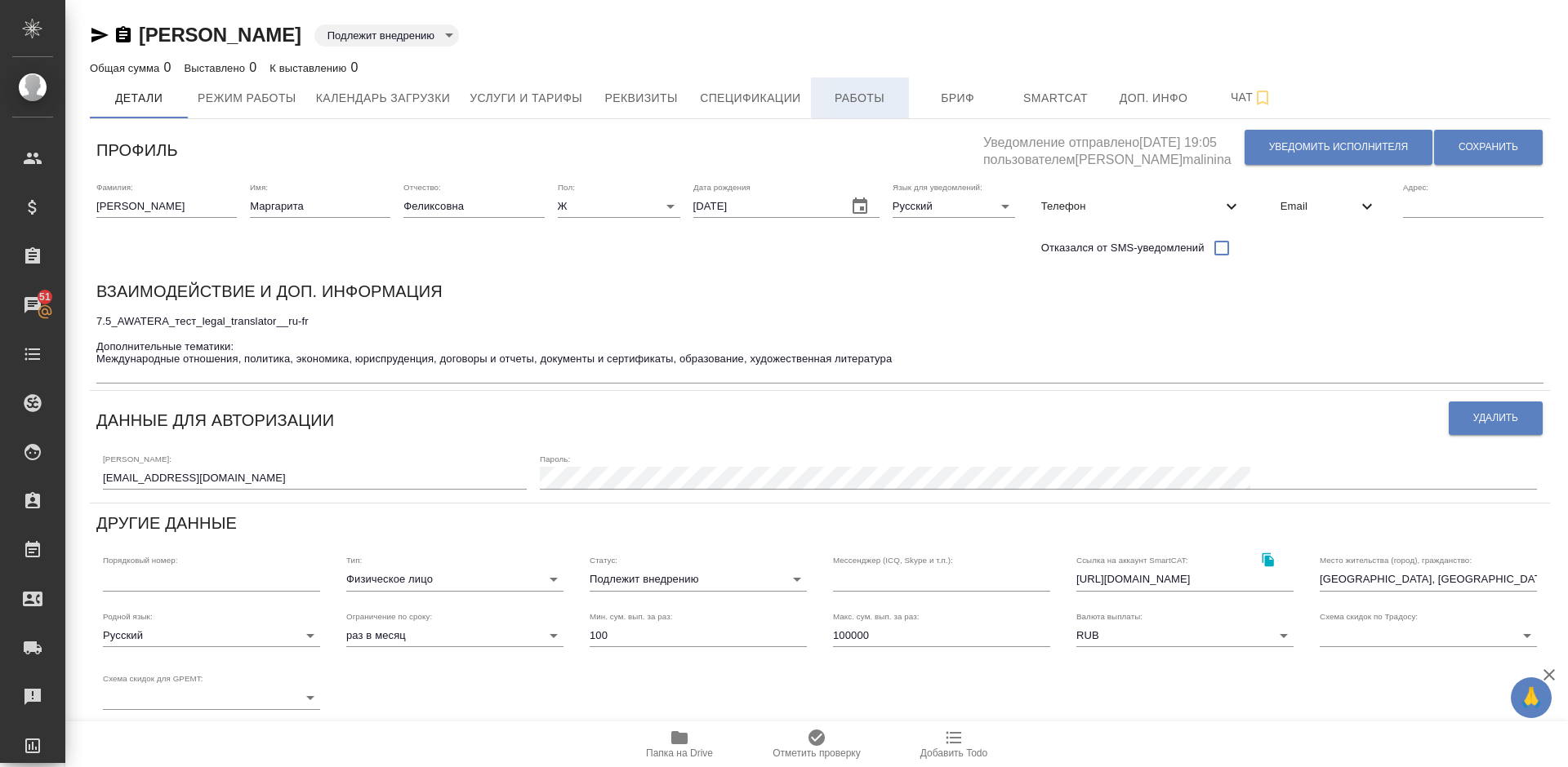
click at [897, 96] on span "Работы" at bounding box center [860, 97] width 78 height 20
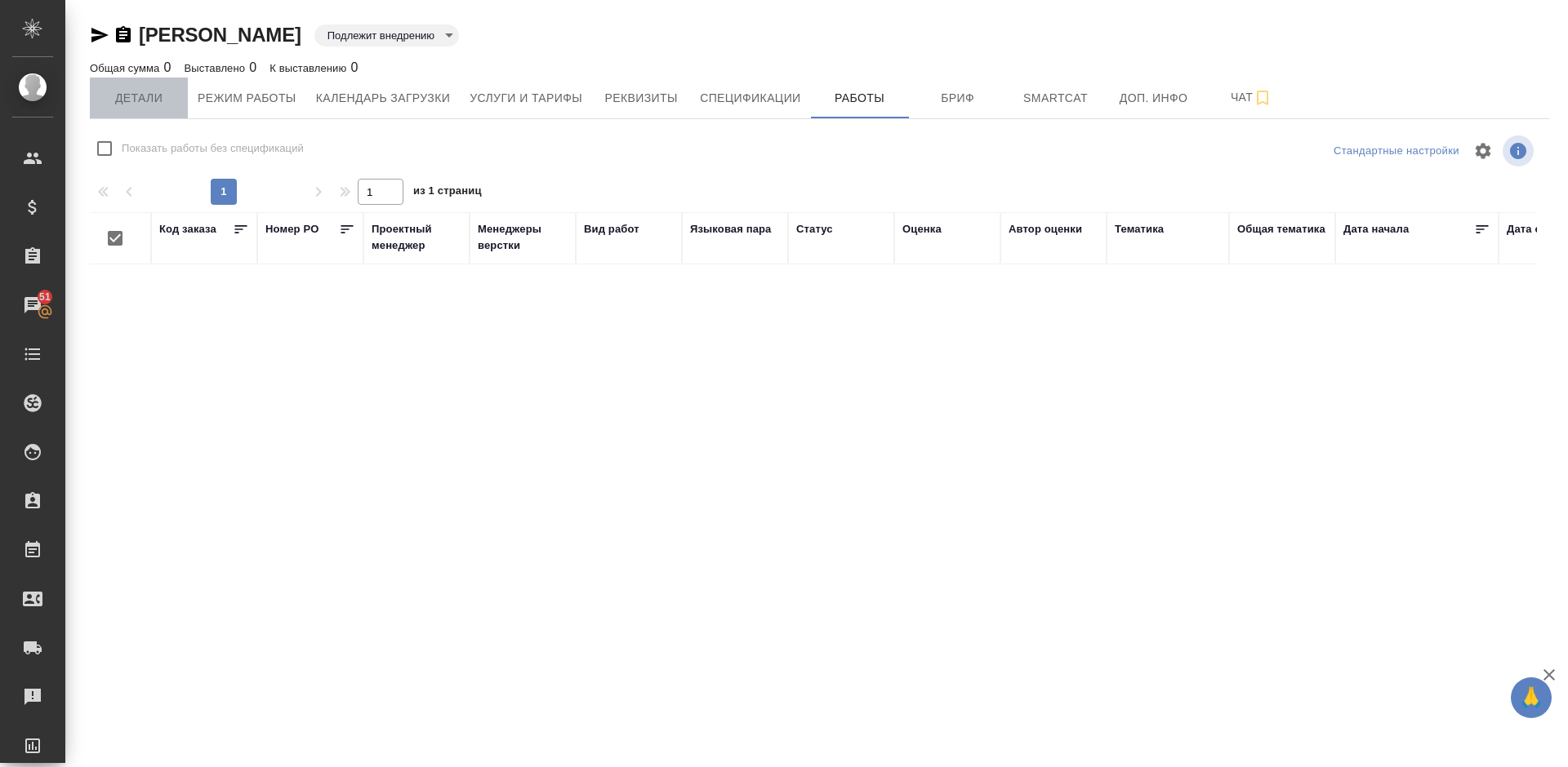
click at [161, 105] on span "Детали" at bounding box center [139, 97] width 78 height 20
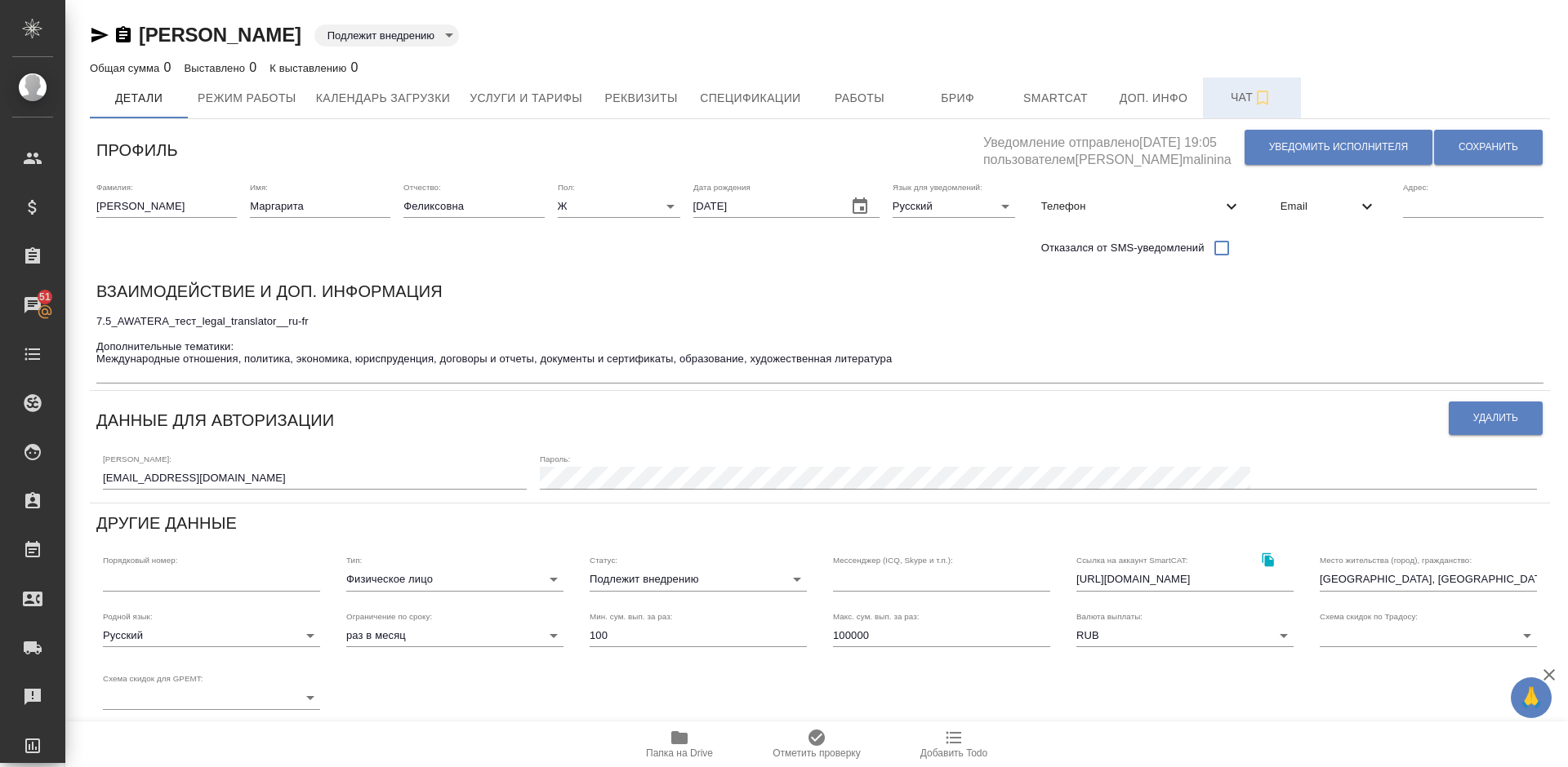
click at [1236, 94] on span "Чат" at bounding box center [1252, 96] width 78 height 20
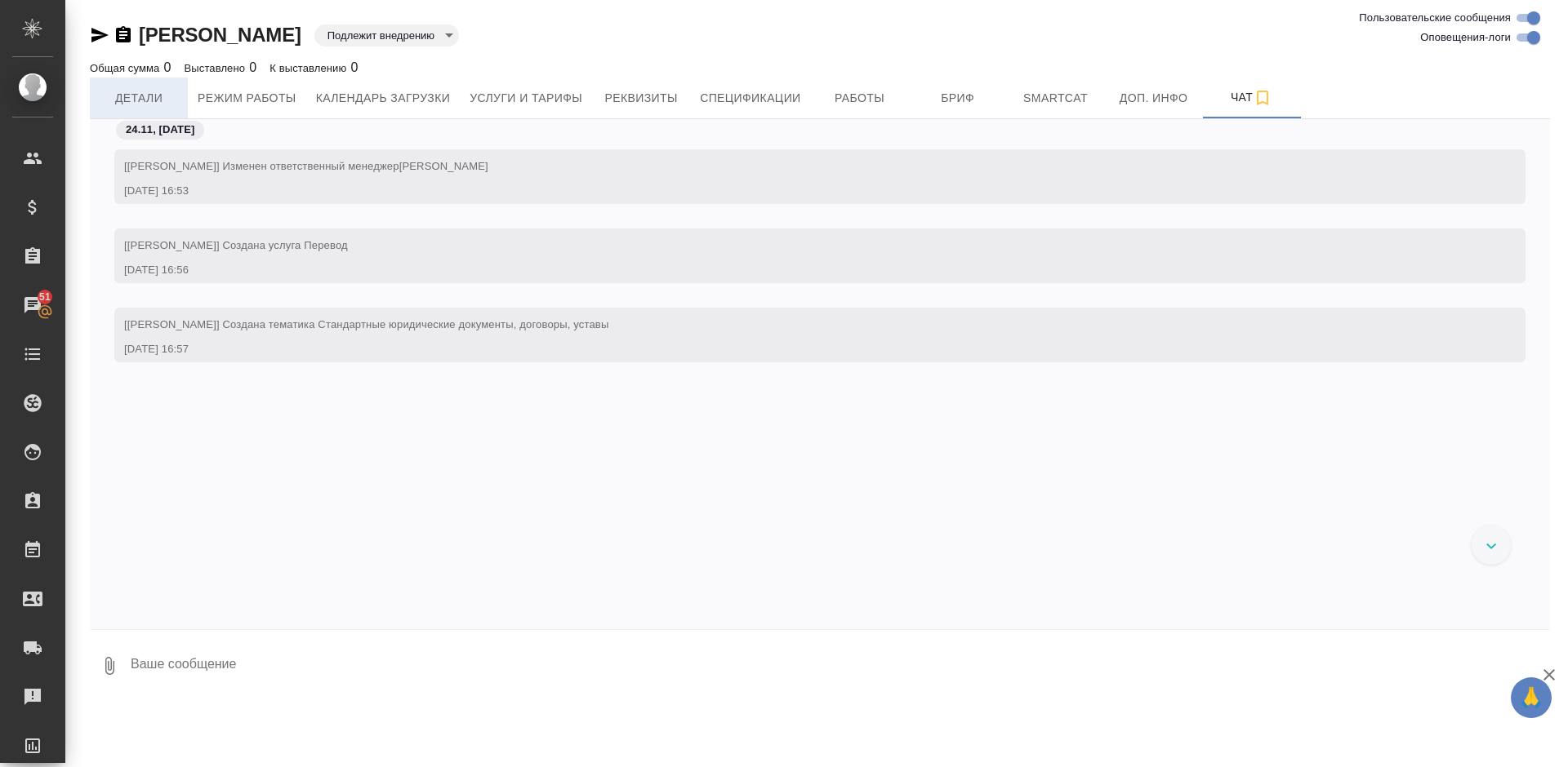
click at [139, 96] on span "Детали" at bounding box center [139, 97] width 78 height 20
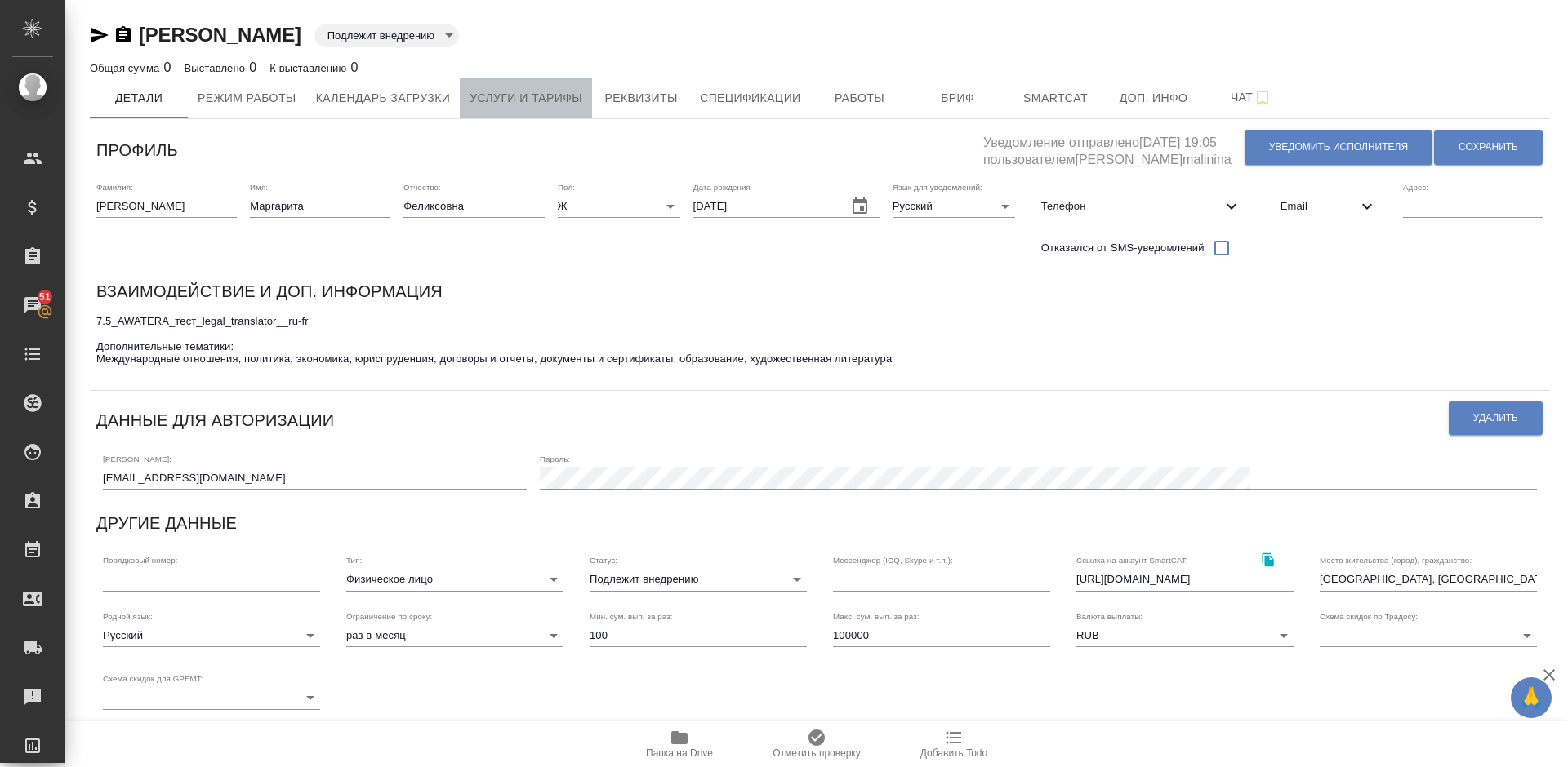
click at [527, 98] on span "Услуги и тарифы" at bounding box center [526, 97] width 113 height 20
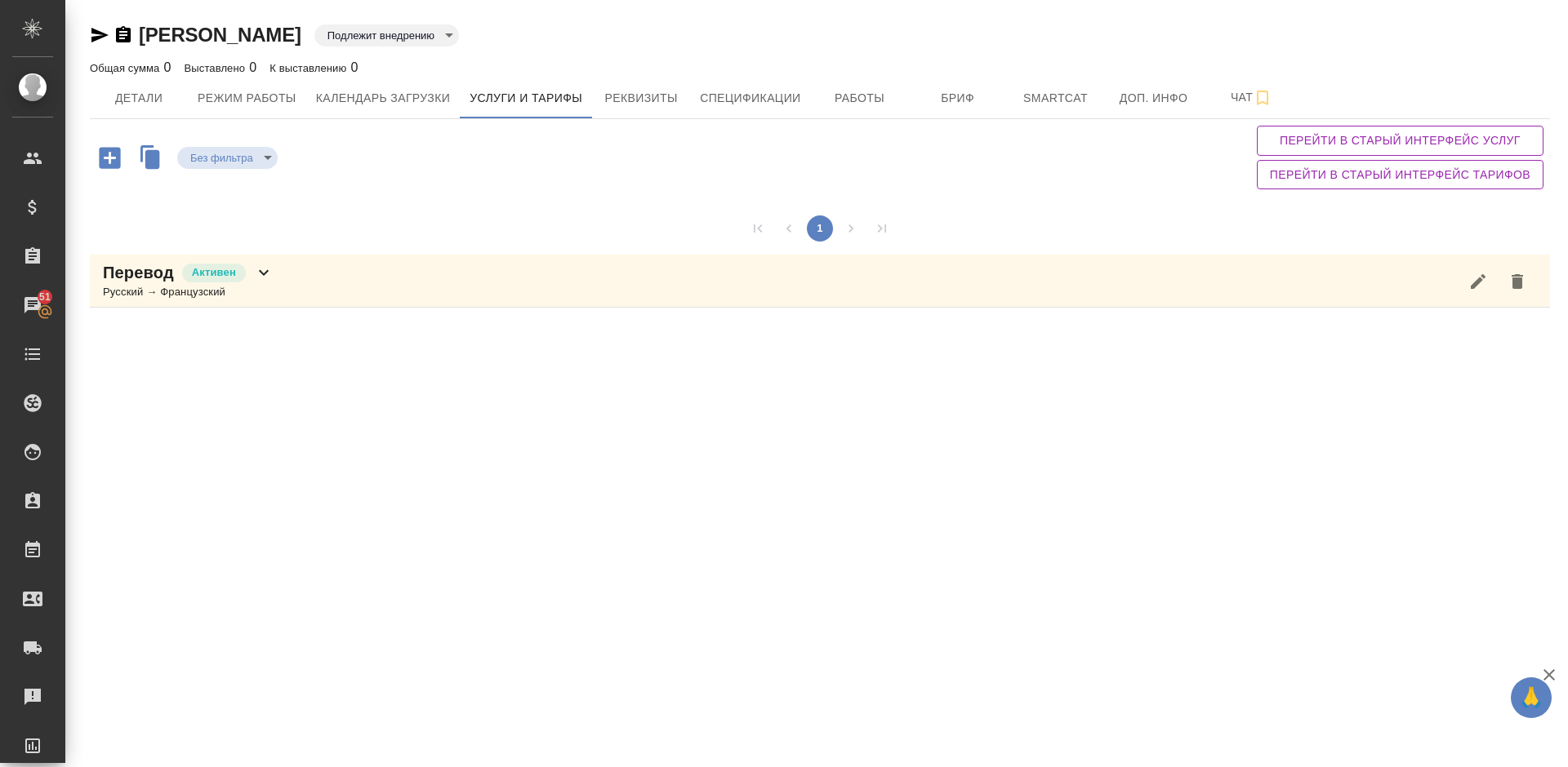
click at [354, 285] on div "Перевод Активен Русский → Французский" at bounding box center [820, 282] width 1460 height 53
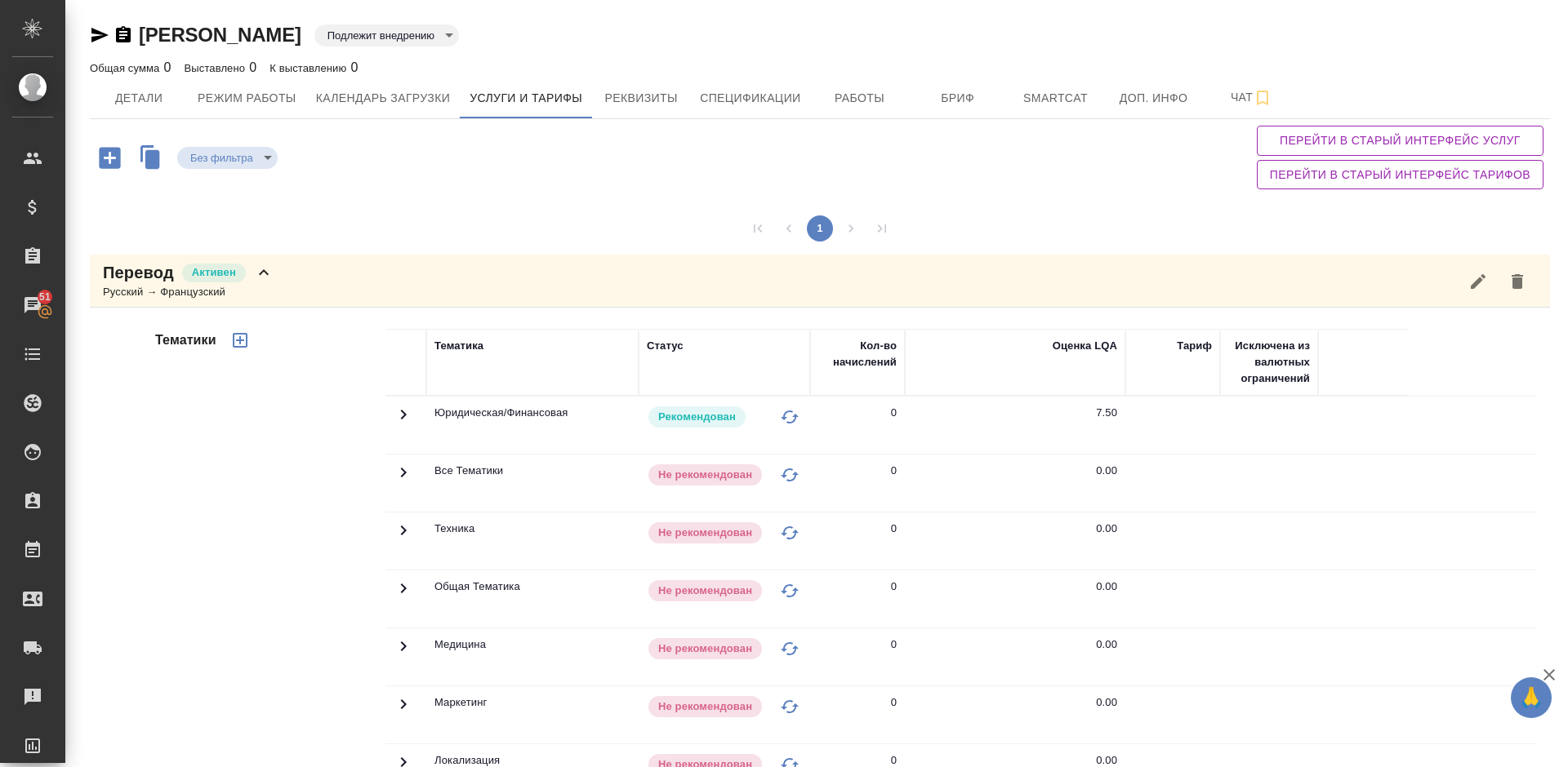
click at [268, 524] on div "Тематики" at bounding box center [268, 591] width 233 height 546
click at [325, 281] on div "Перевод Активен Русский → Французский" at bounding box center [820, 282] width 1460 height 53
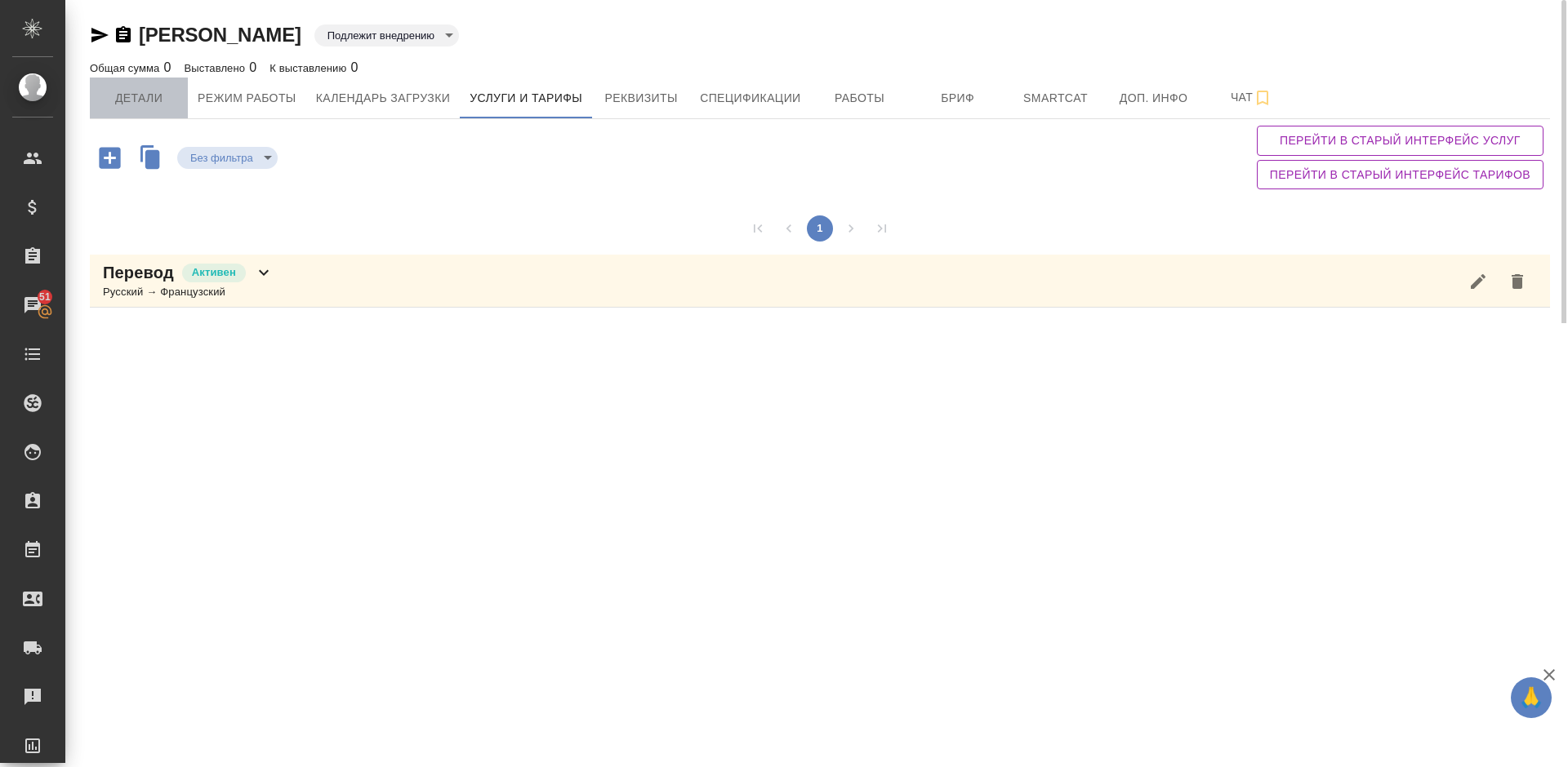
click at [161, 99] on span "Детали" at bounding box center [139, 97] width 78 height 20
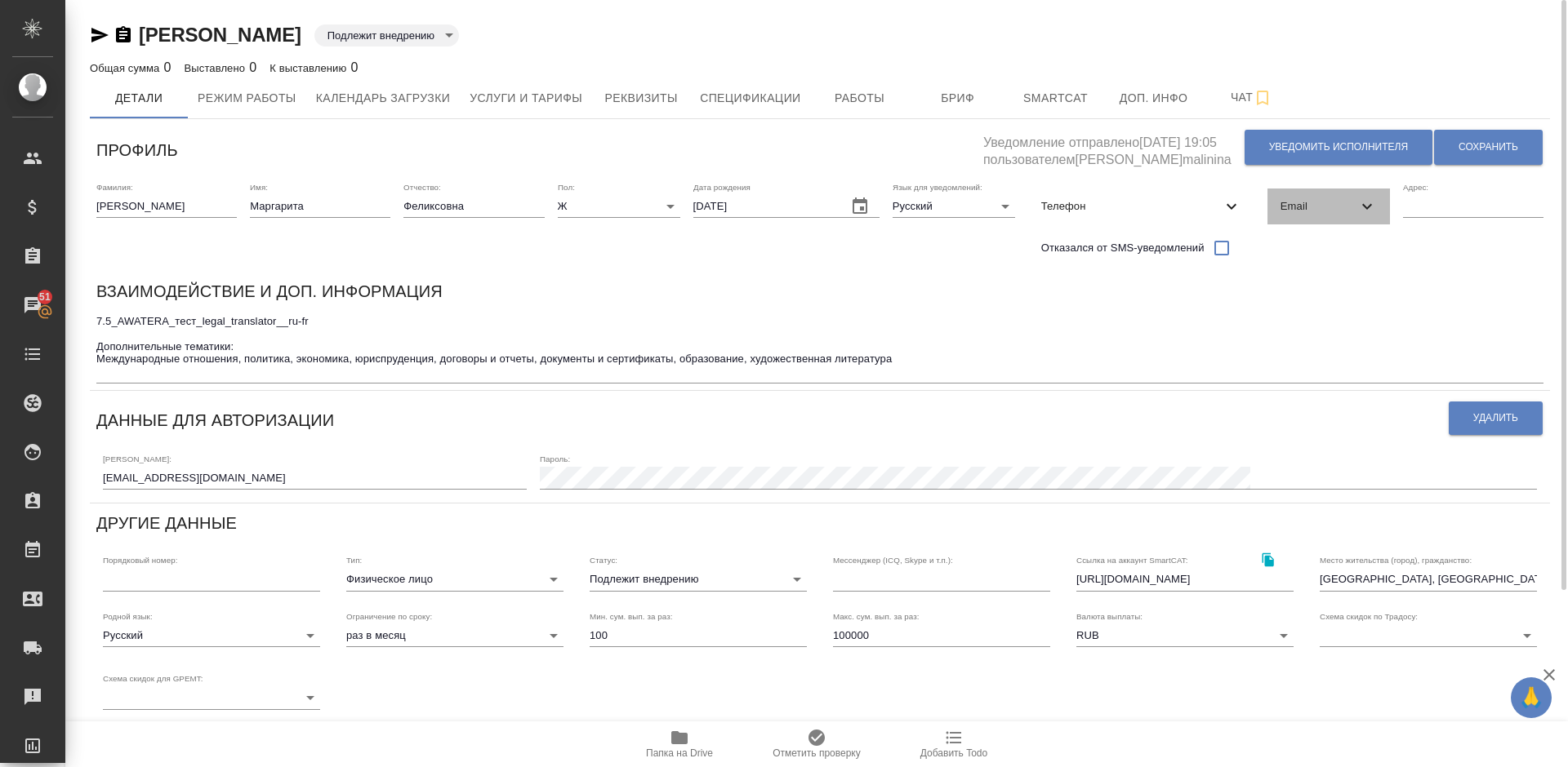
click at [1324, 207] on span "Email" at bounding box center [1319, 206] width 76 height 16
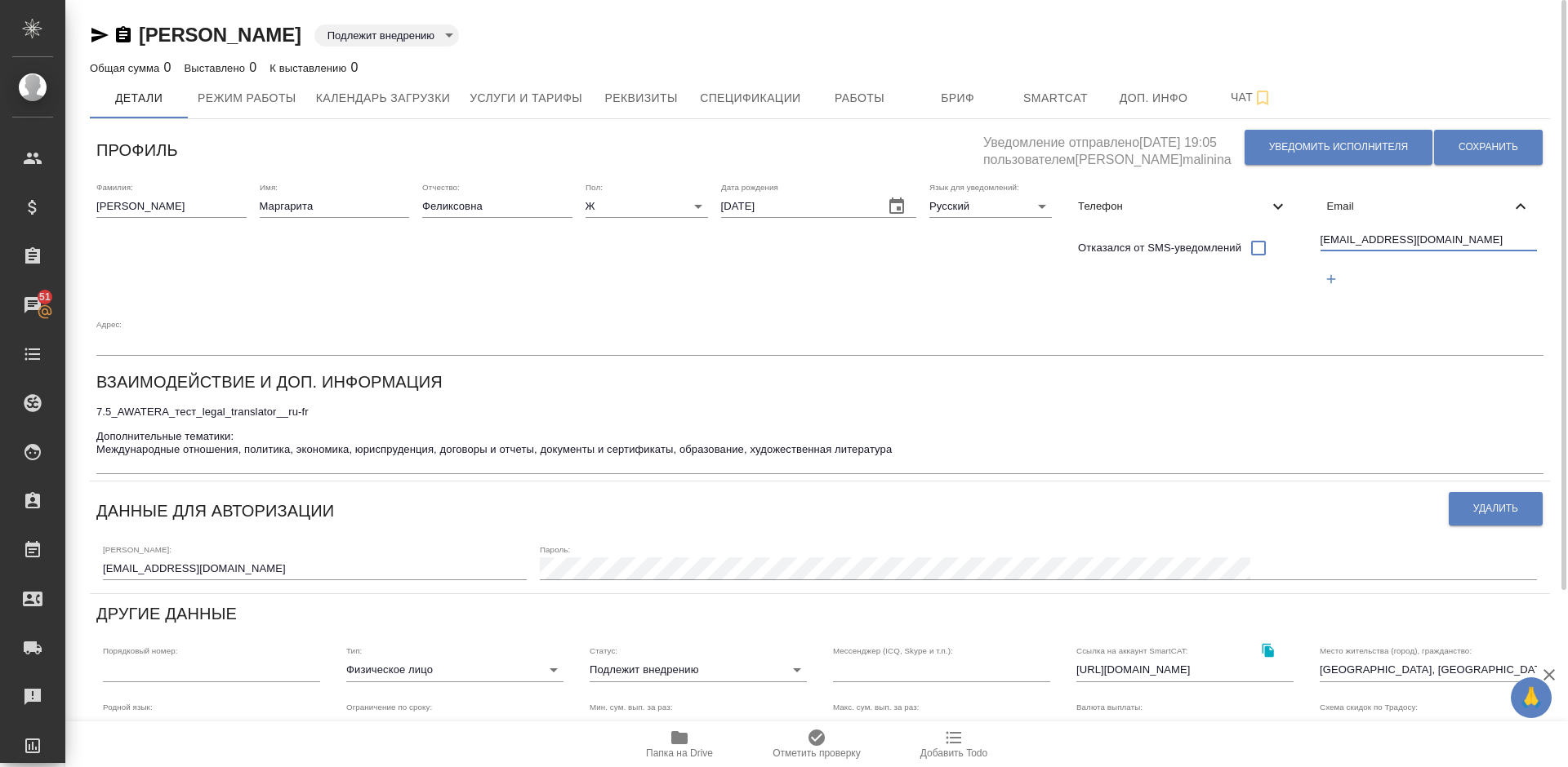
drag, startPoint x: 1469, startPoint y: 244, endPoint x: 1321, endPoint y: 239, distance: 148.1
click at [1321, 239] on input "kamaldinovarita@gmail.com" at bounding box center [1428, 241] width 217 height 20
click at [1239, 93] on span "Чат" at bounding box center [1252, 96] width 78 height 20
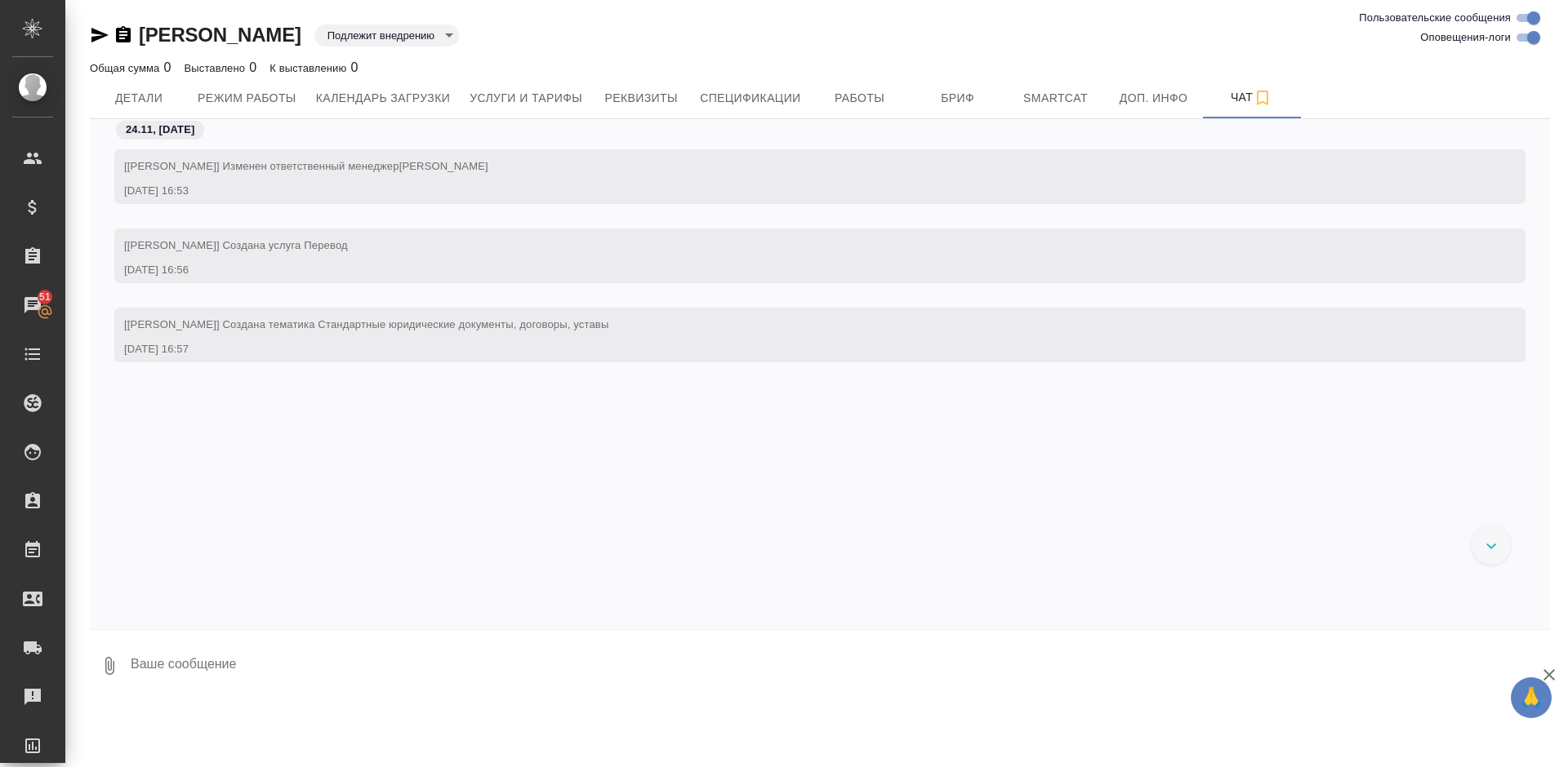
drag, startPoint x: 1559, startPoint y: 442, endPoint x: 1566, endPoint y: 336, distance: 106.2
click at [1566, 336] on div "Камалдинова Маргарита Феликсовна Подлежит внедрению toBeImplemented Общая сумма…" at bounding box center [816, 352] width 1503 height 704
click at [149, 98] on span "Детали" at bounding box center [139, 97] width 78 height 20
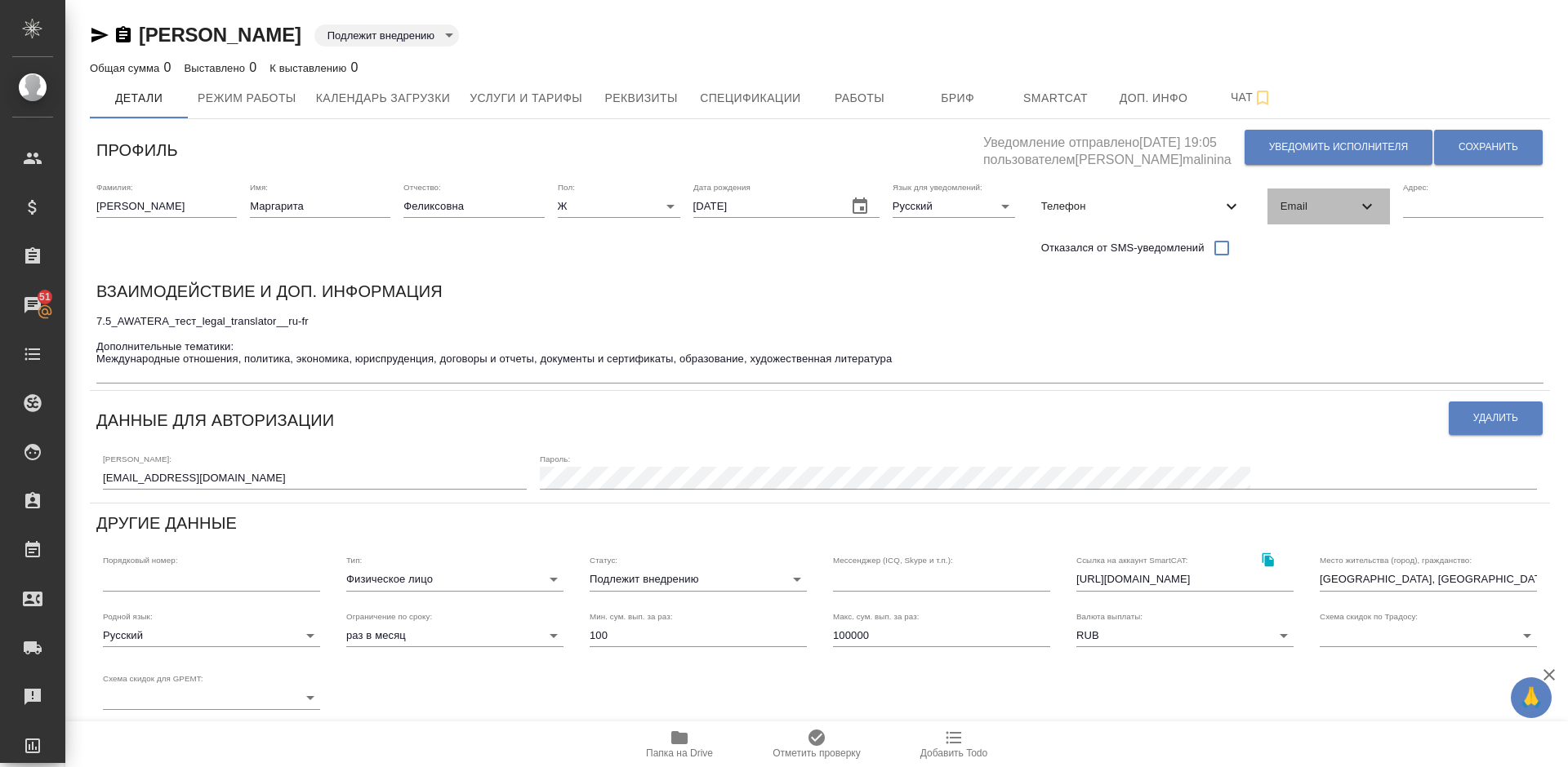
click at [1349, 215] on div "Email" at bounding box center [1329, 206] width 122 height 36
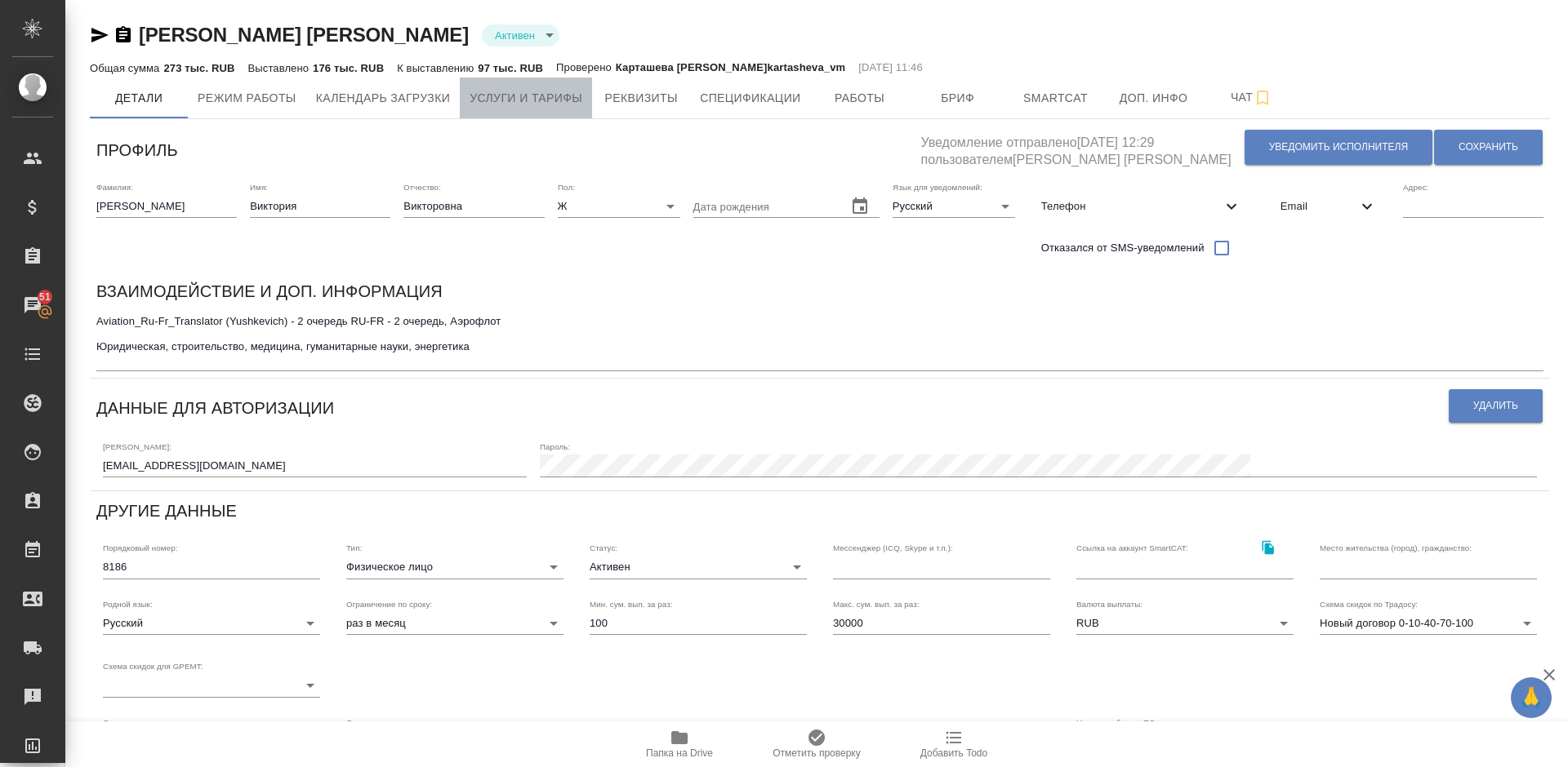
click at [576, 95] on span "Услуги и тарифы" at bounding box center [526, 97] width 113 height 20
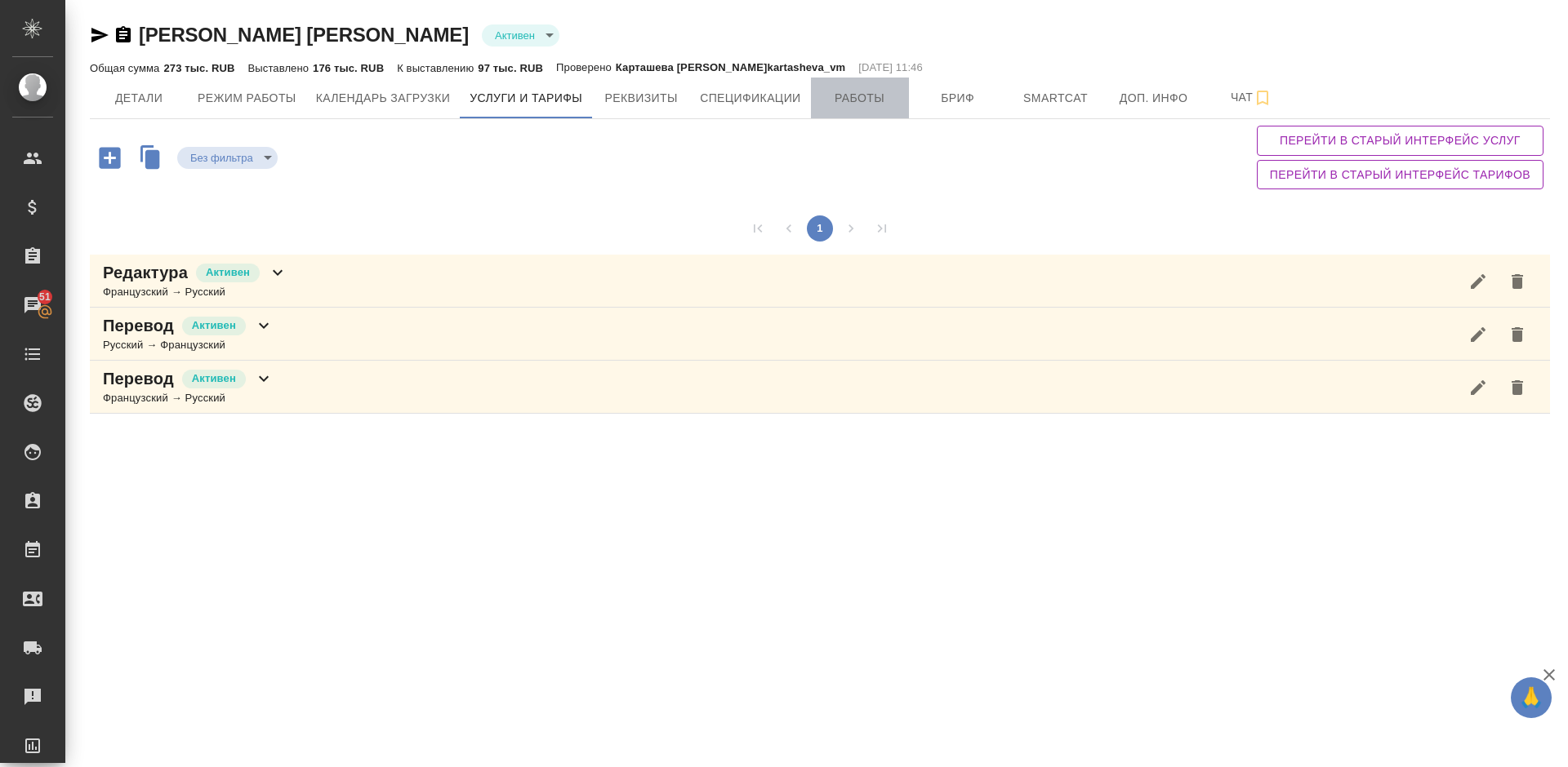
click at [856, 98] on span "Работы" at bounding box center [860, 97] width 78 height 20
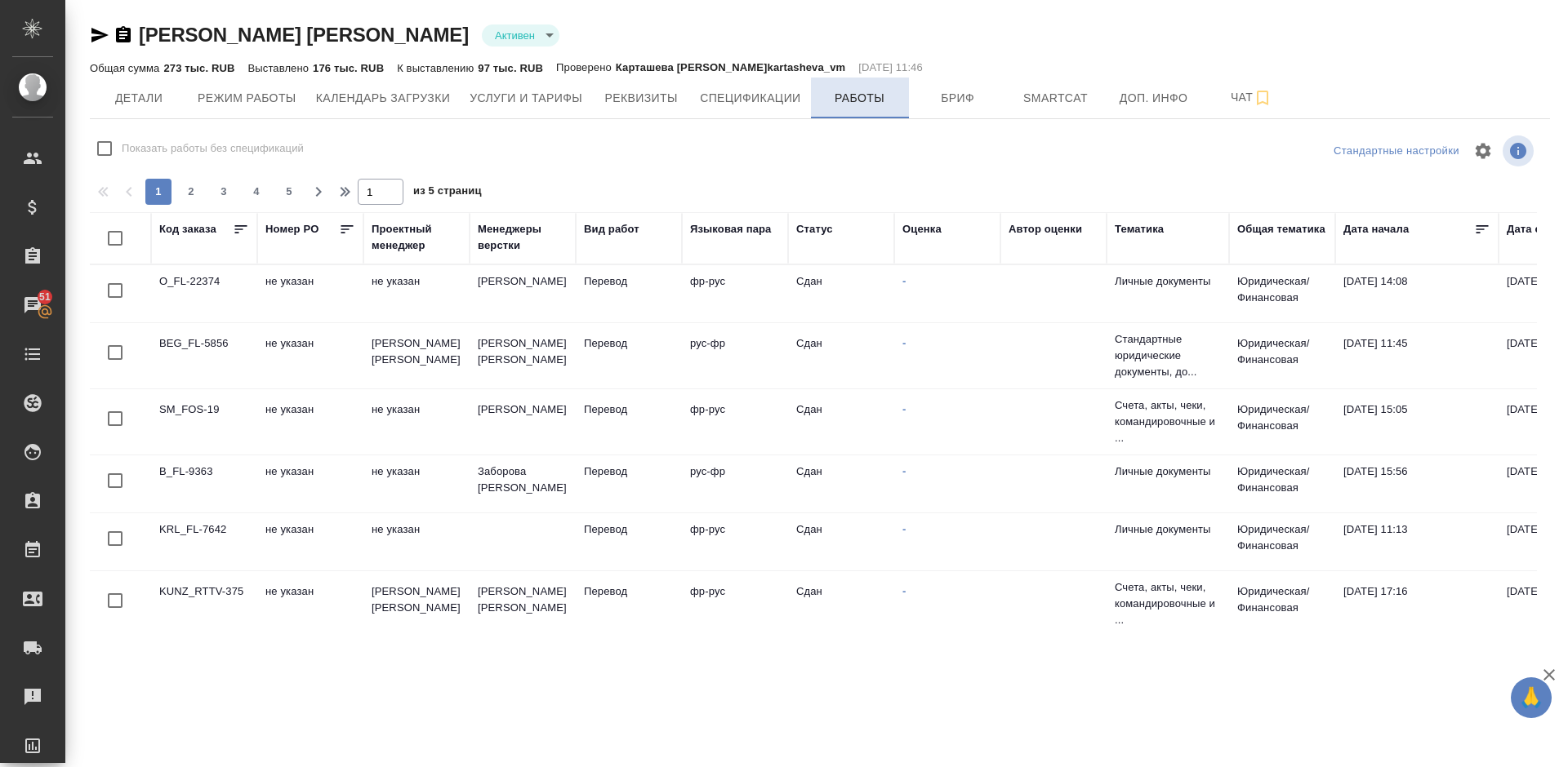
checkbox input "false"
click at [149, 96] on span "Детали" at bounding box center [139, 97] width 78 height 20
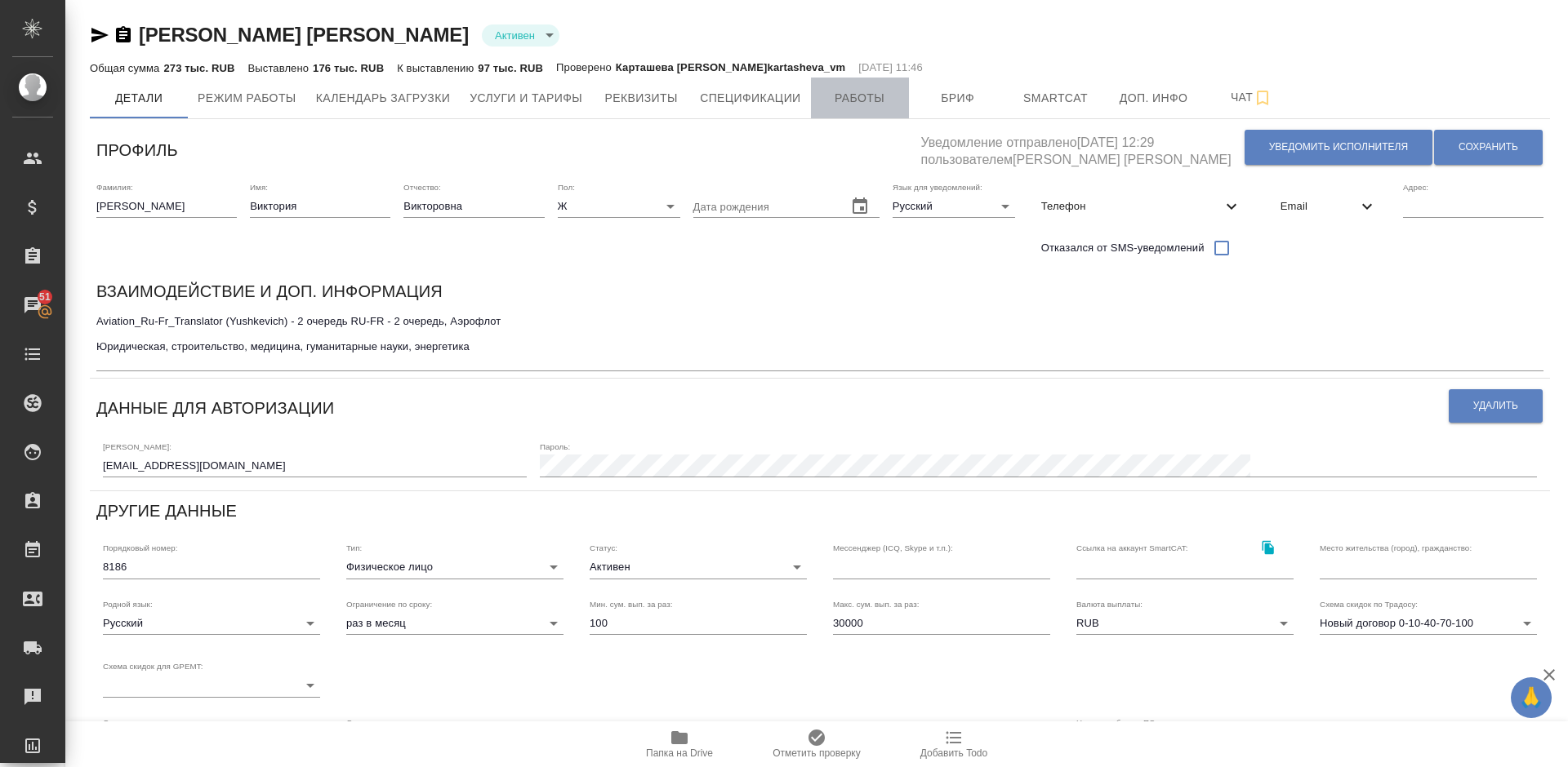
click at [857, 100] on span "Работы" at bounding box center [860, 97] width 78 height 20
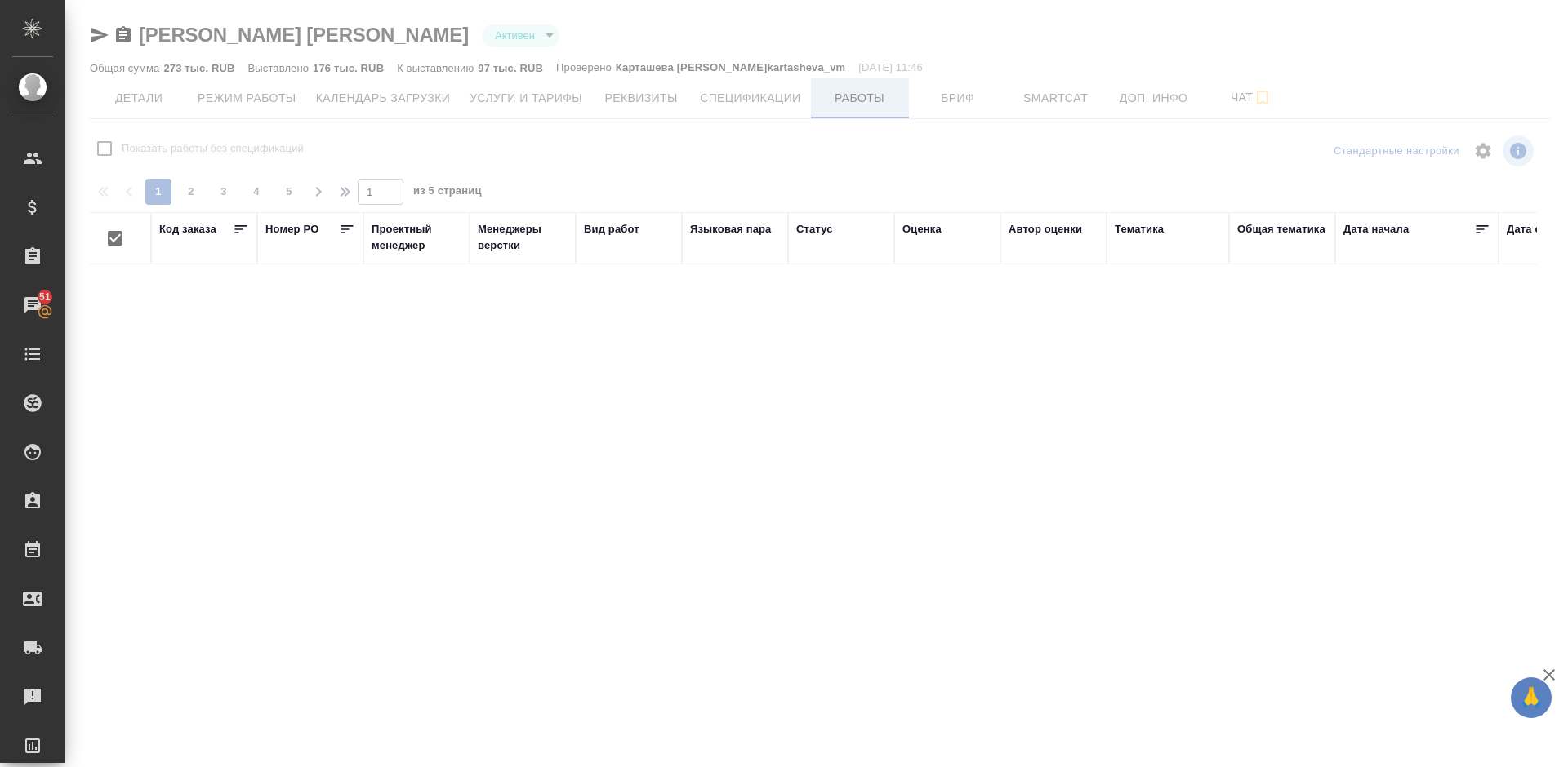
checkbox input "false"
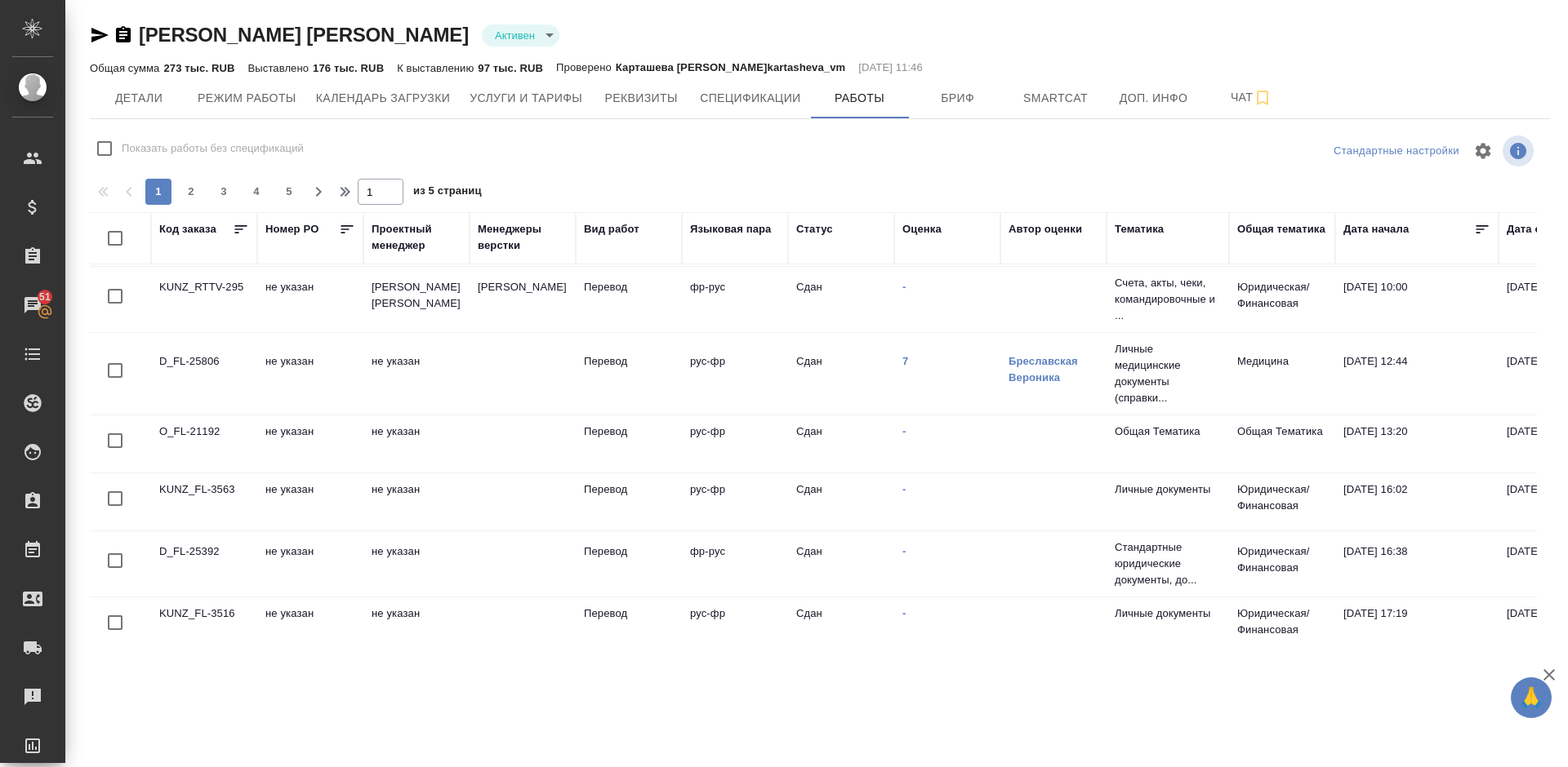
scroll to position [976, 0]
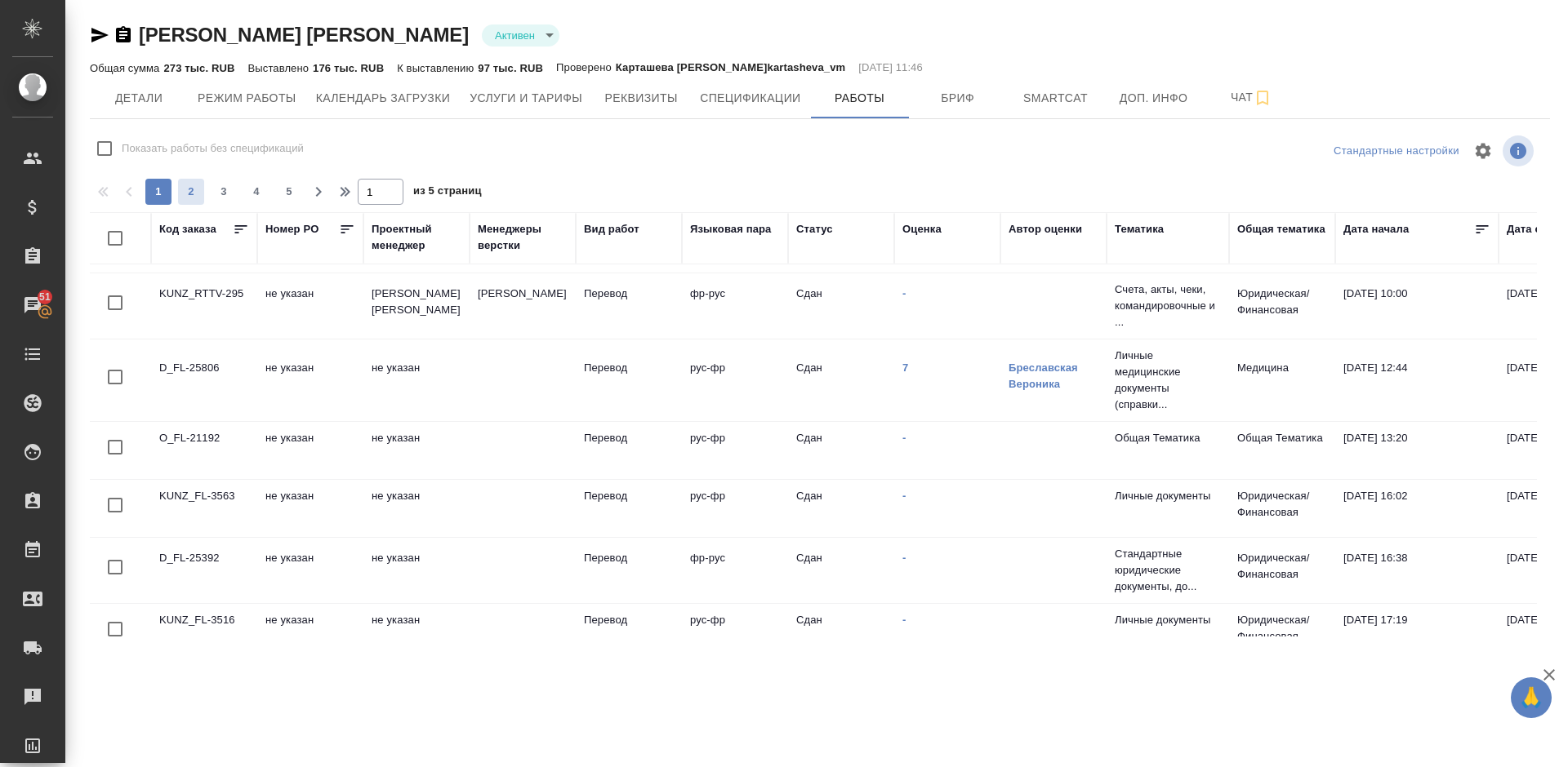
click at [184, 188] on span "2" at bounding box center [190, 191] width 26 height 16
type input "2"
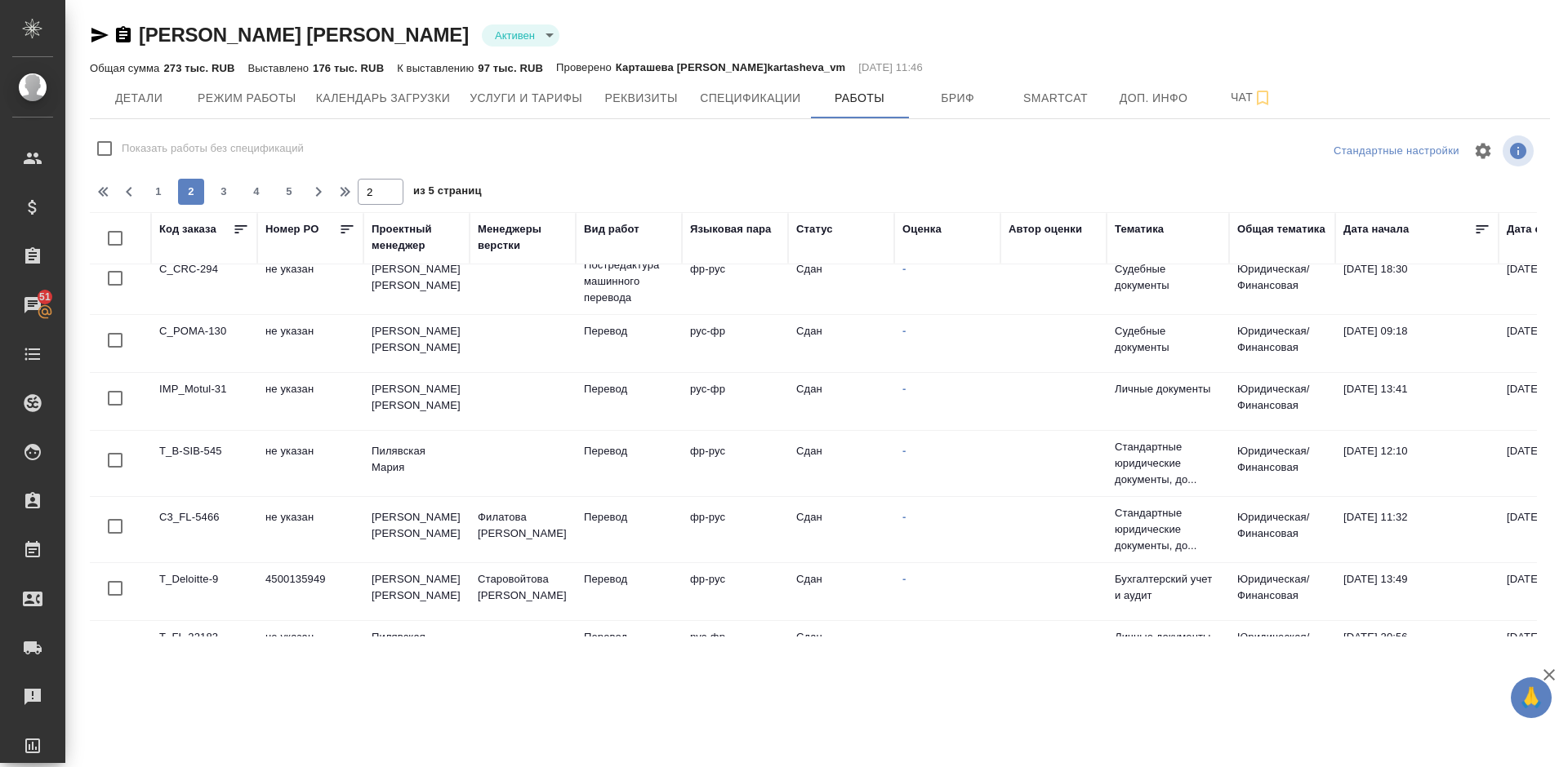
scroll to position [0, 0]
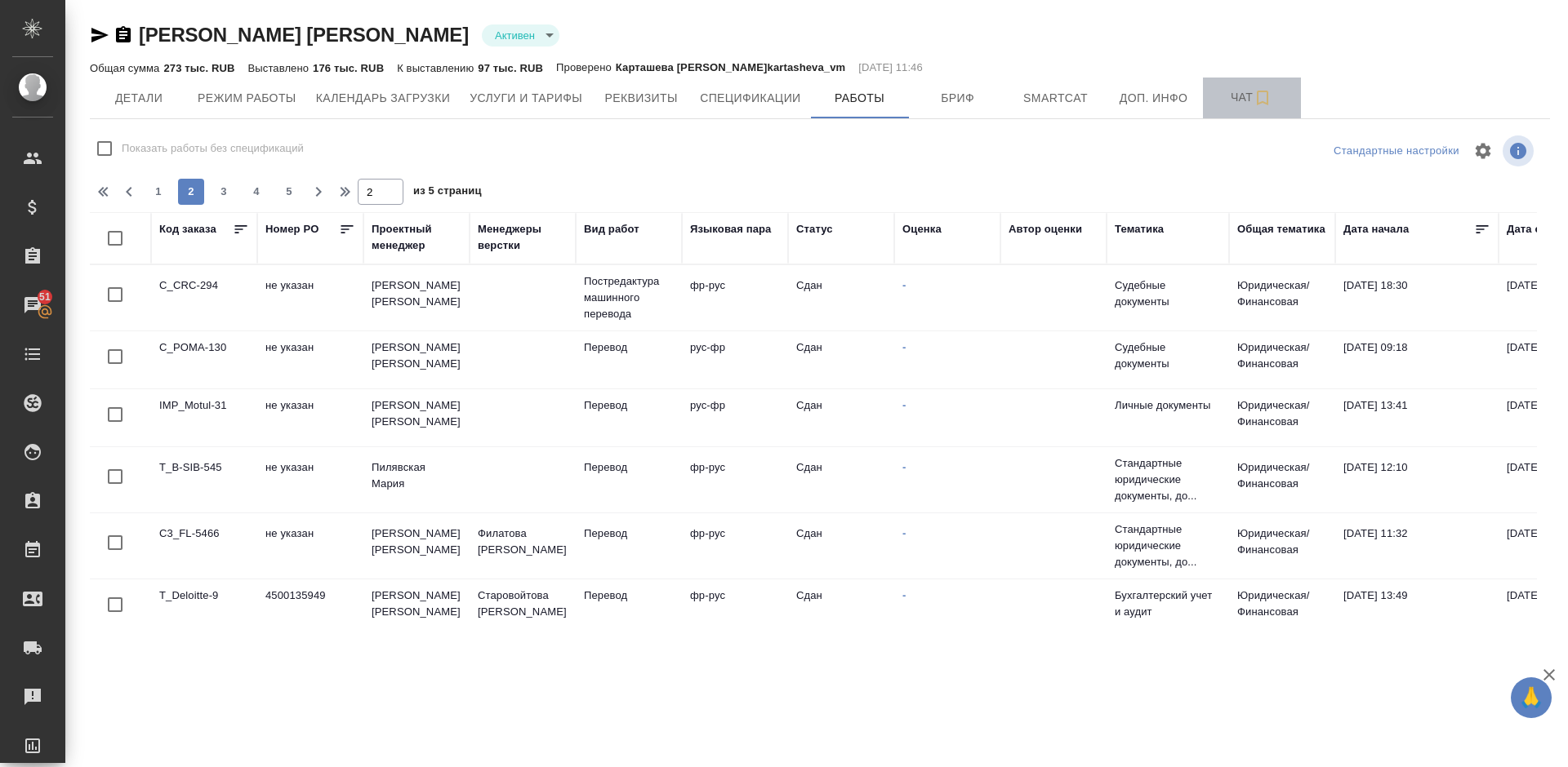
click at [1244, 93] on span "Чат" at bounding box center [1252, 96] width 78 height 20
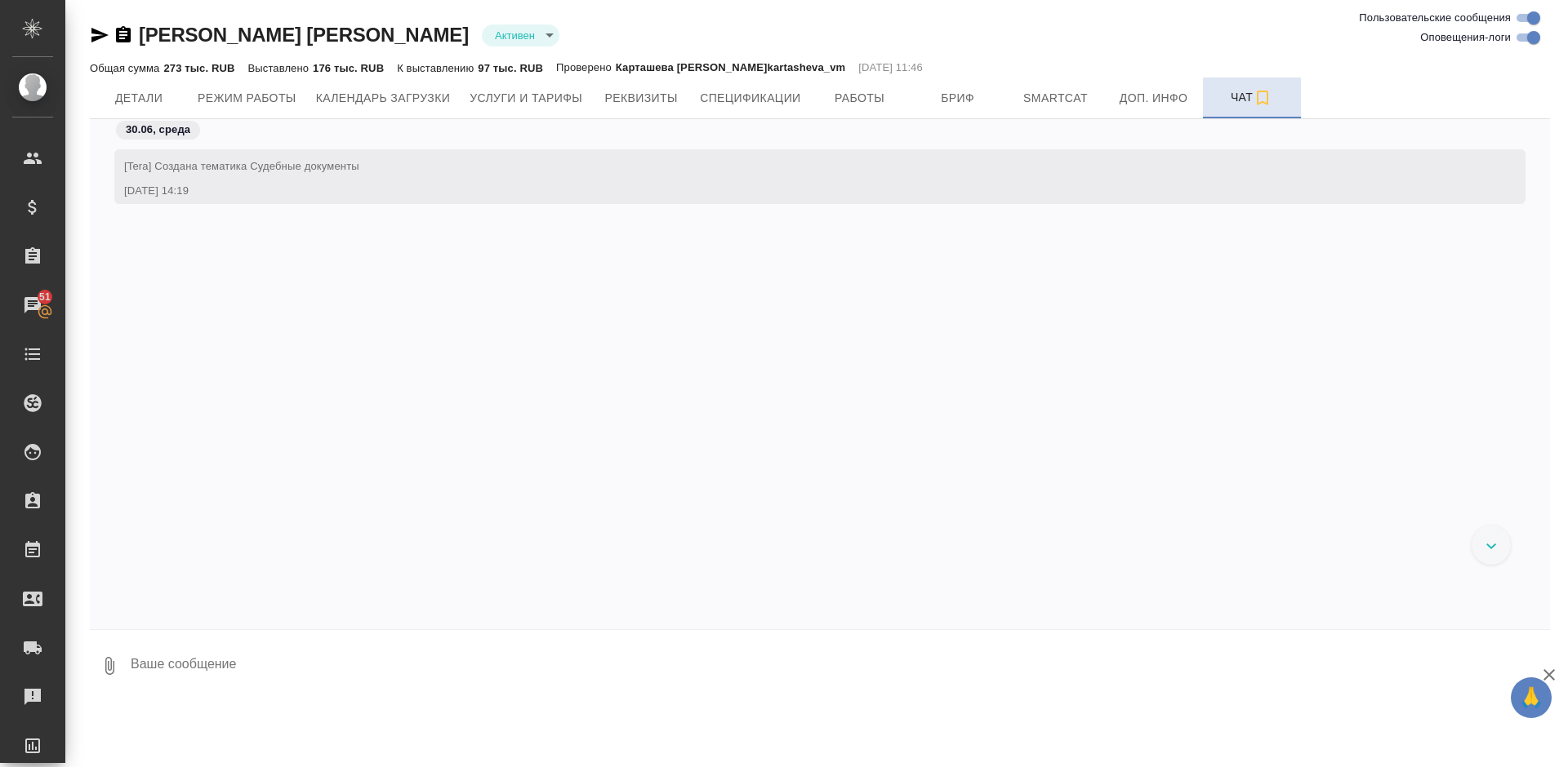
scroll to position [7386, 0]
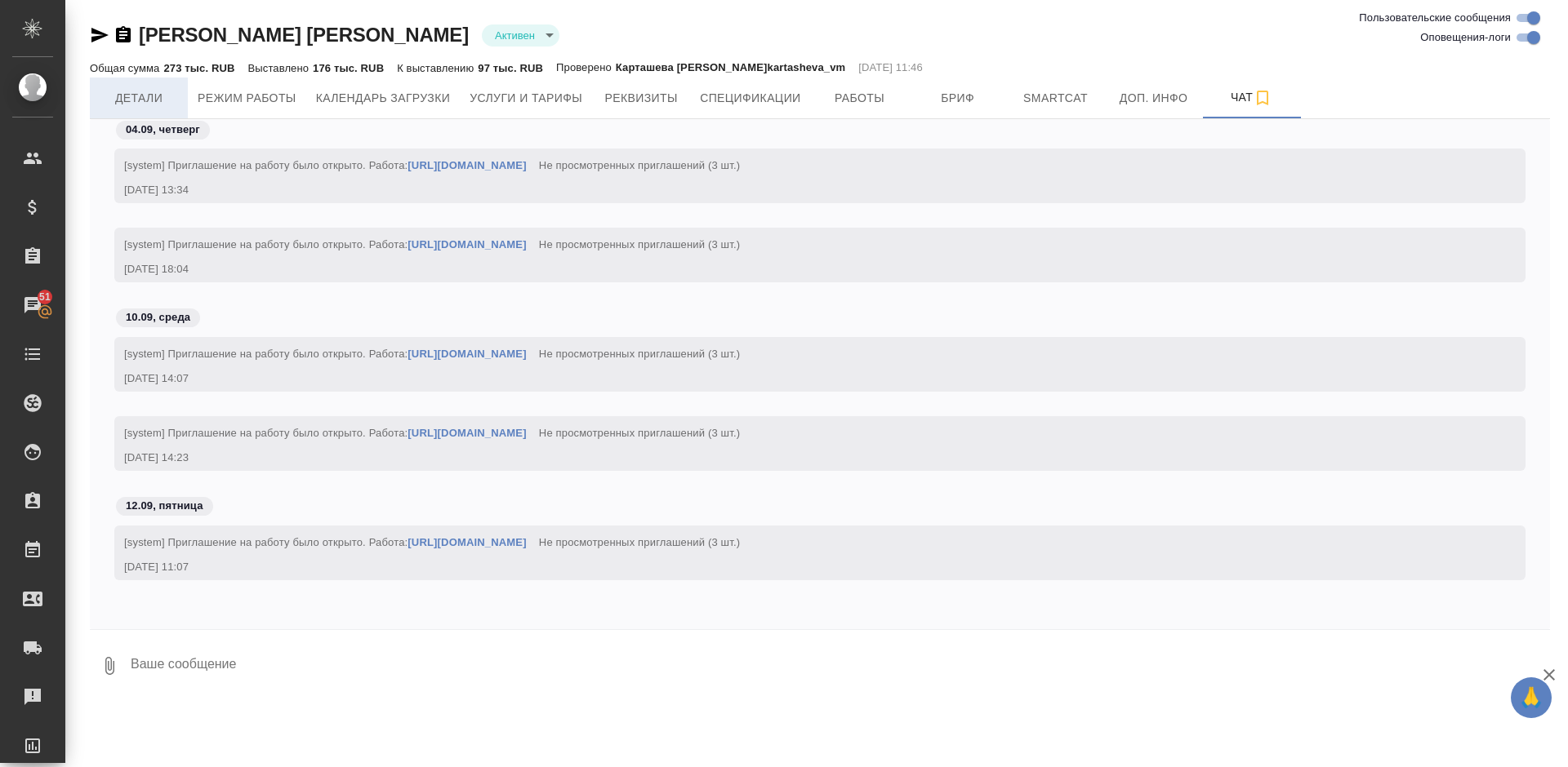
click at [155, 98] on span "Детали" at bounding box center [139, 97] width 78 height 20
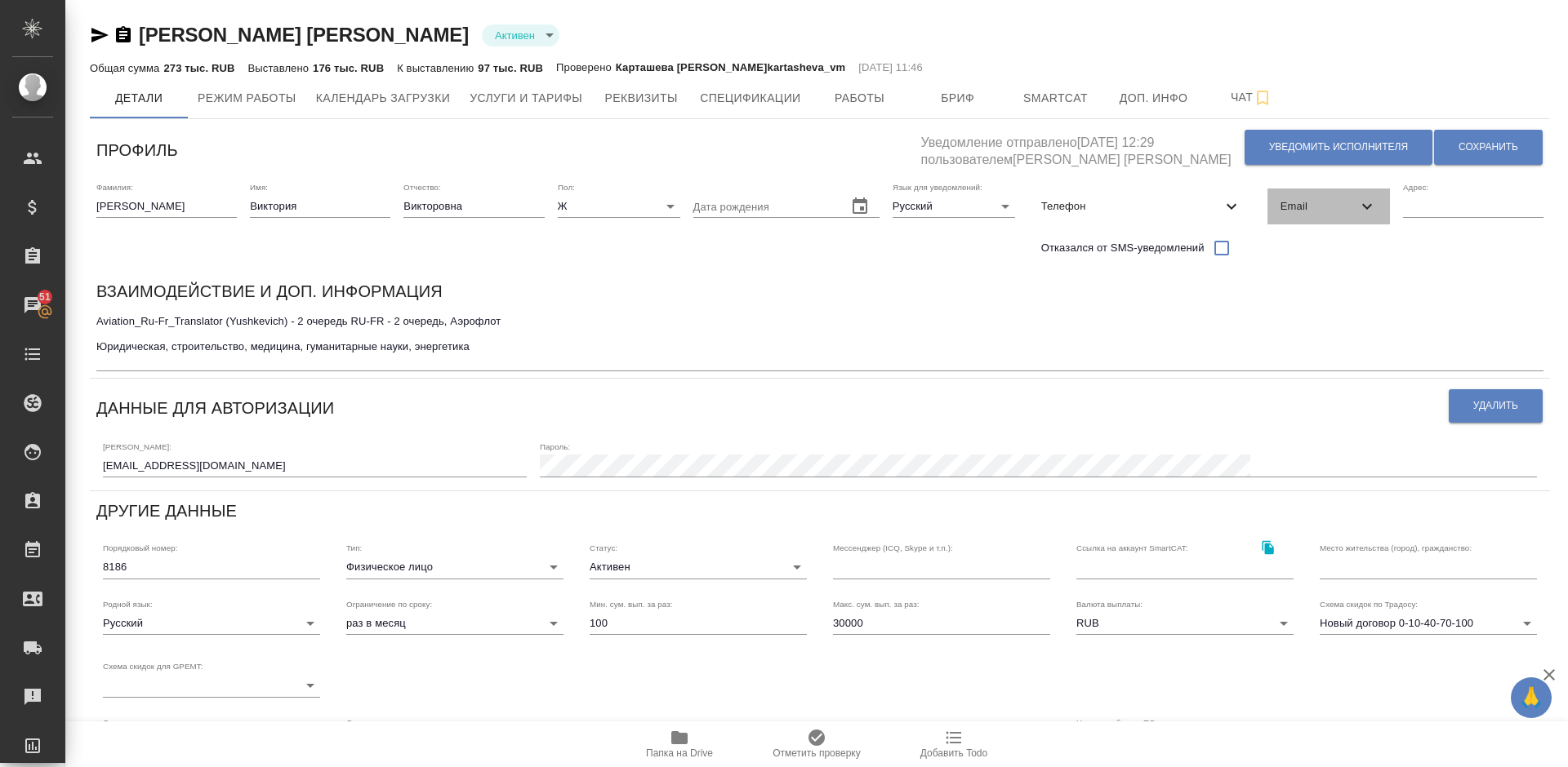
click at [1313, 206] on span "Email" at bounding box center [1319, 206] width 76 height 16
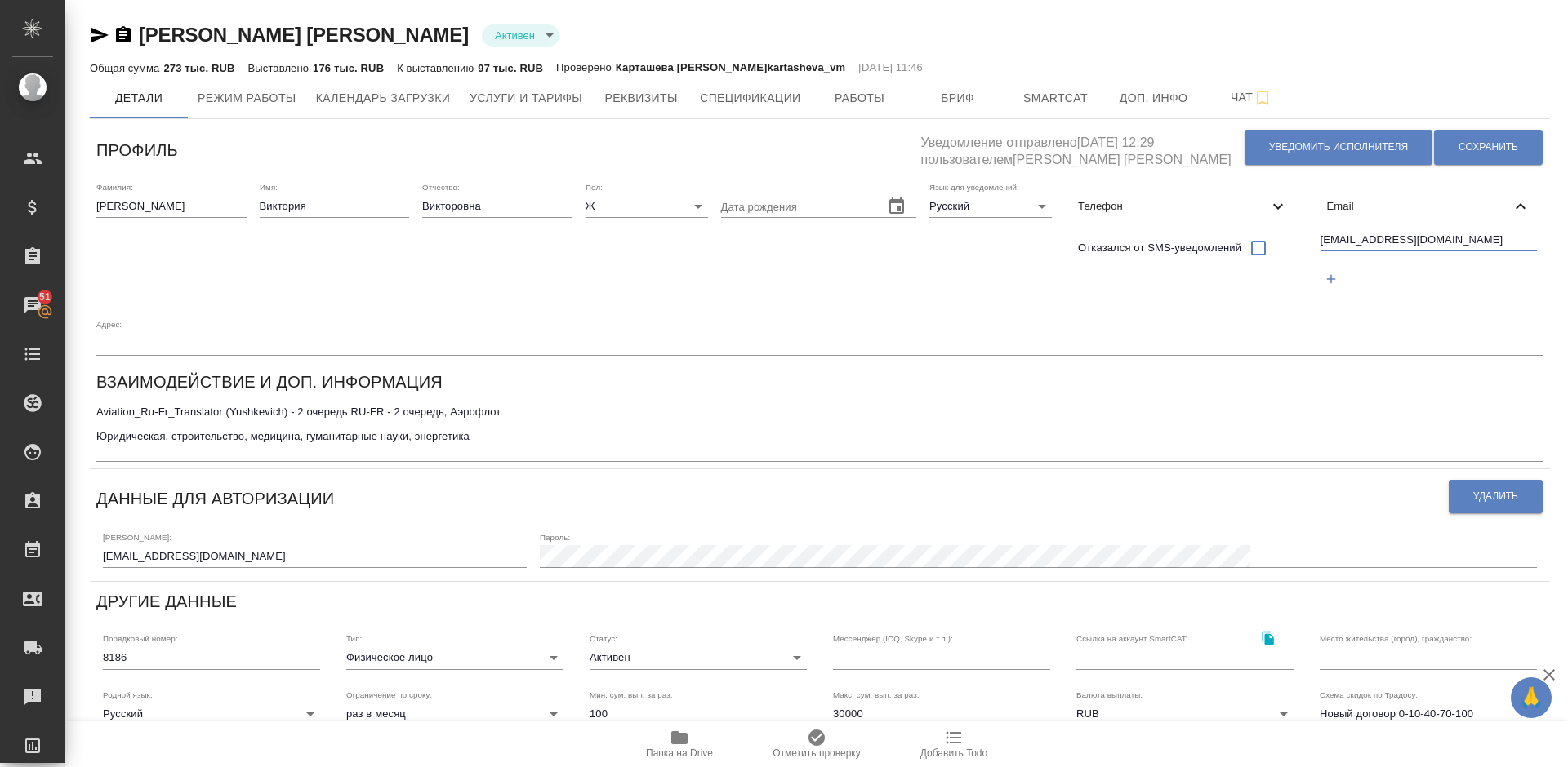
drag, startPoint x: 1483, startPoint y: 241, endPoint x: 1303, endPoint y: 241, distance: 180.0
click at [1303, 241] on div "Фамилия: Юшкевич Имя: Виктория Отчество: Викторовна Пол: Ж female Дата рождения…" at bounding box center [820, 269] width 1460 height 187
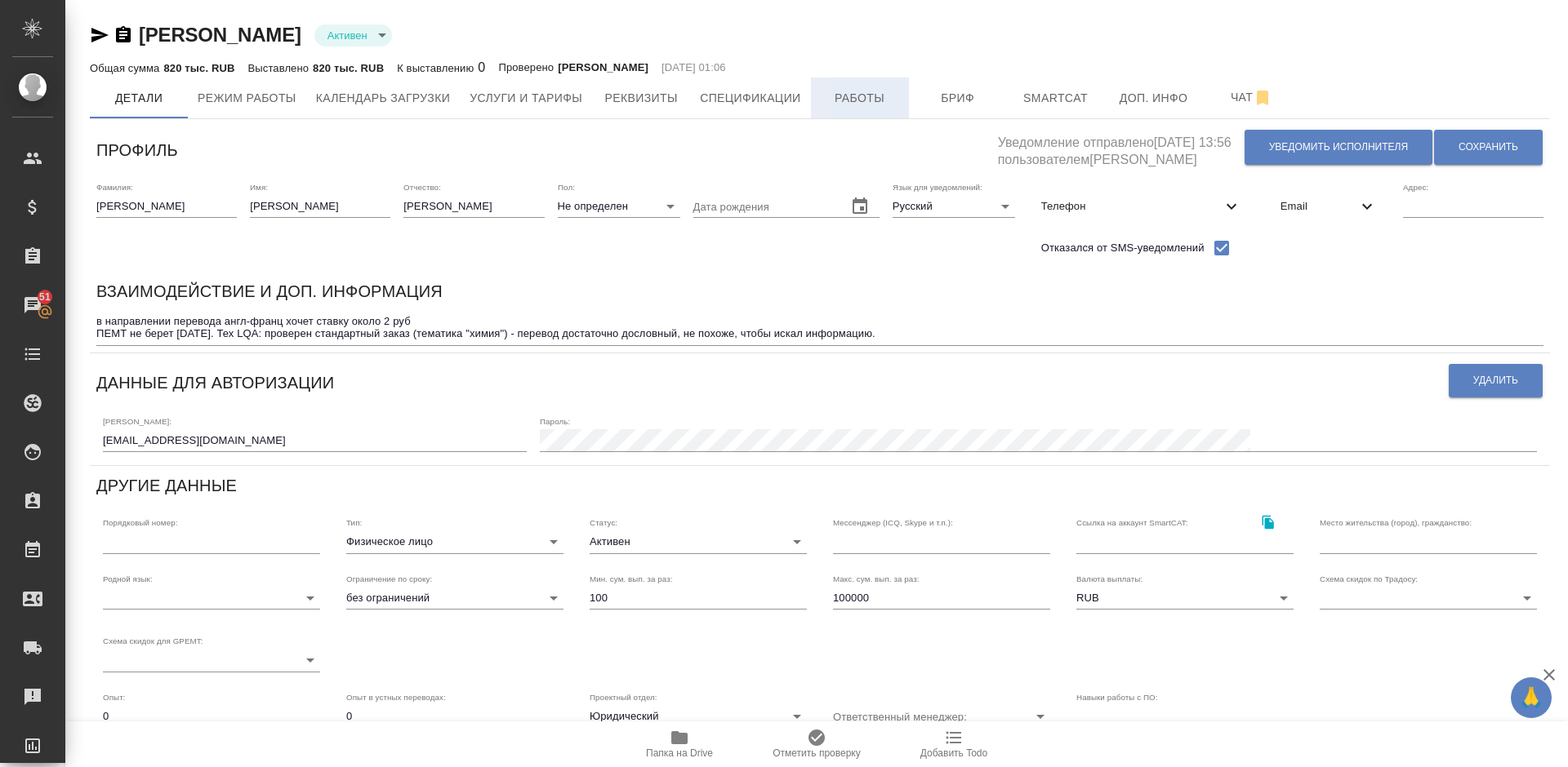
click at [887, 91] on span "Работы" at bounding box center [860, 97] width 78 height 20
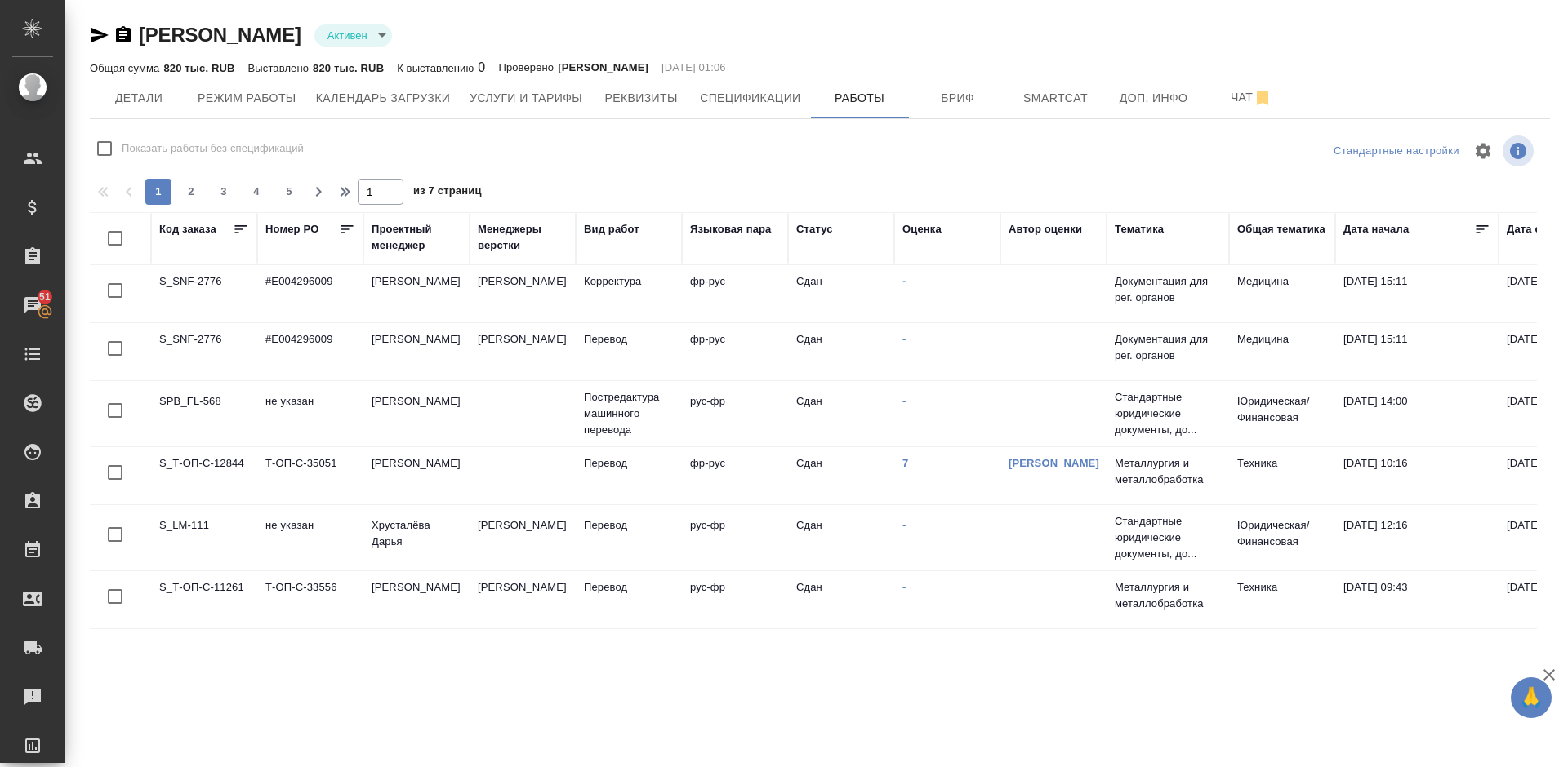
checkbox input "false"
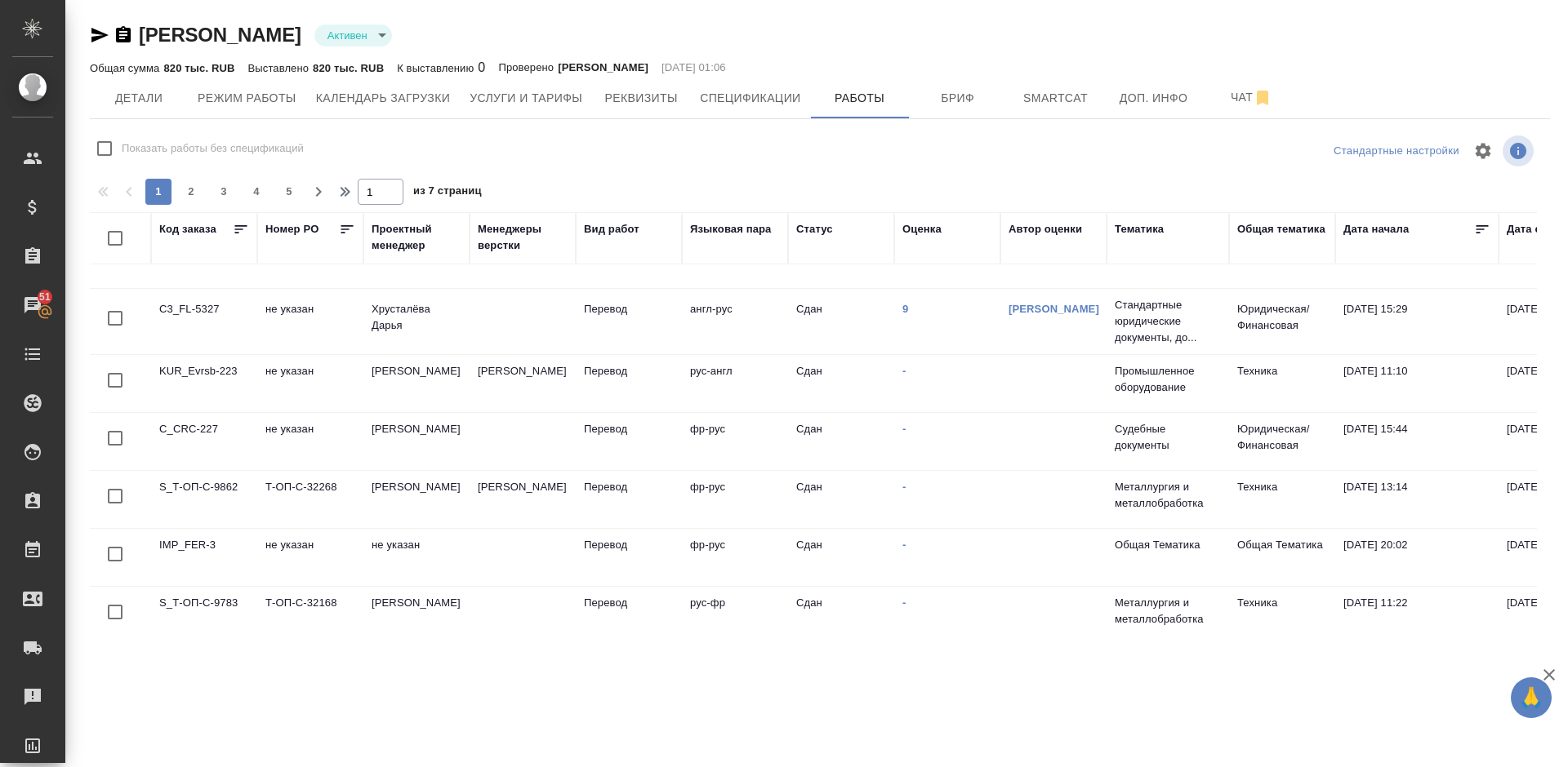
scroll to position [1196, 0]
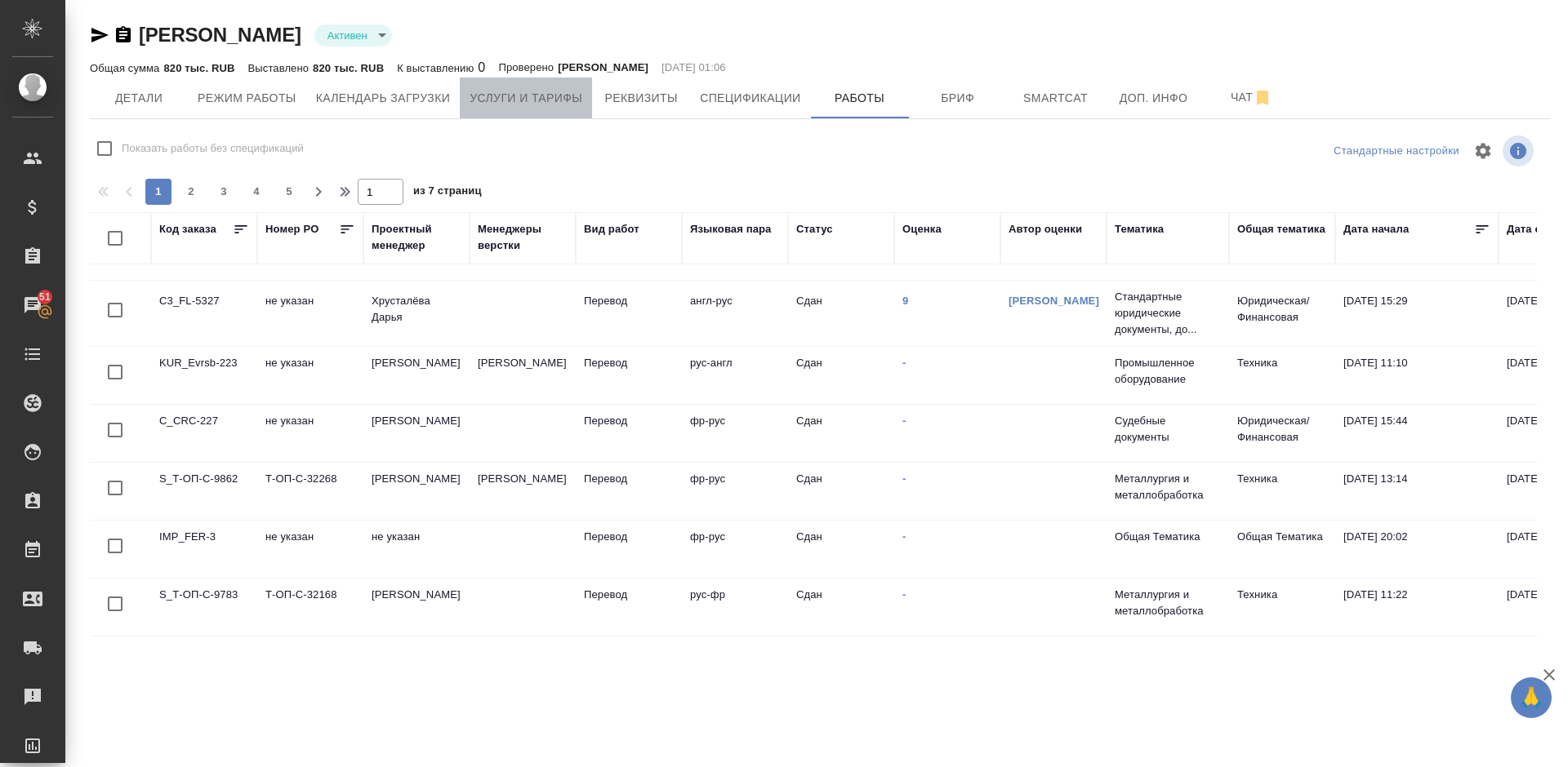
click at [518, 96] on span "Услуги и тарифы" at bounding box center [526, 97] width 113 height 20
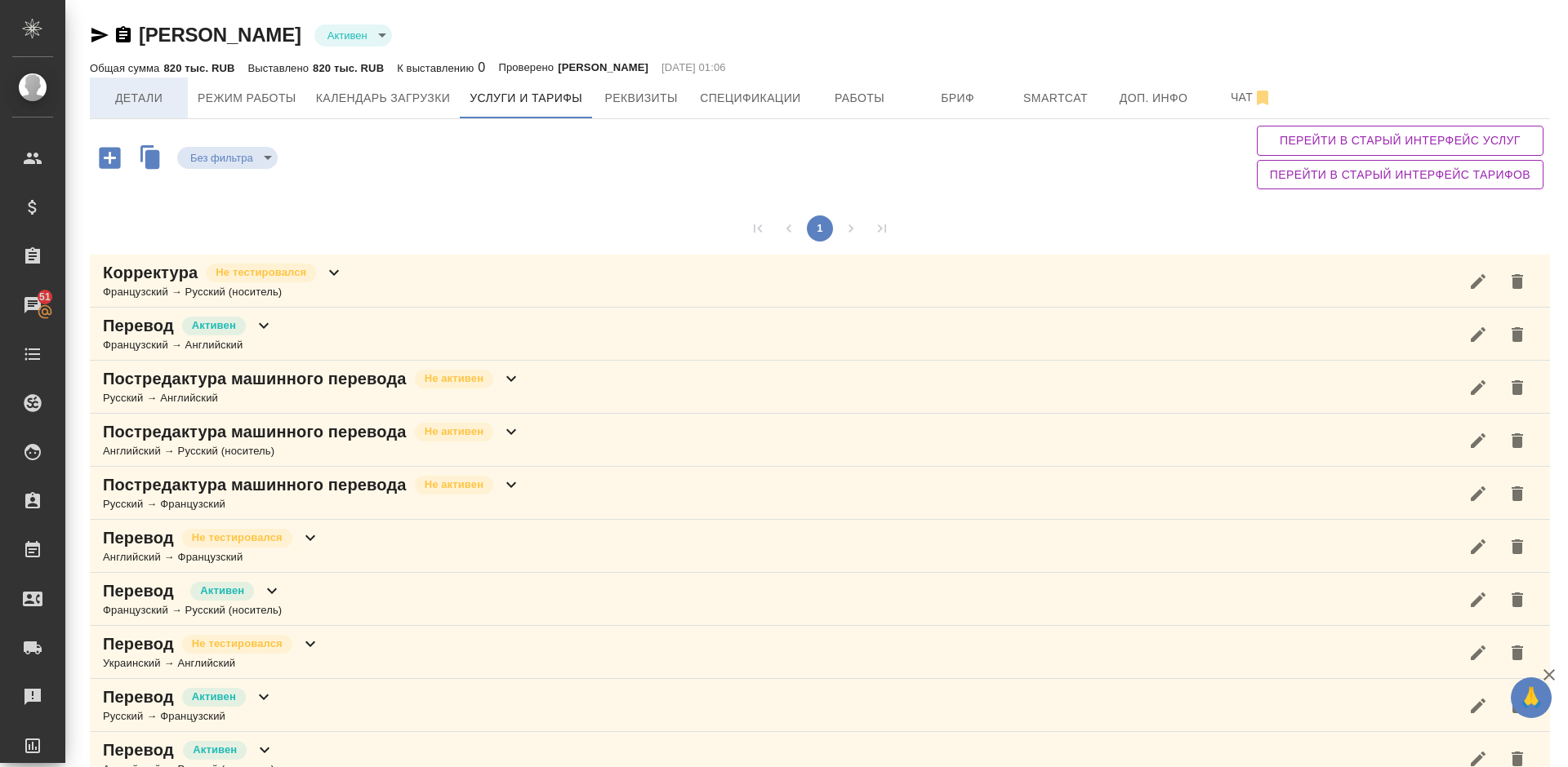
click at [150, 89] on span "Детали" at bounding box center [139, 97] width 78 height 20
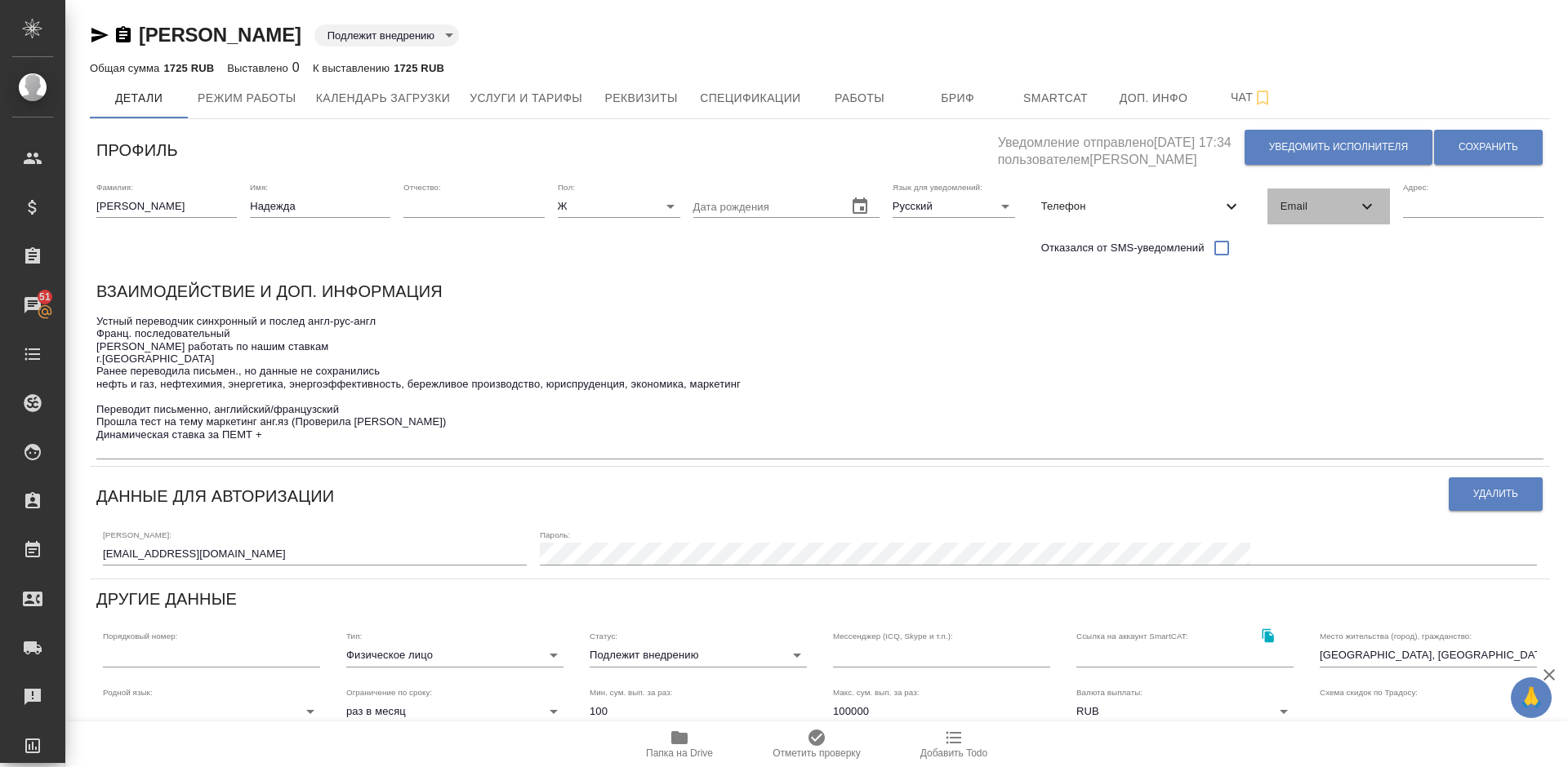
click at [1309, 218] on div "Email" at bounding box center [1329, 206] width 122 height 36
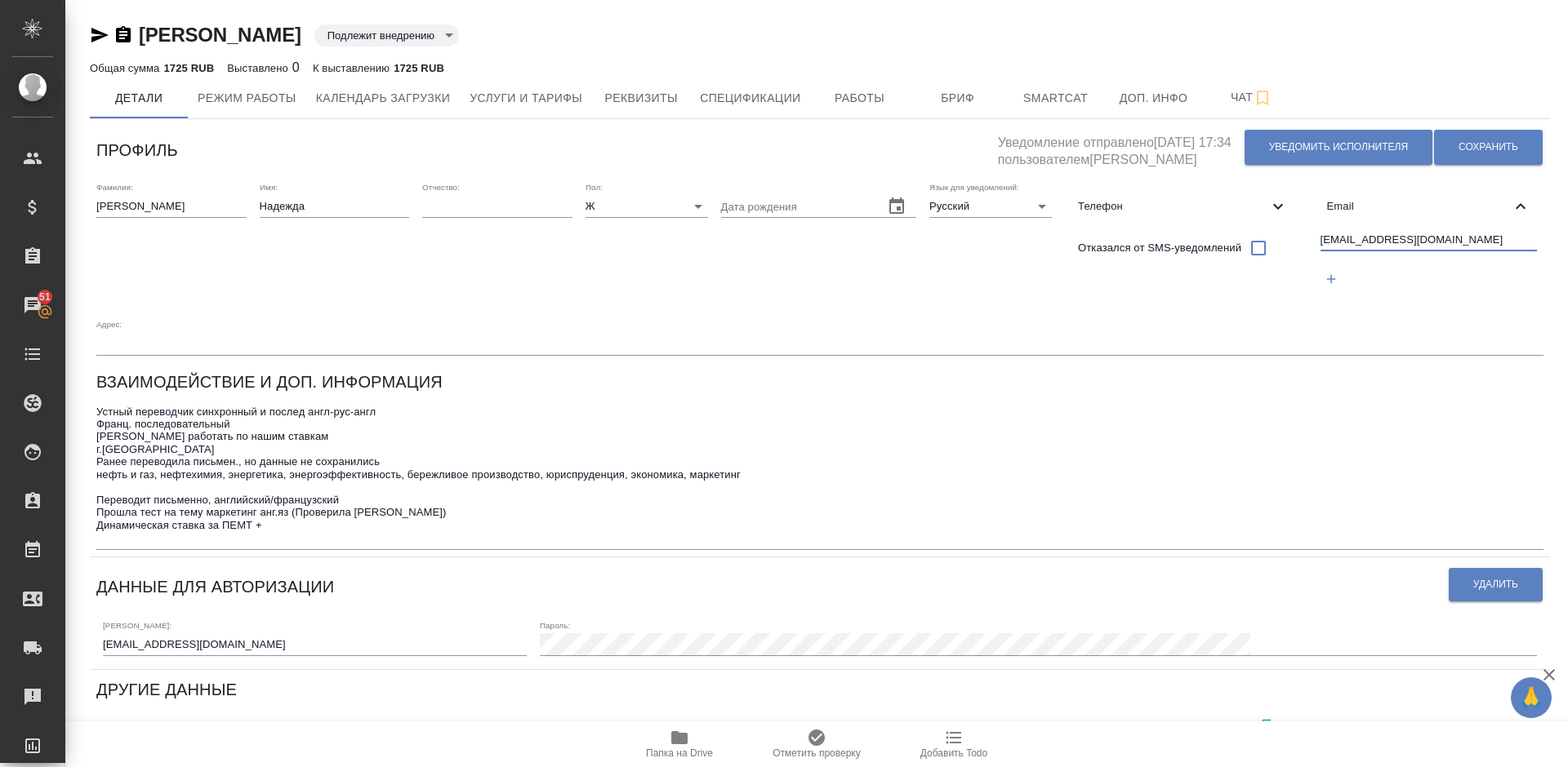
drag, startPoint x: 1471, startPoint y: 236, endPoint x: 1311, endPoint y: 243, distance: 160.2
click at [1311, 243] on div "Фамилия: Левченко Имя: Надежда Отчество: Пол: Ж female Дата рождения Язык для у…" at bounding box center [820, 269] width 1460 height 187
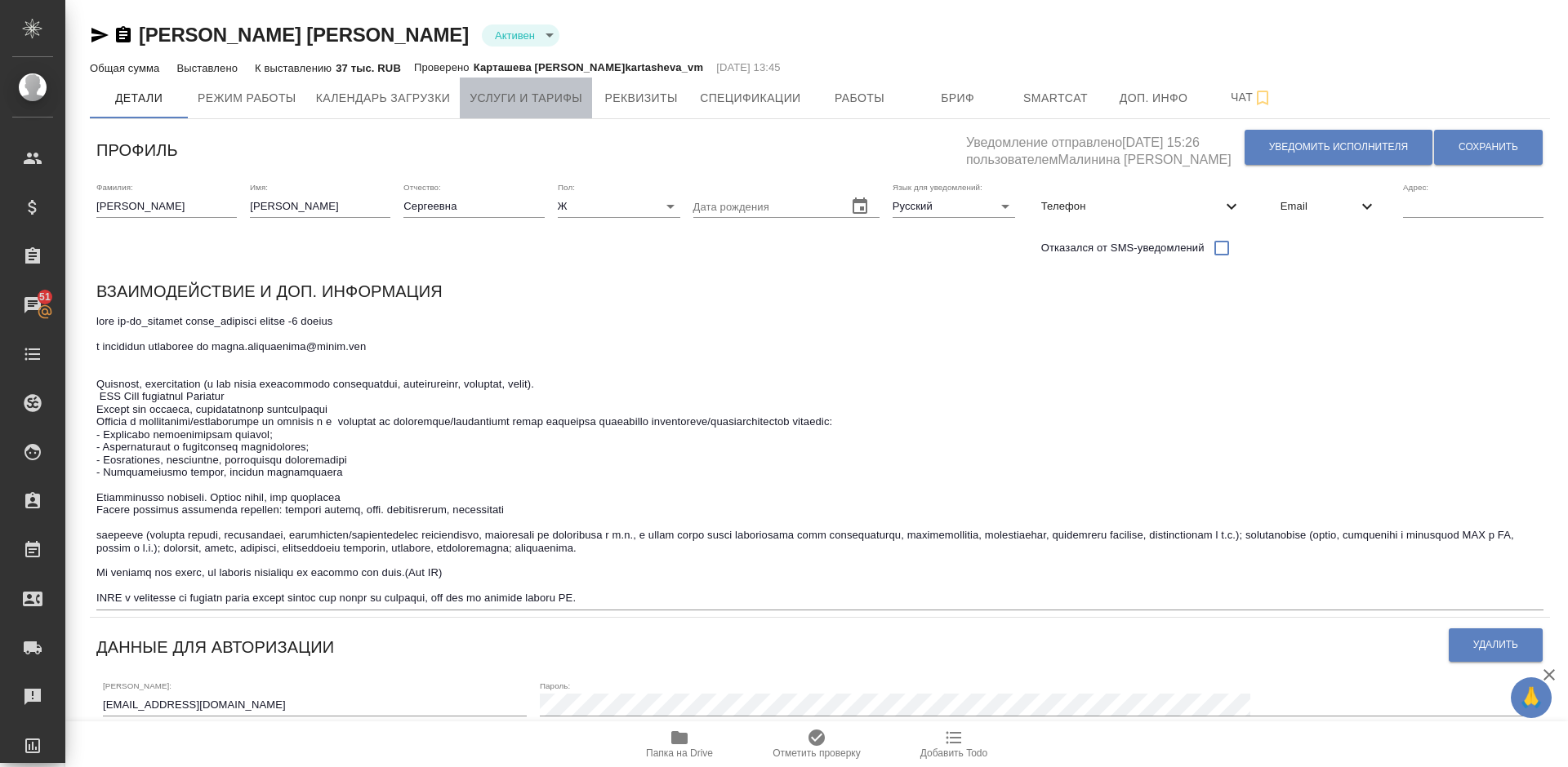
click at [557, 104] on span "Услуги и тарифы" at bounding box center [526, 97] width 113 height 20
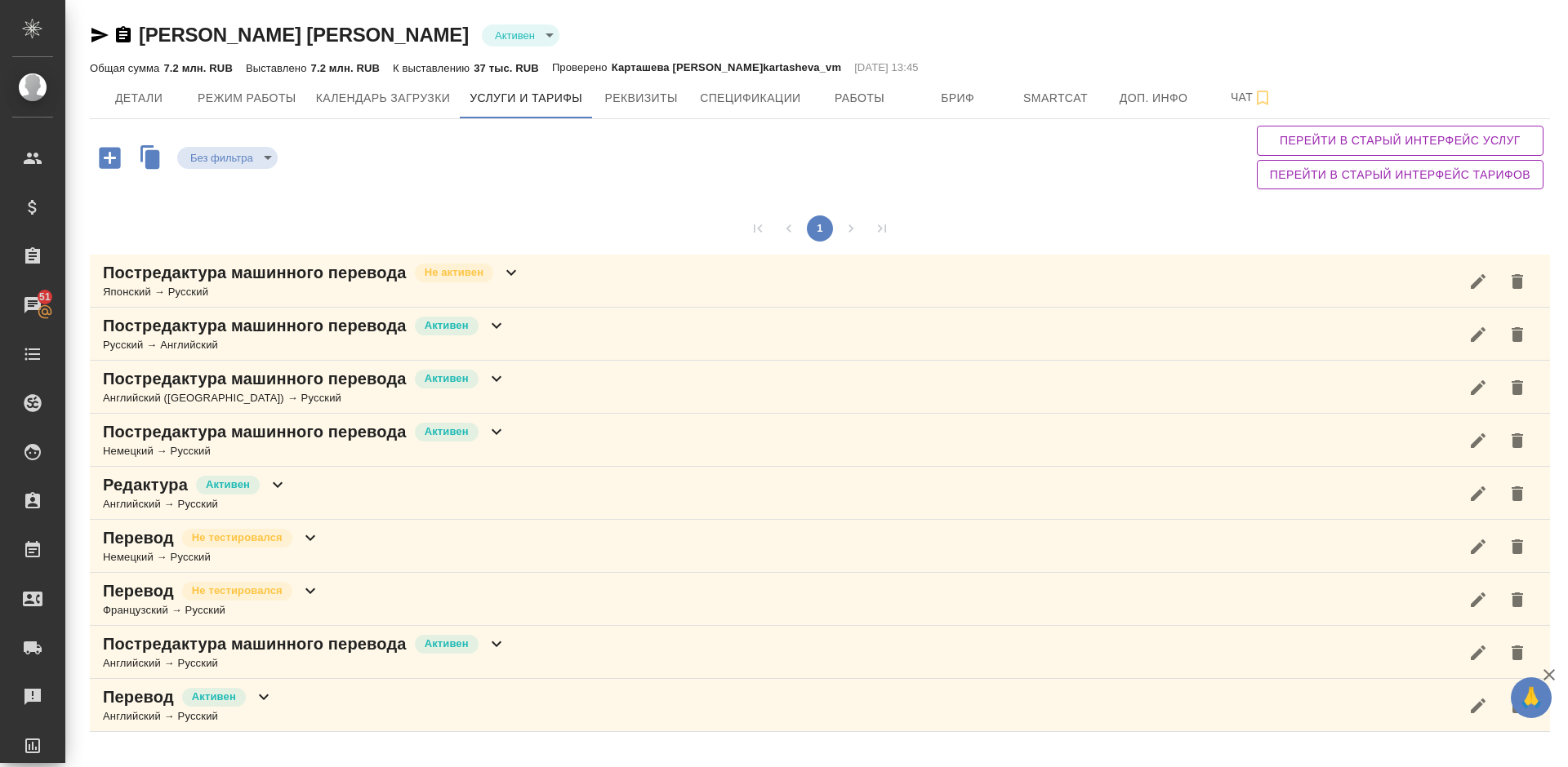
click at [1361, 192] on div "Перейти в старый интерфейс услуг Перейти в старый интерфейс тарифов" at bounding box center [1401, 158] width 300 height 76
click at [1115, 206] on div "1" at bounding box center [820, 228] width 1460 height 53
click at [356, 595] on div "Перевод Не тестировался Французский → Русский" at bounding box center [820, 600] width 1460 height 53
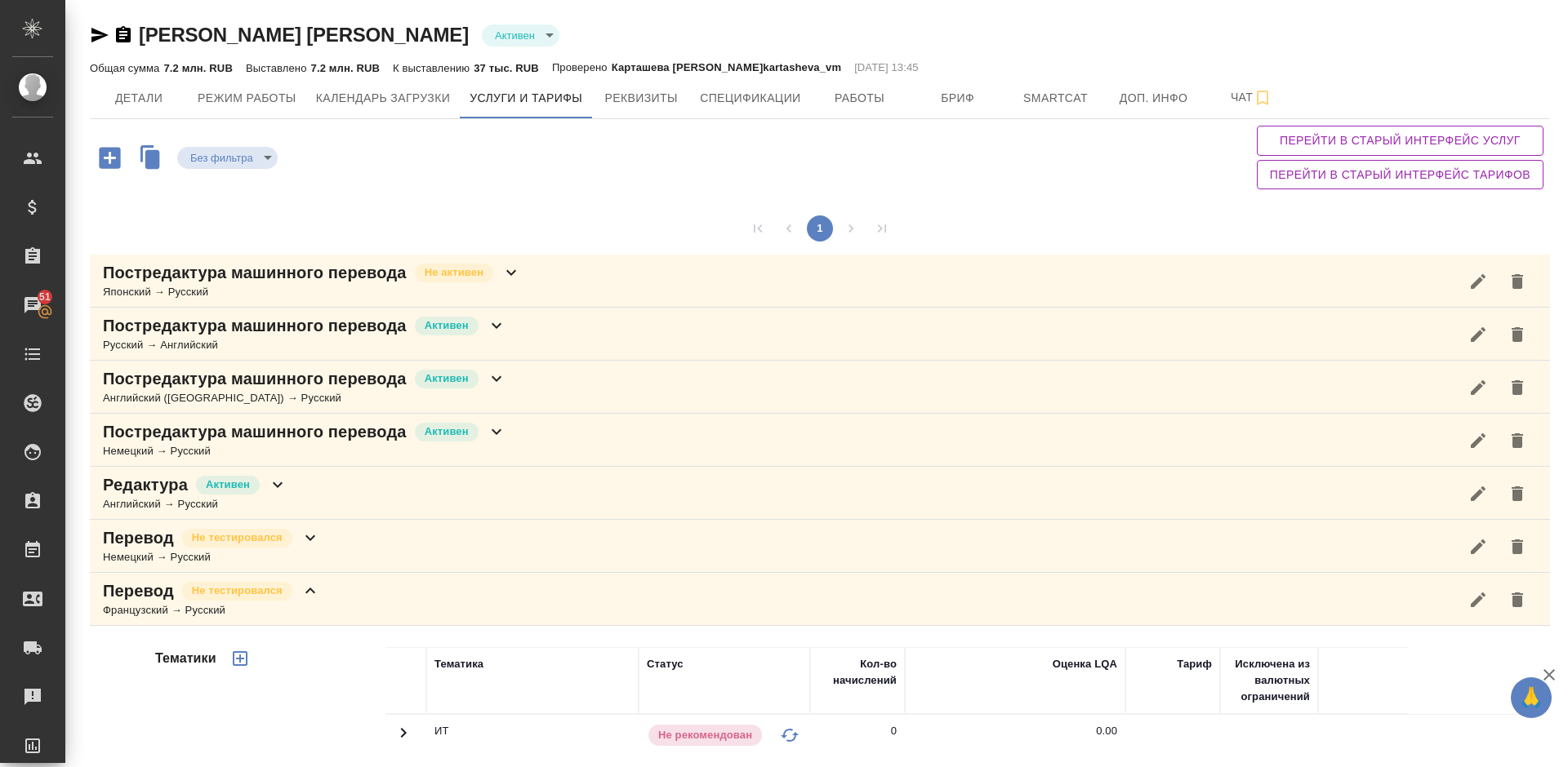
click at [574, 159] on div "Без фильтра no filters Перейти в старый интерфейс услуг Перейти в старый интерф…" at bounding box center [820, 158] width 1460 height 76
click at [161, 103] on span "Детали" at bounding box center [139, 97] width 78 height 20
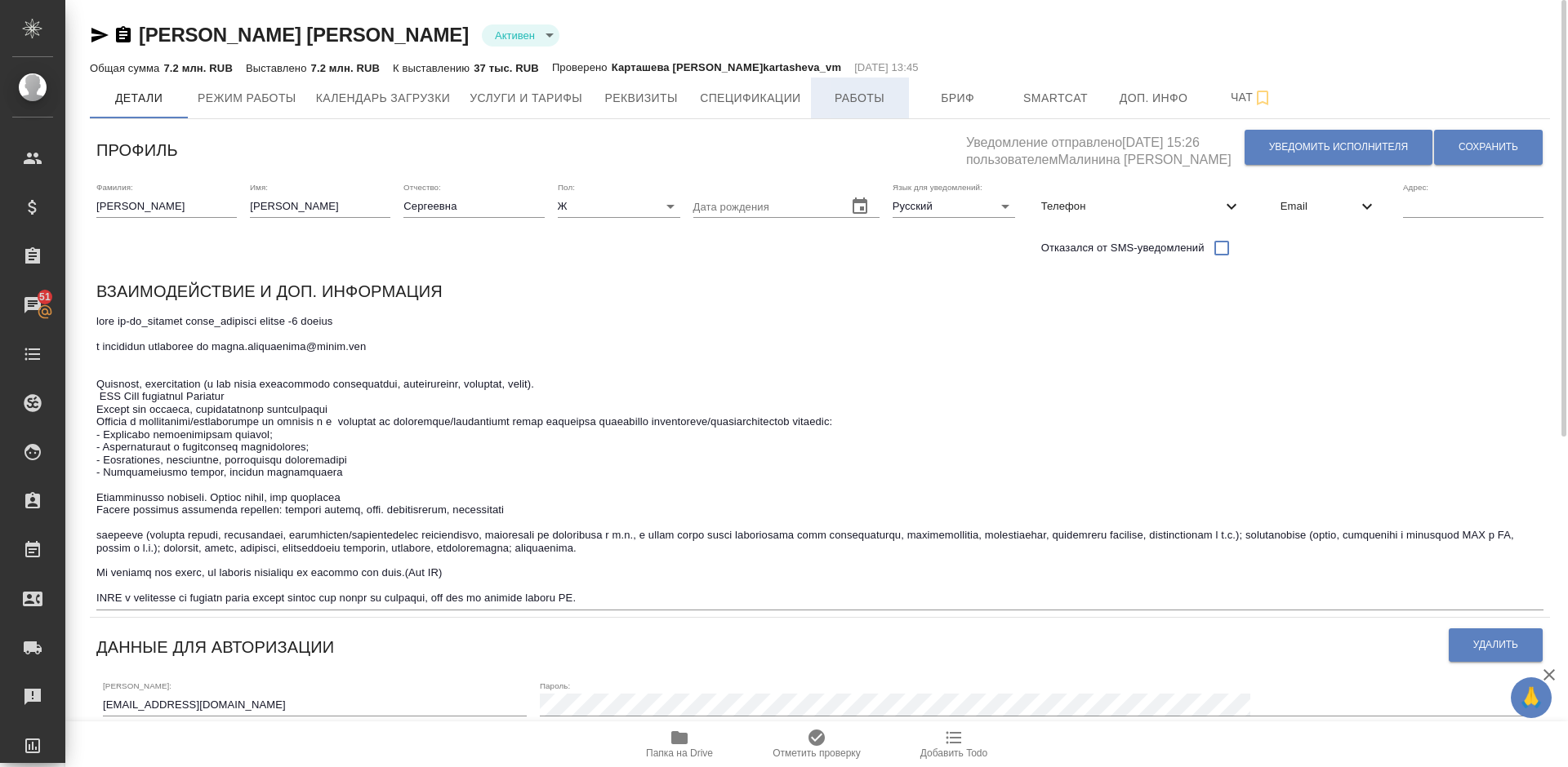
click at [857, 105] on span "Работы" at bounding box center [860, 97] width 78 height 20
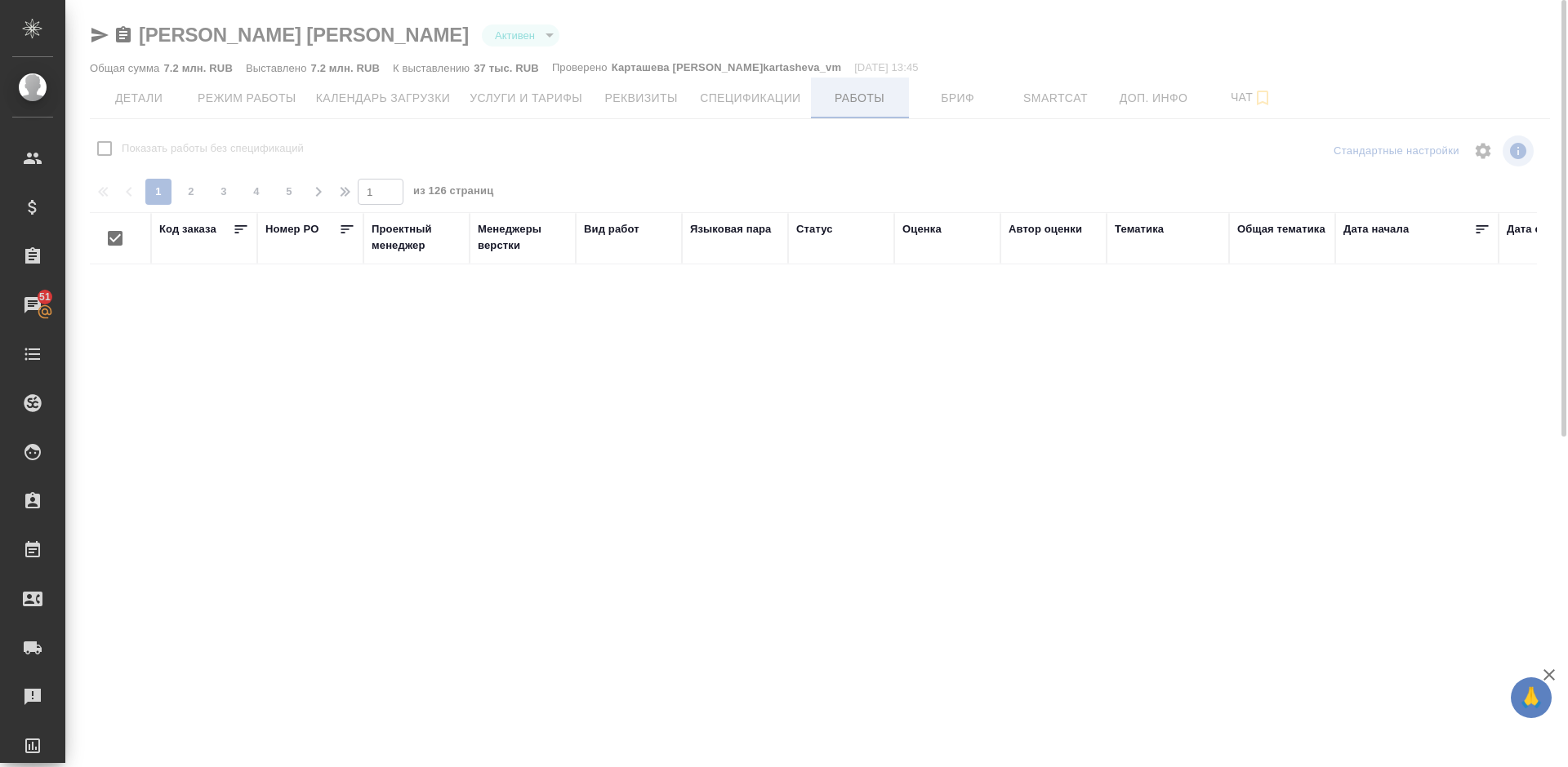
checkbox input "false"
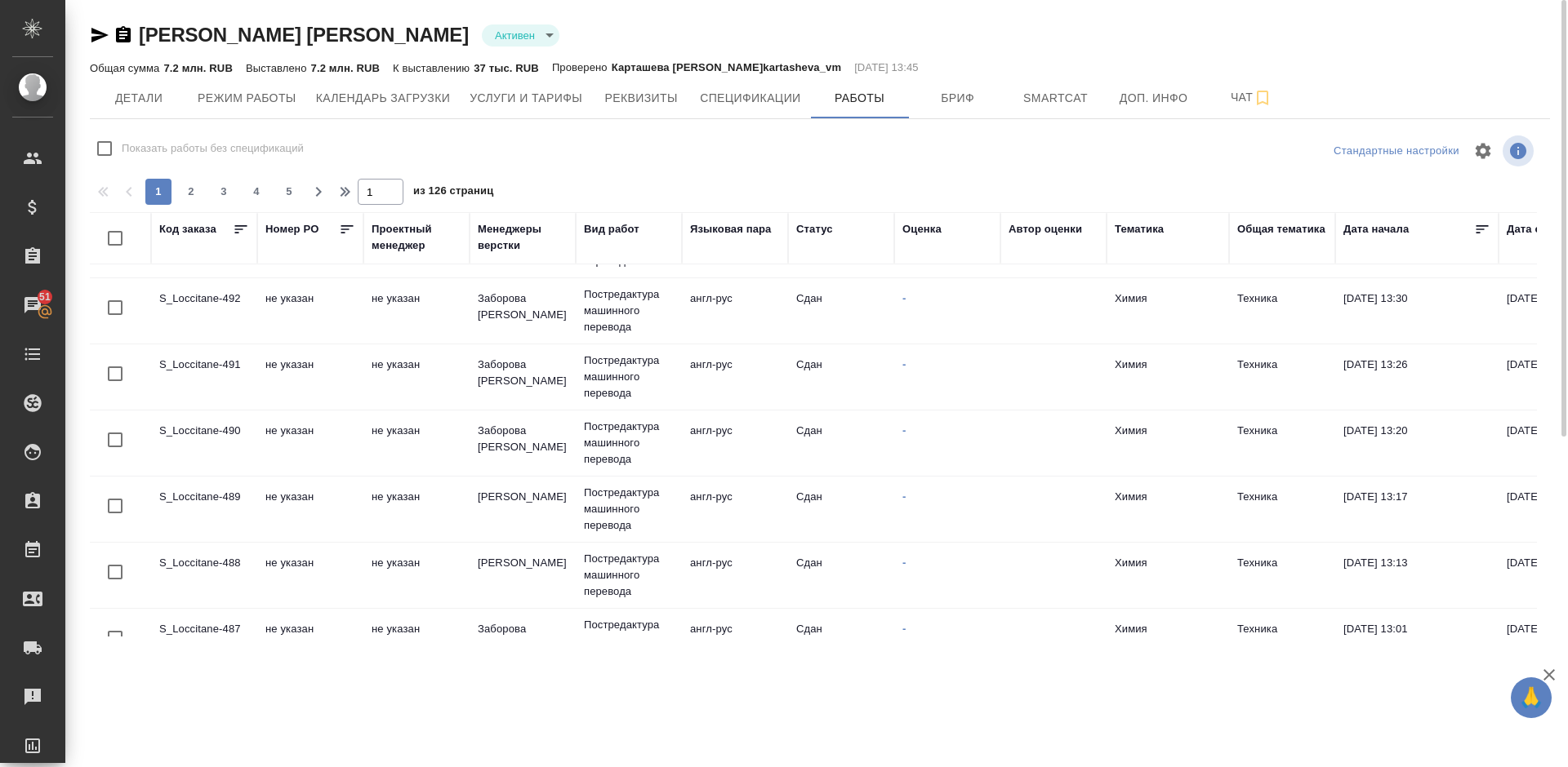
scroll to position [1294, 0]
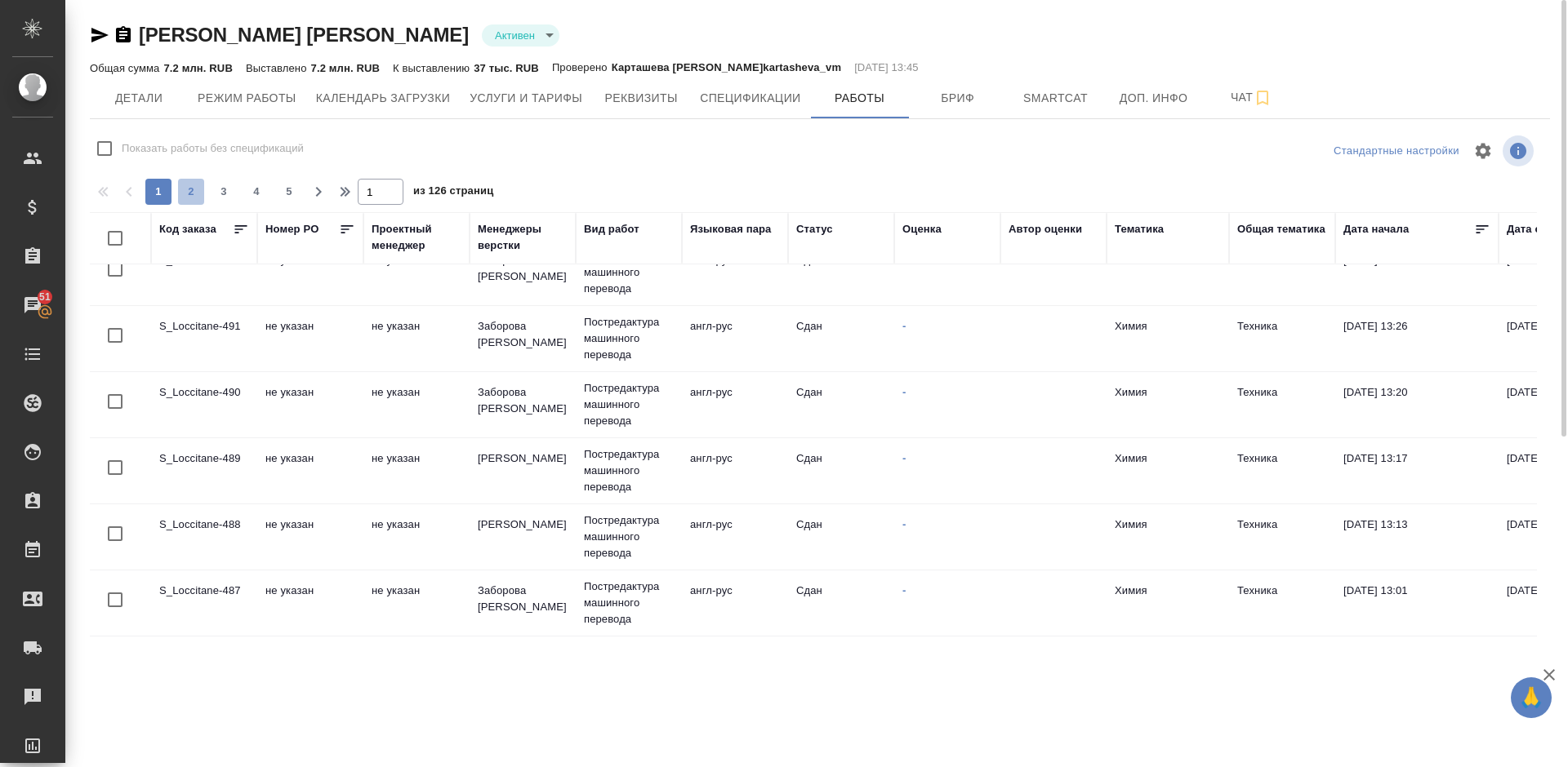
click at [199, 197] on span "2" at bounding box center [190, 191] width 26 height 16
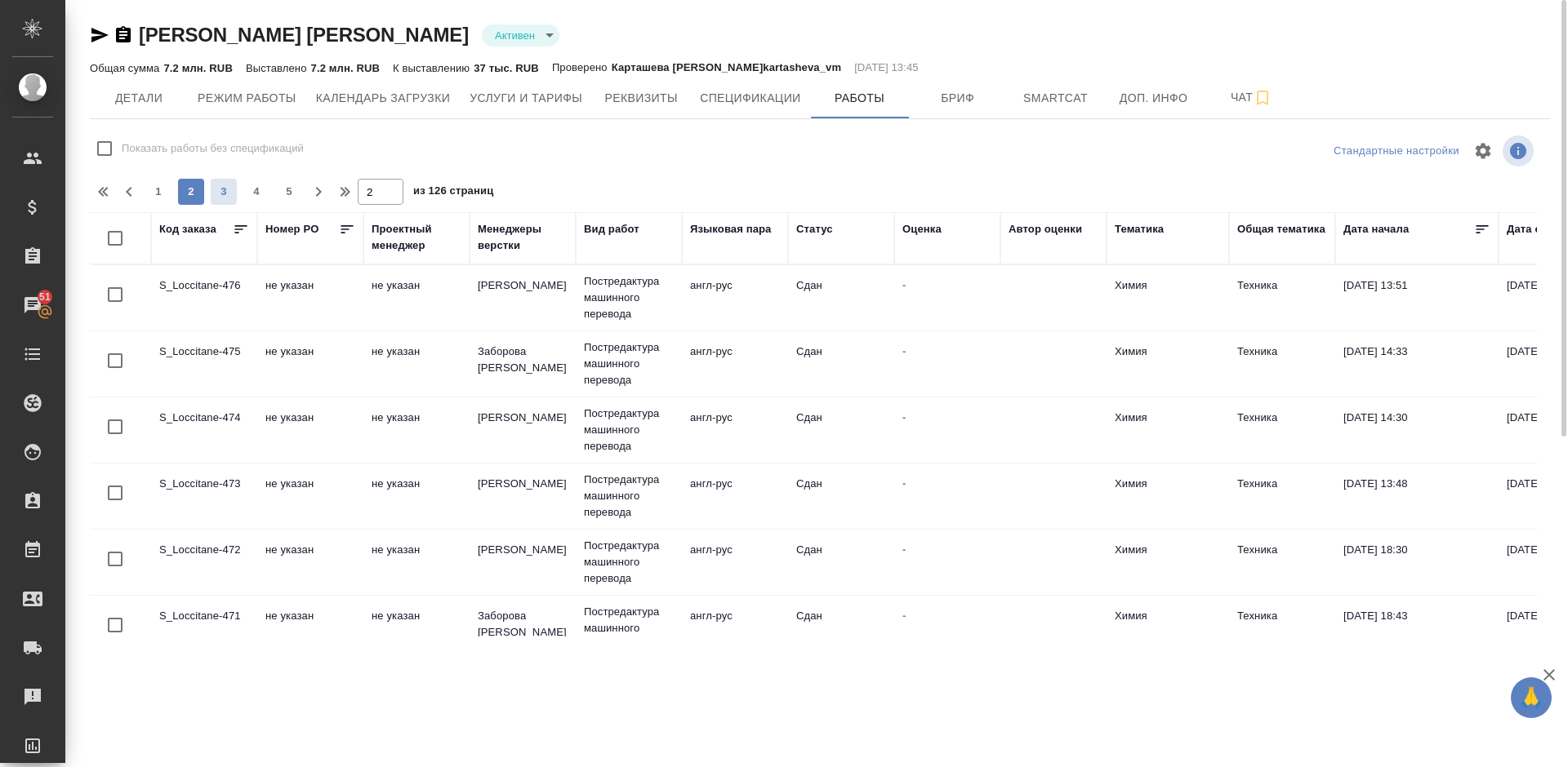
click at [227, 188] on span "3" at bounding box center [224, 191] width 26 height 16
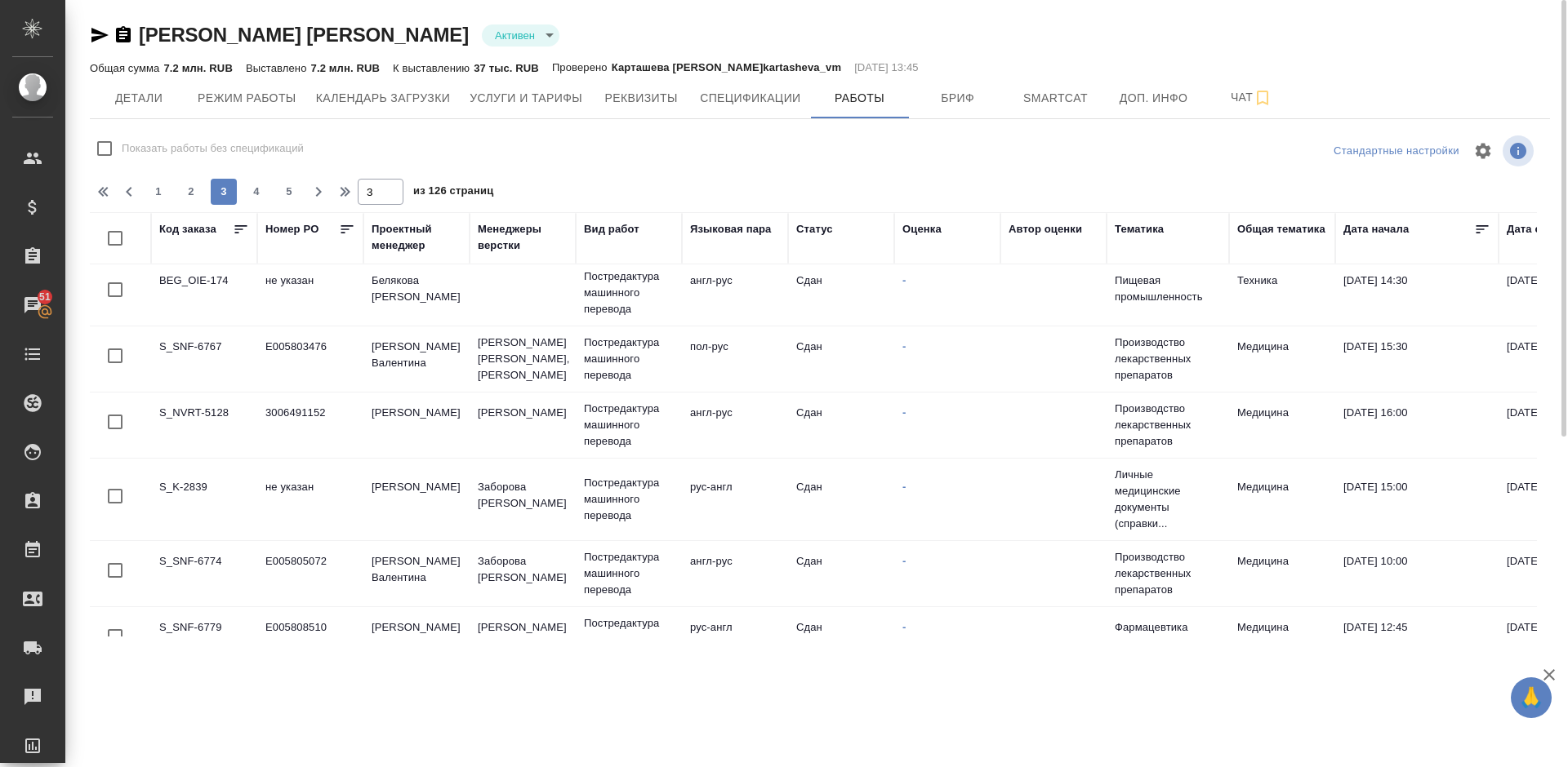
scroll to position [1327, 0]
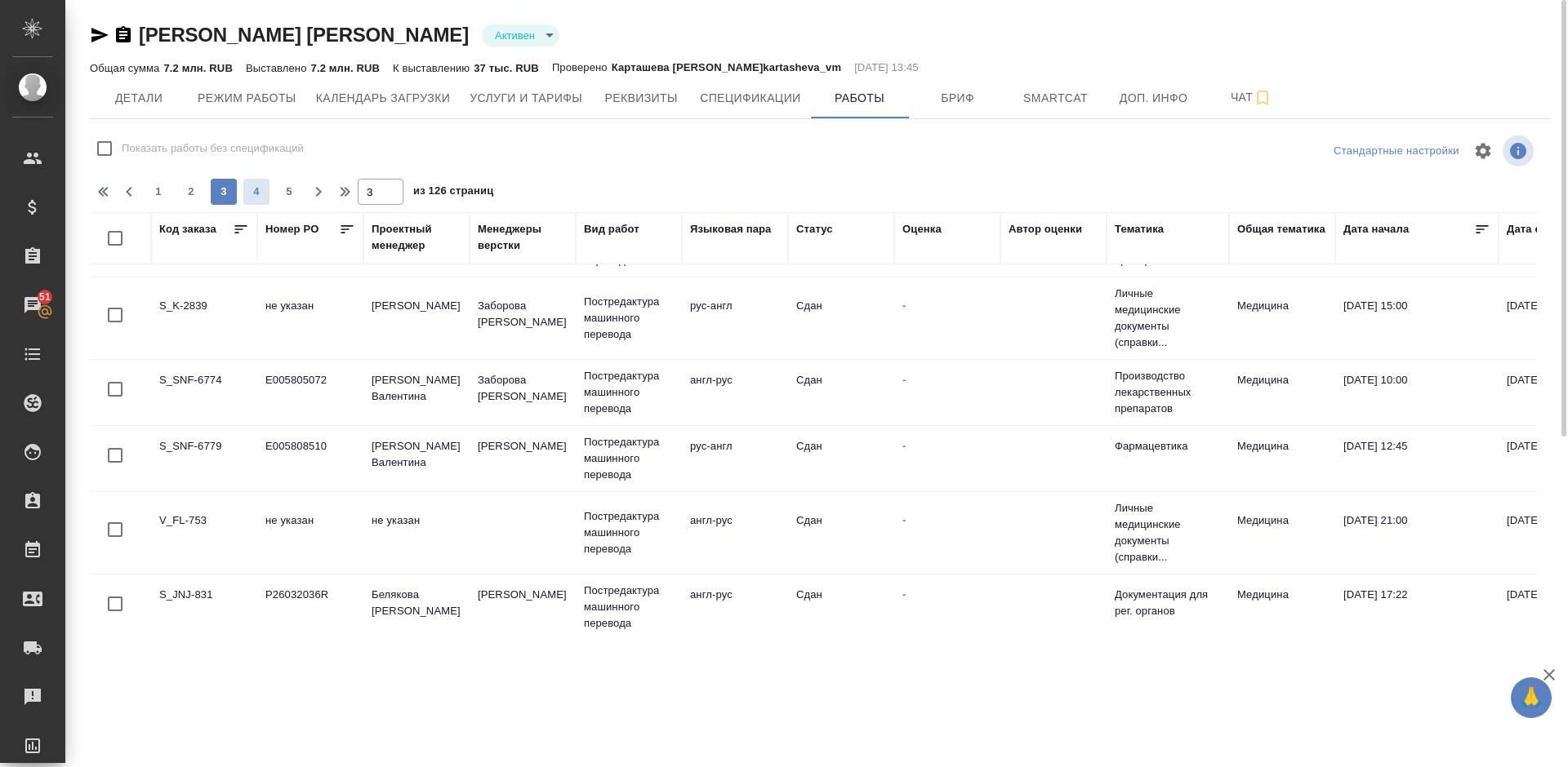
click at [250, 195] on span "4" at bounding box center [256, 191] width 26 height 16
type input "4"
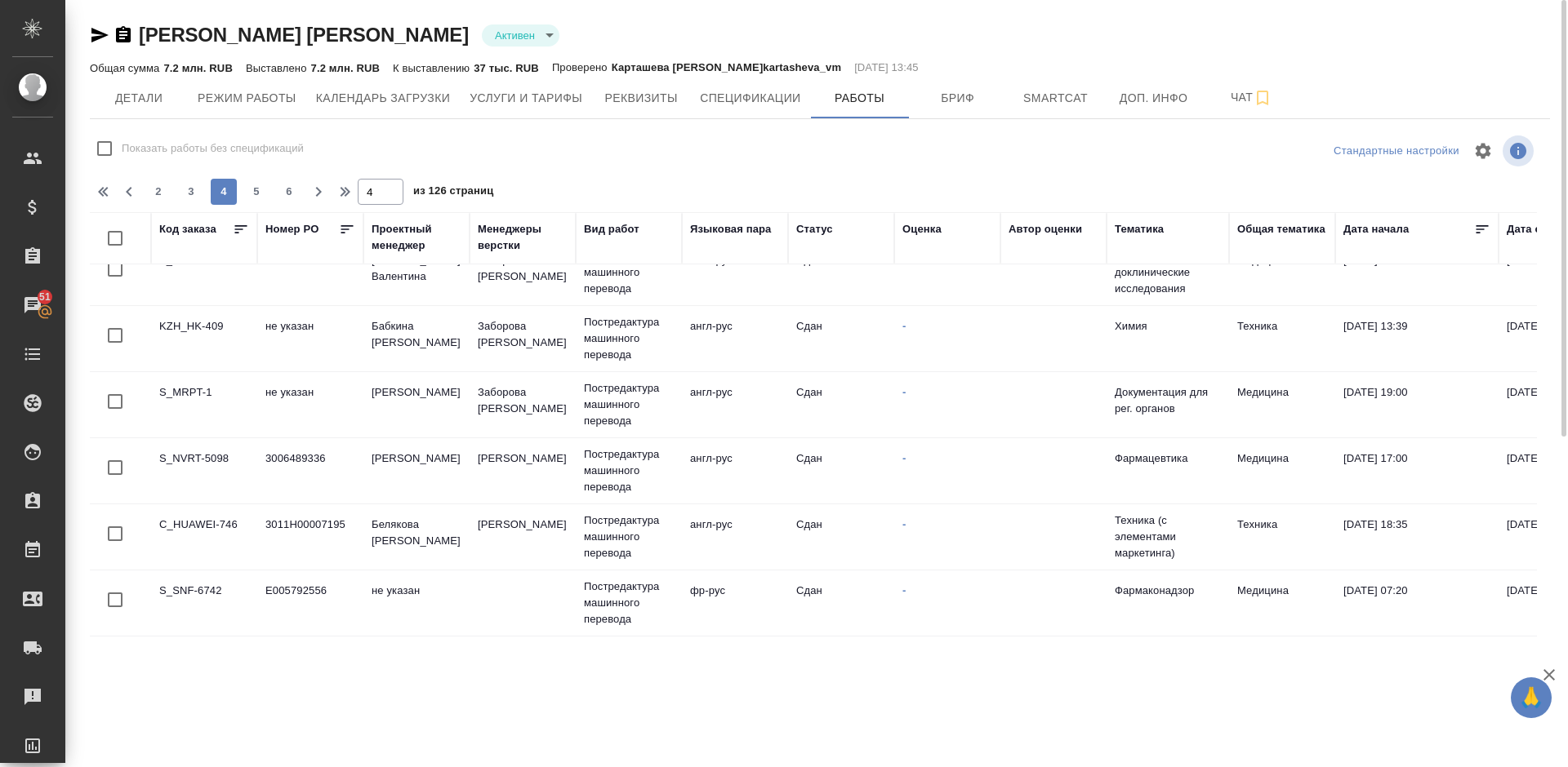
scroll to position [1294, 0]
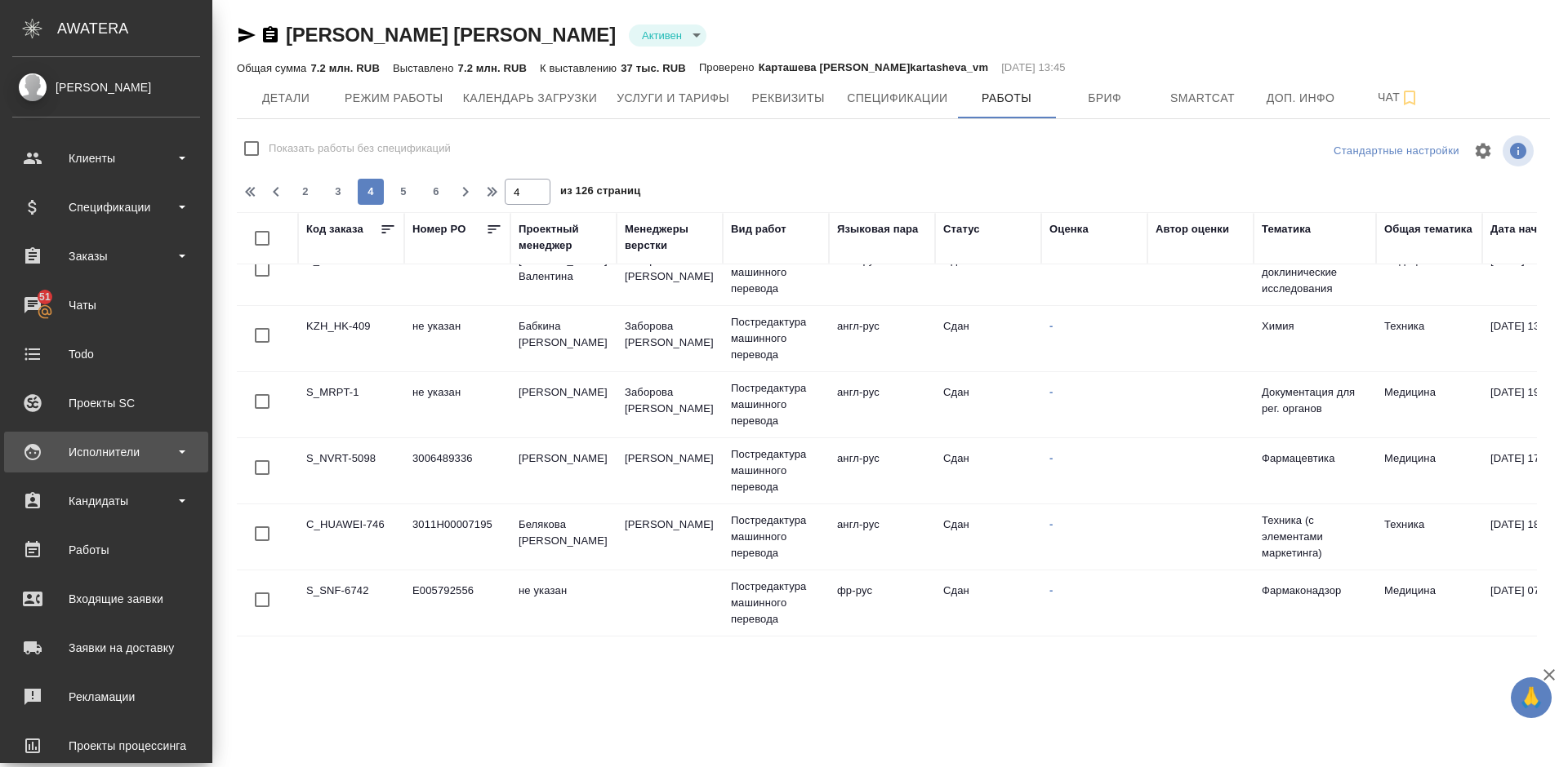
click at [137, 459] on div "Исполнители" at bounding box center [106, 453] width 188 height 25
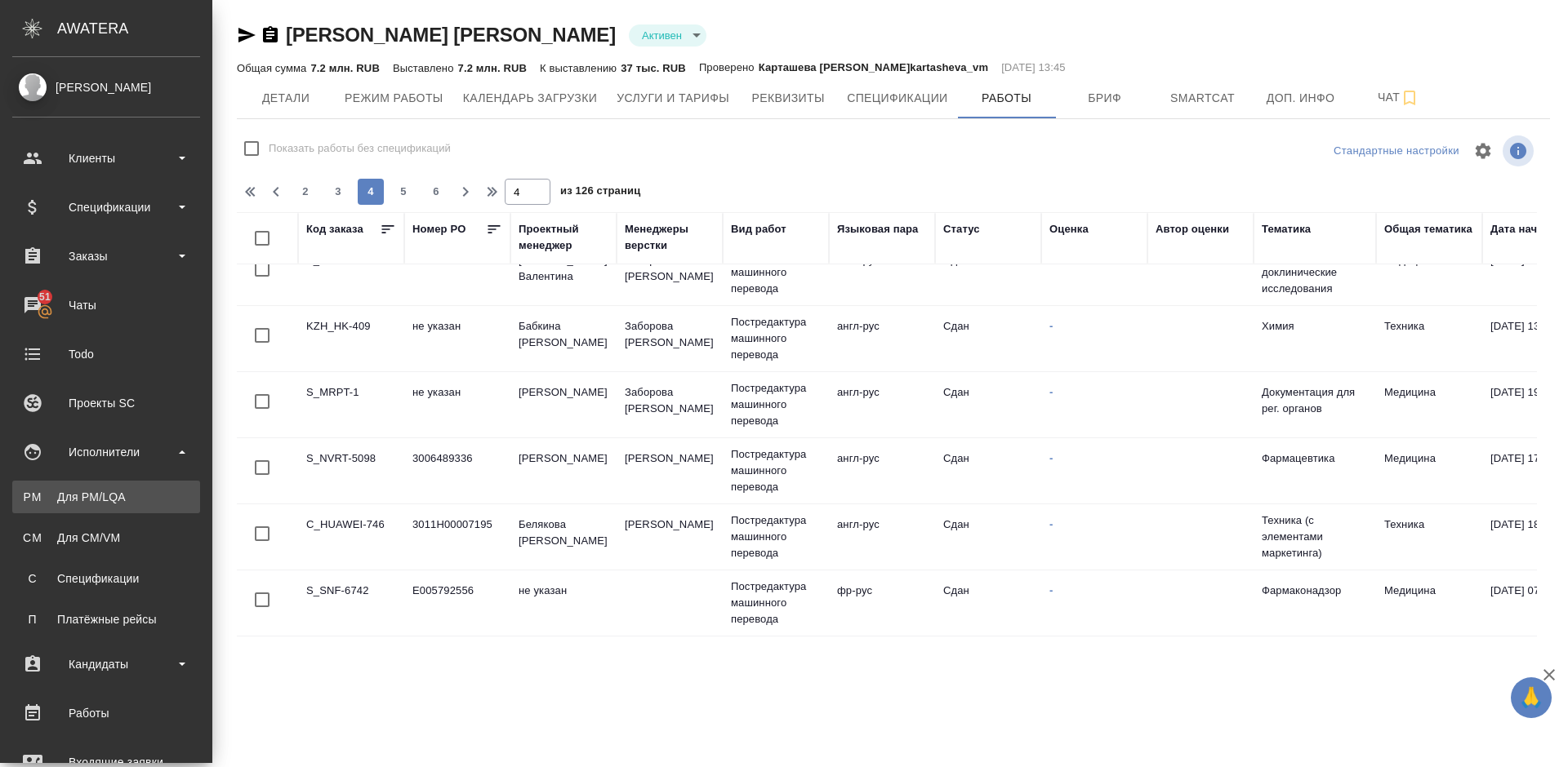
click at [166, 505] on link "PM Для PM/LQA" at bounding box center [106, 497] width 188 height 32
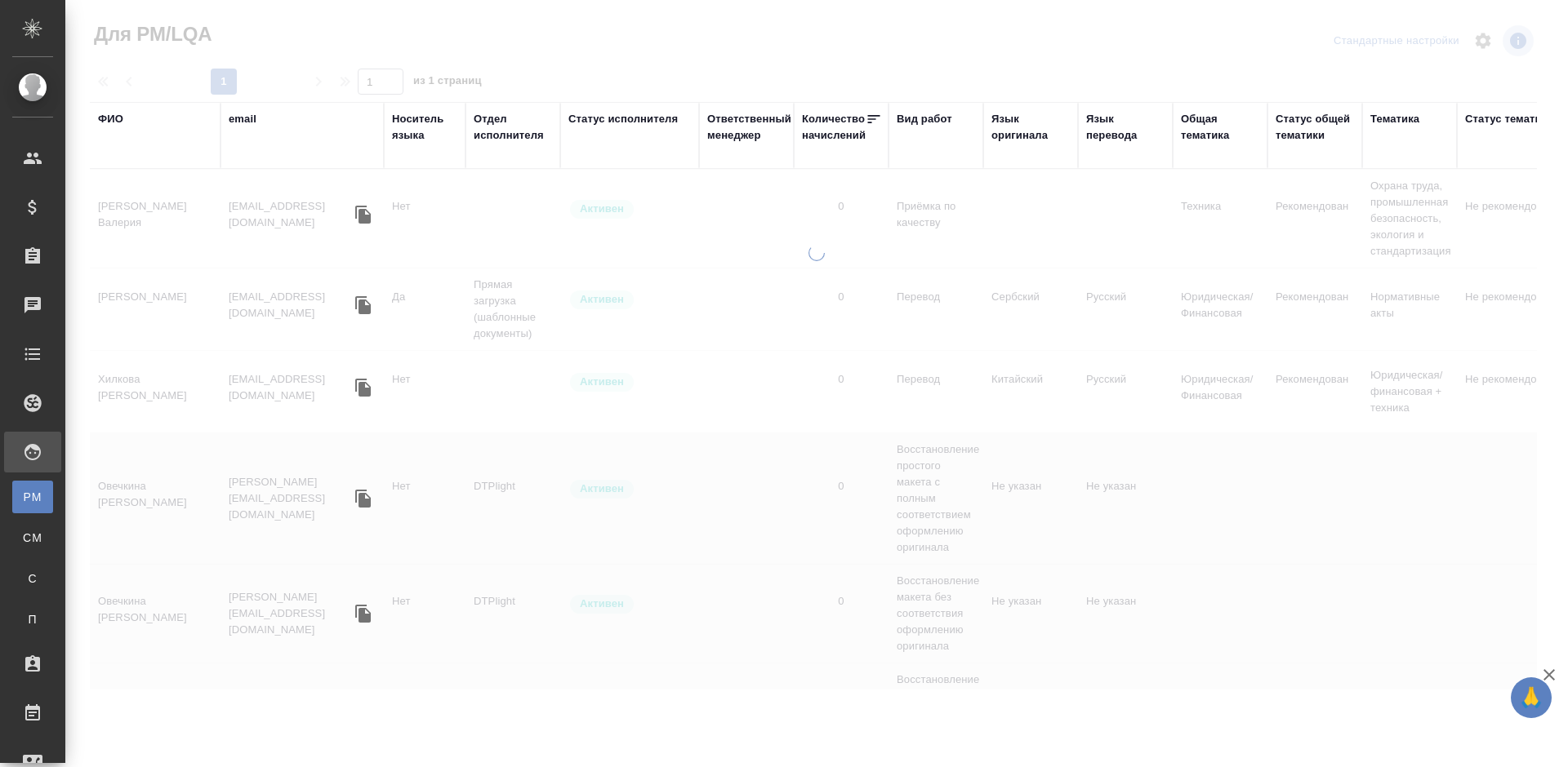
click at [121, 112] on div "ФИО" at bounding box center [111, 118] width 25 height 16
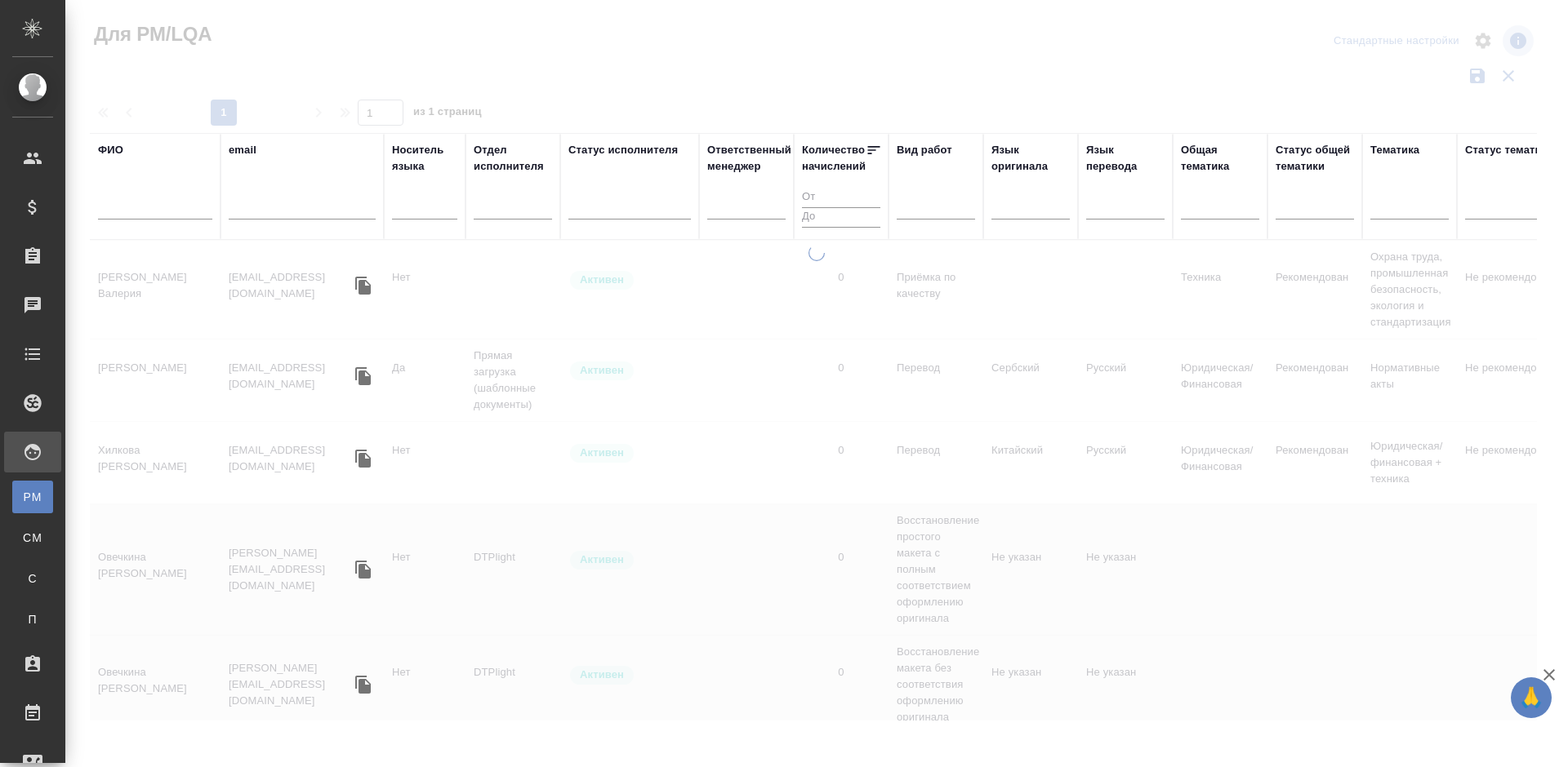
click at [172, 215] on input "text" at bounding box center [156, 209] width 115 height 20
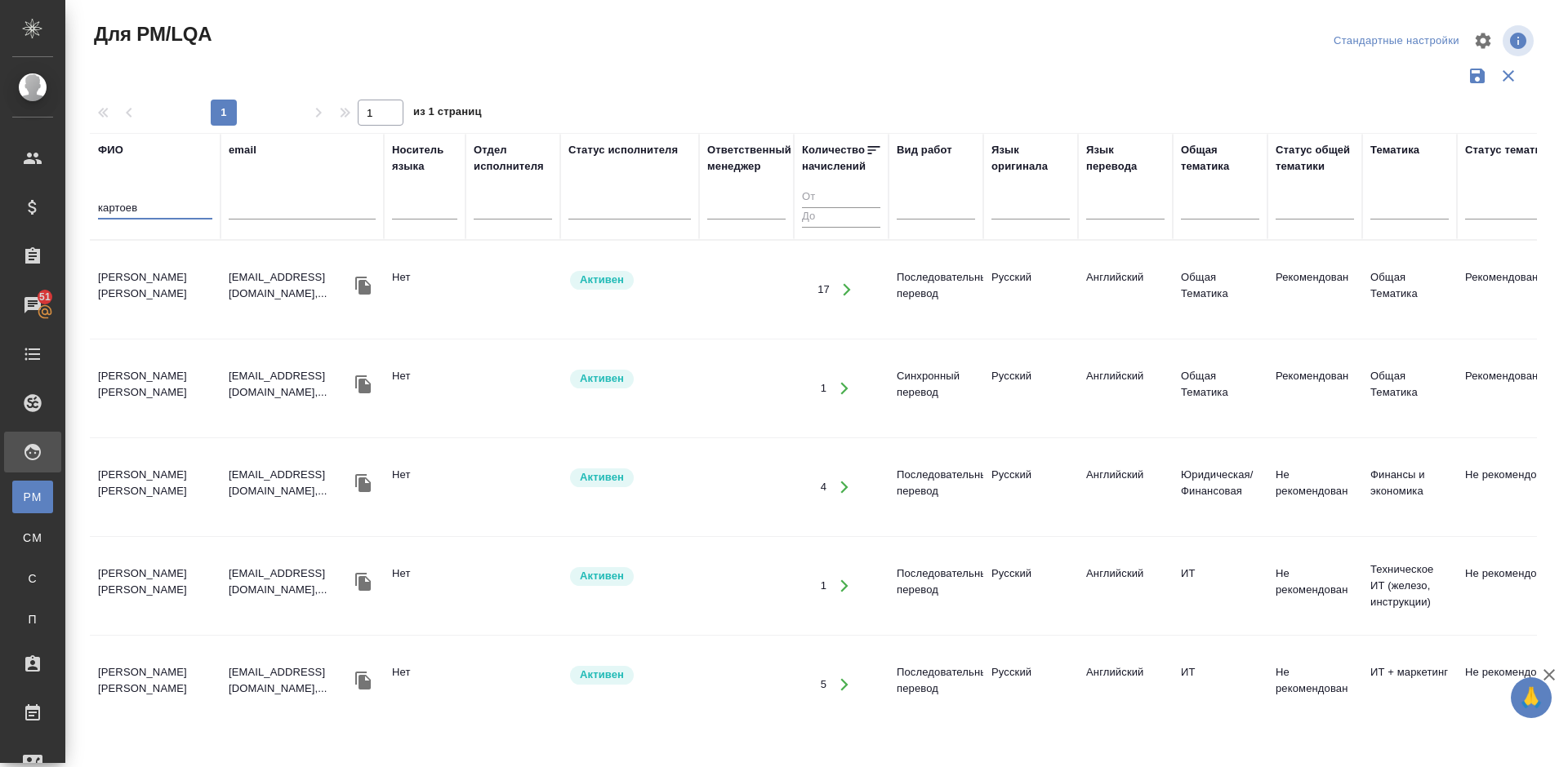
type input "картоев"
click at [185, 310] on td "Картоев Евгений" at bounding box center [155, 290] width 131 height 57
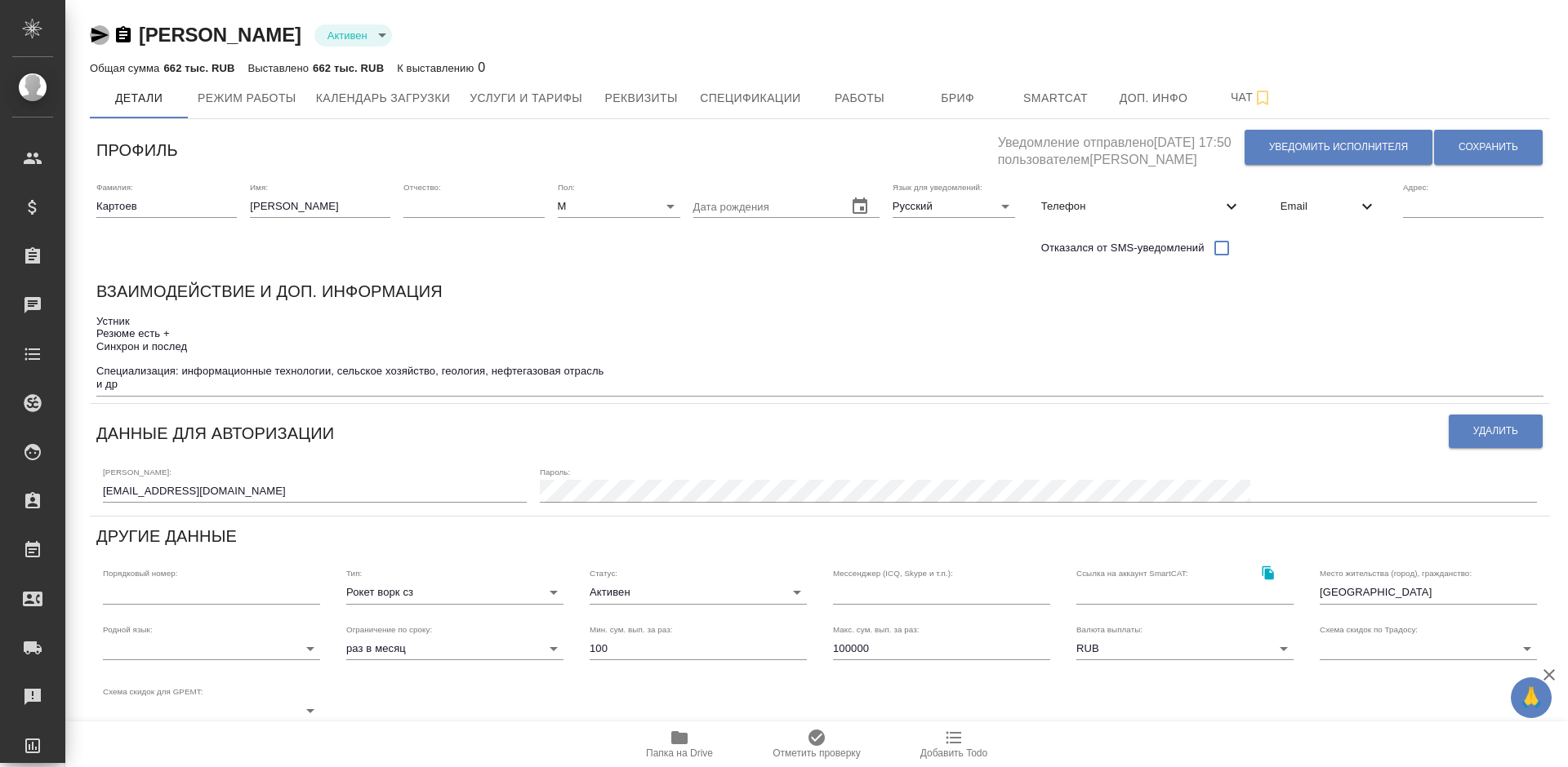
click at [93, 35] on icon "button" at bounding box center [99, 34] width 20 height 20
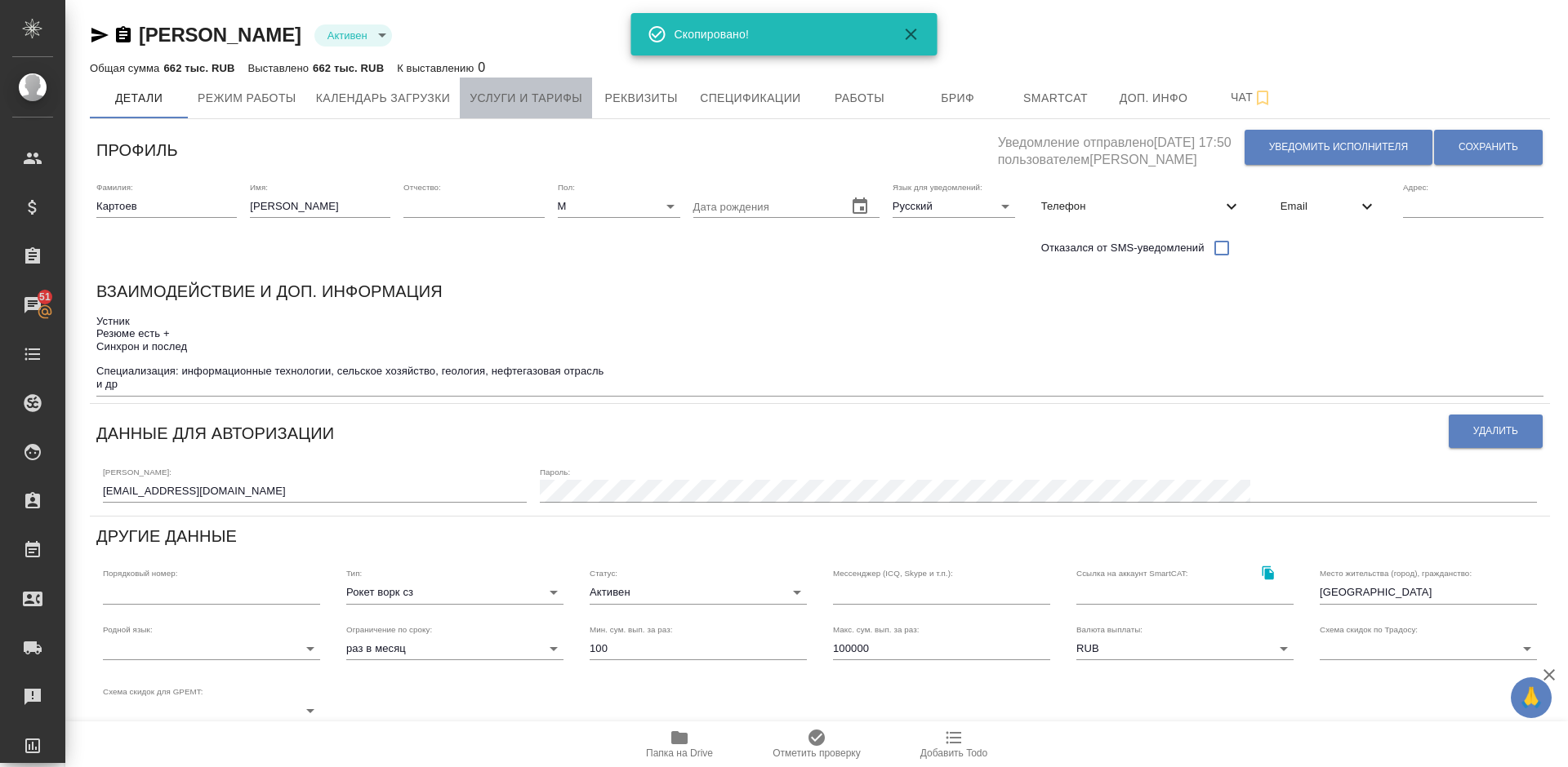
click at [582, 91] on span "Услуги и тарифы" at bounding box center [526, 97] width 113 height 20
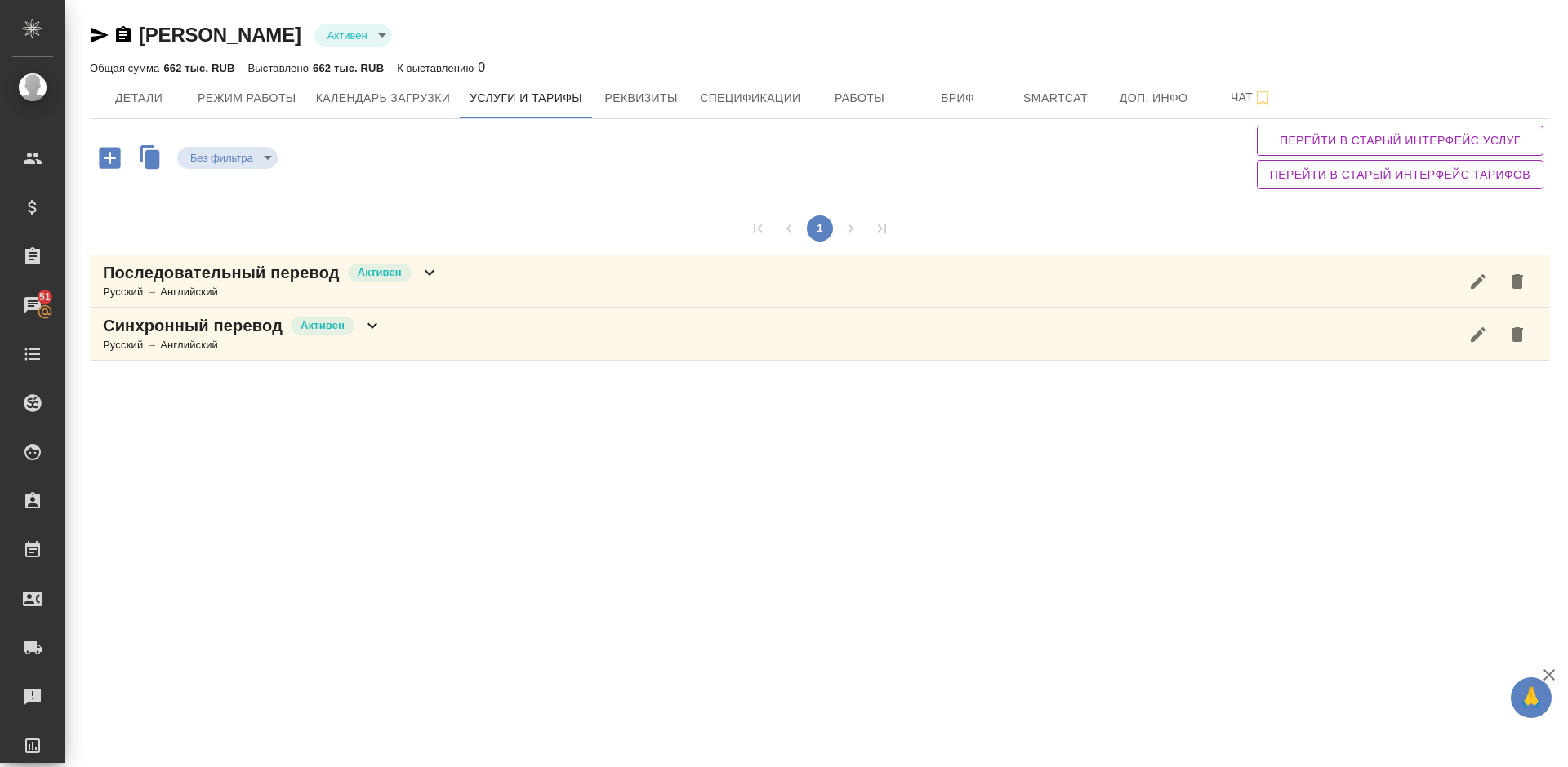
click at [455, 275] on div "Последовательный перевод Активен Русский → Английский" at bounding box center [820, 282] width 1460 height 53
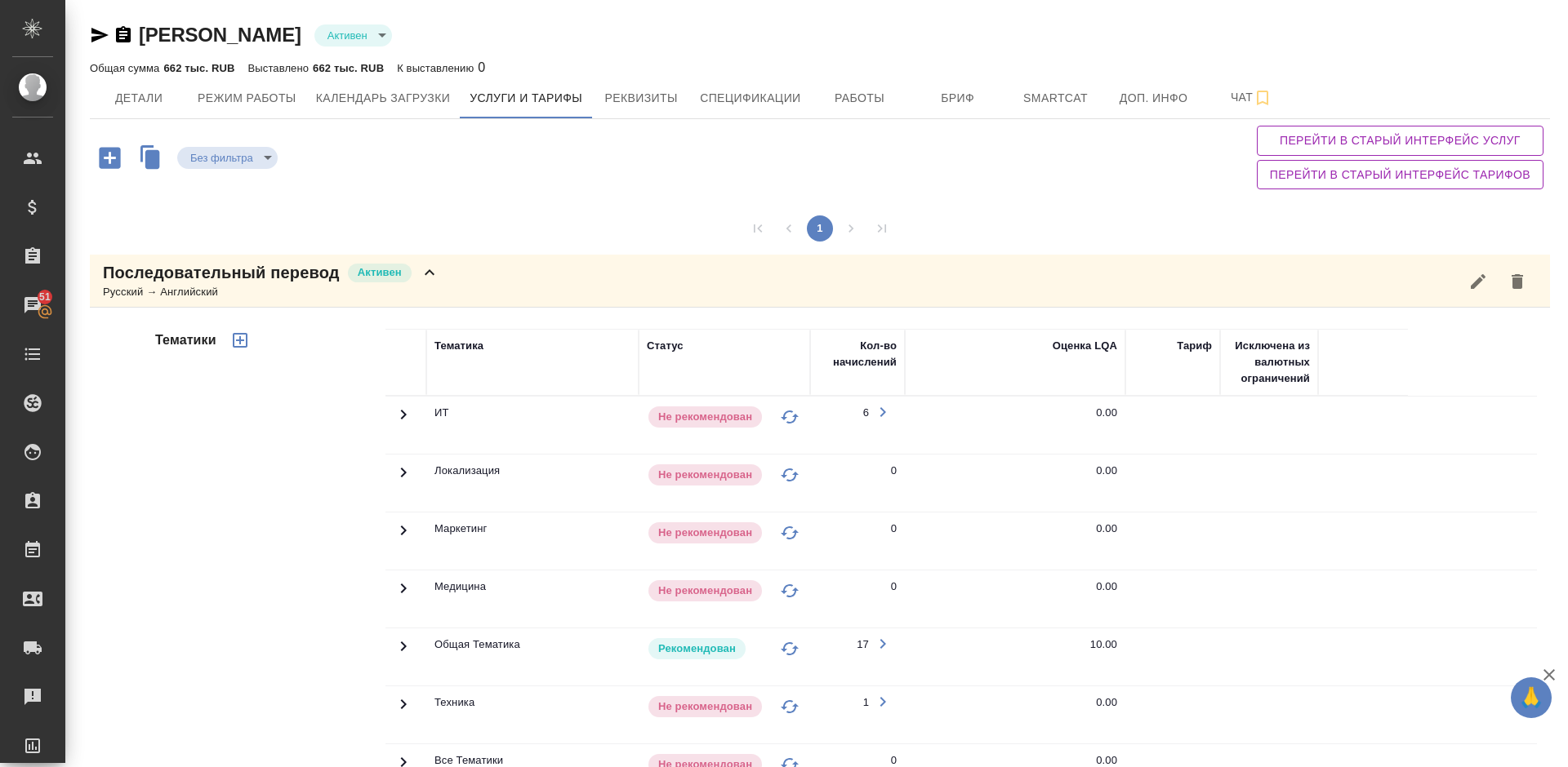
click at [257, 523] on div "Тематики" at bounding box center [268, 591] width 233 height 546
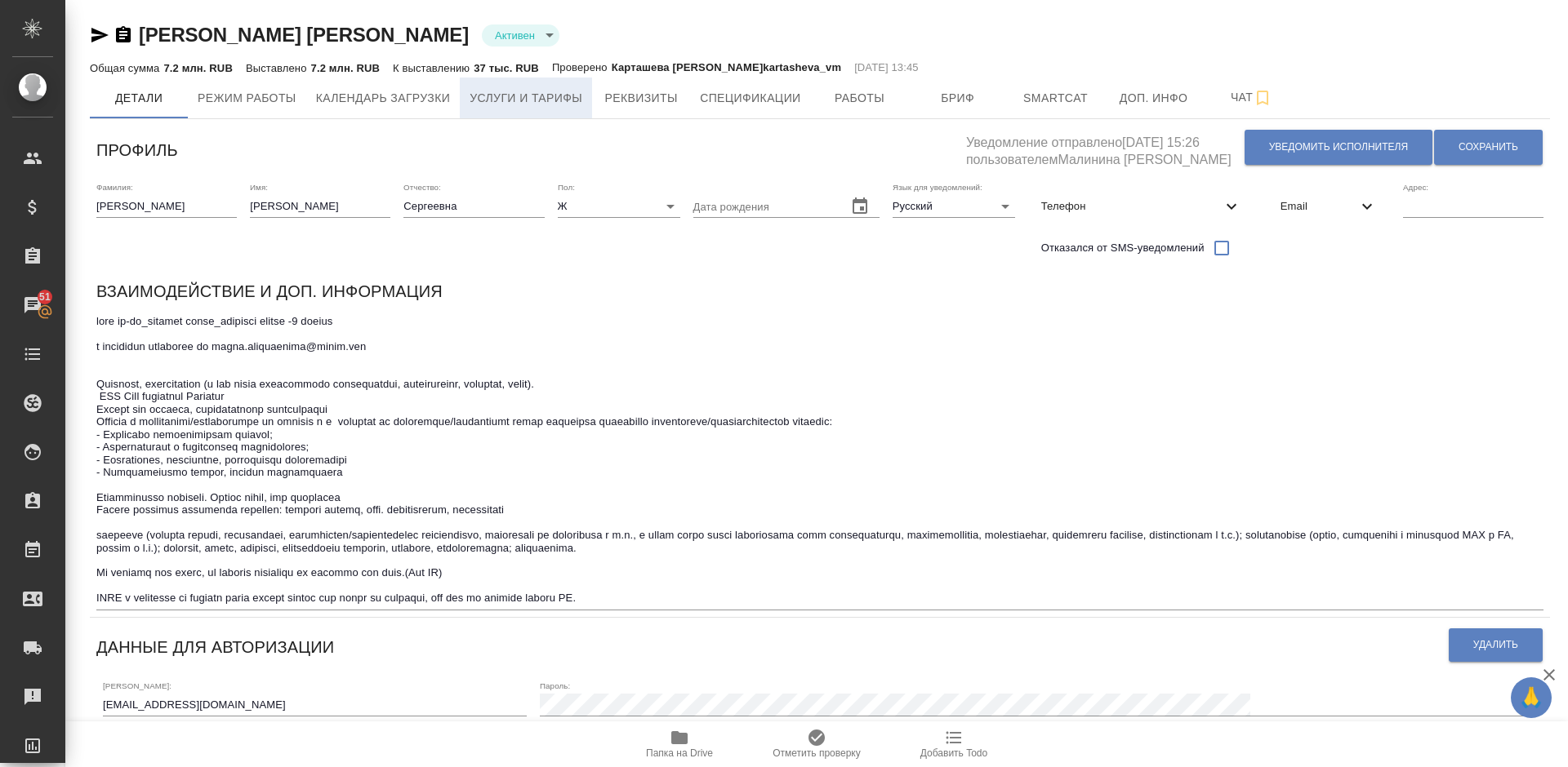
click at [569, 96] on span "Услуги и тарифы" at bounding box center [526, 97] width 113 height 20
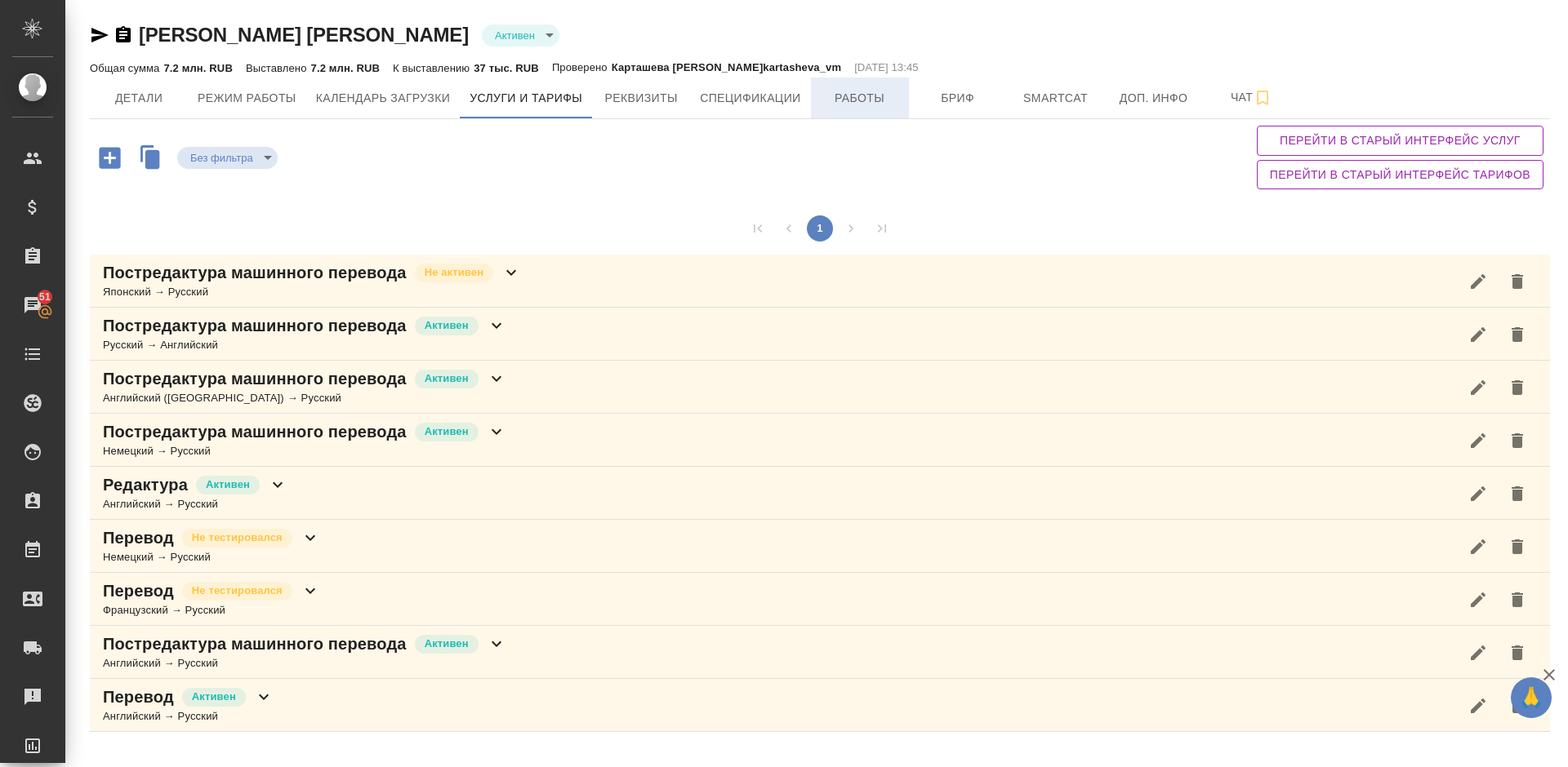
click at [827, 103] on span "Работы" at bounding box center [860, 97] width 78 height 20
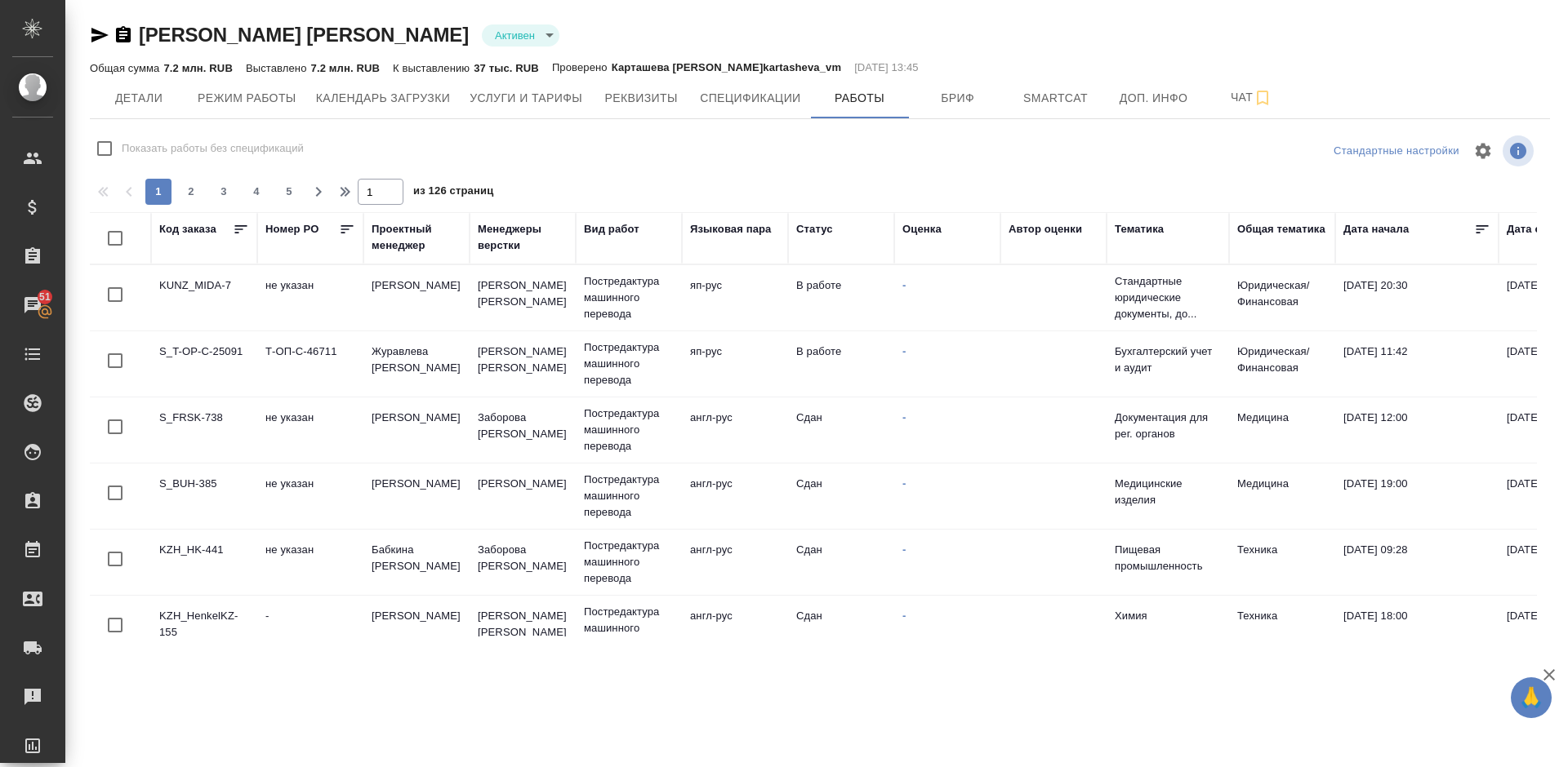
checkbox input "false"
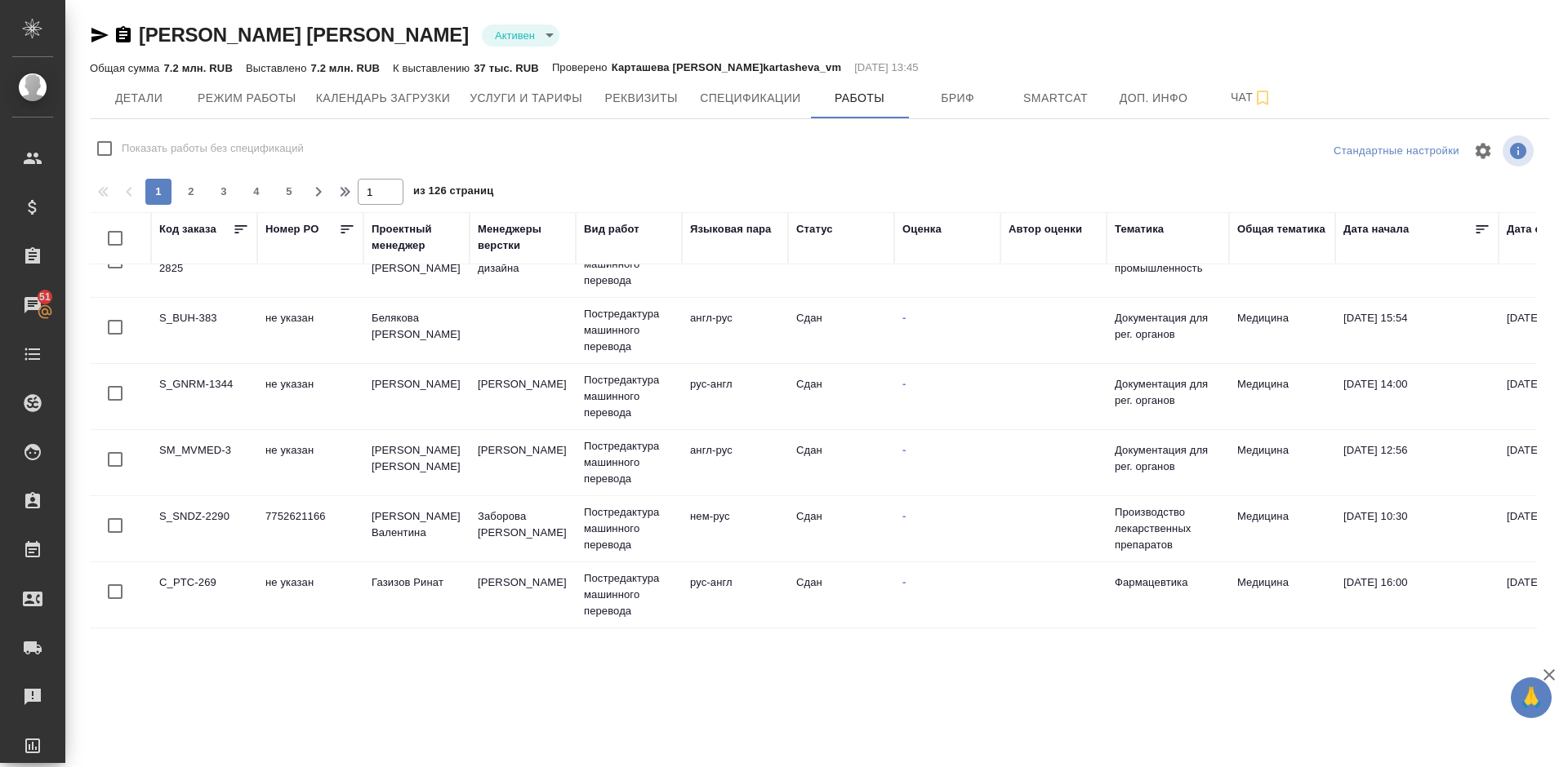
scroll to position [626, 0]
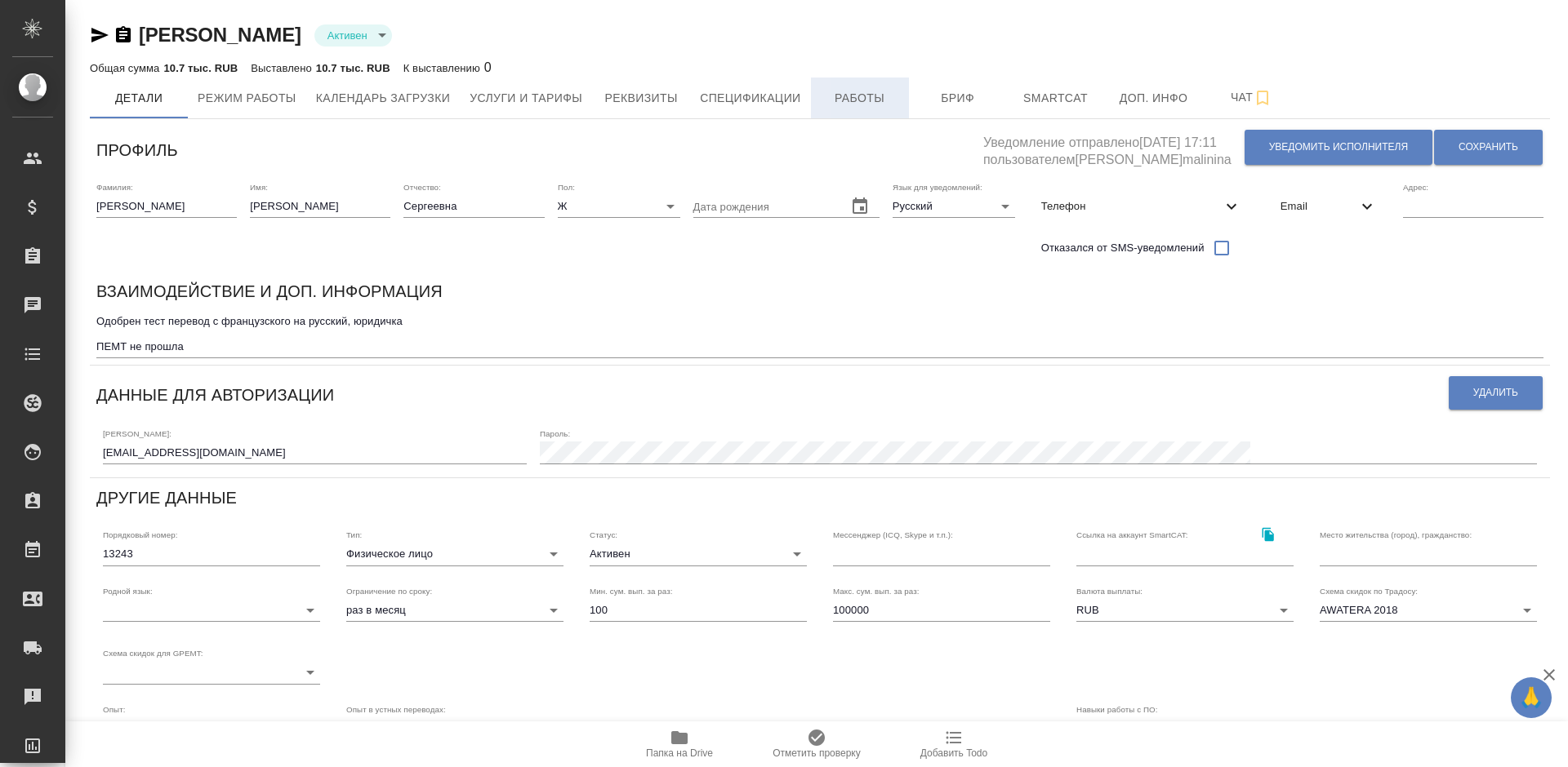
click at [874, 88] on span "Работы" at bounding box center [860, 97] width 78 height 20
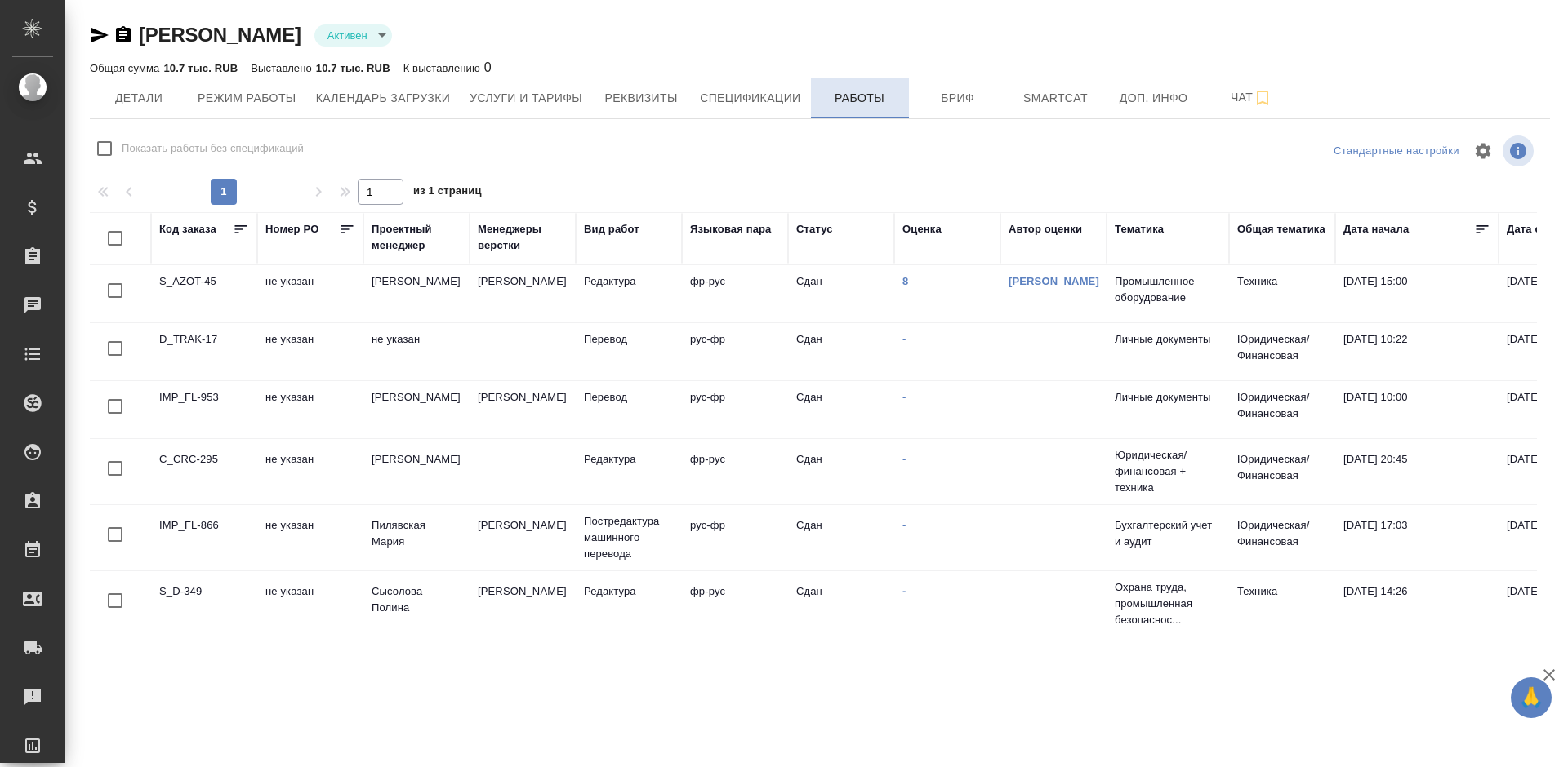
checkbox input "false"
